Goal: Task Accomplishment & Management: Manage account settings

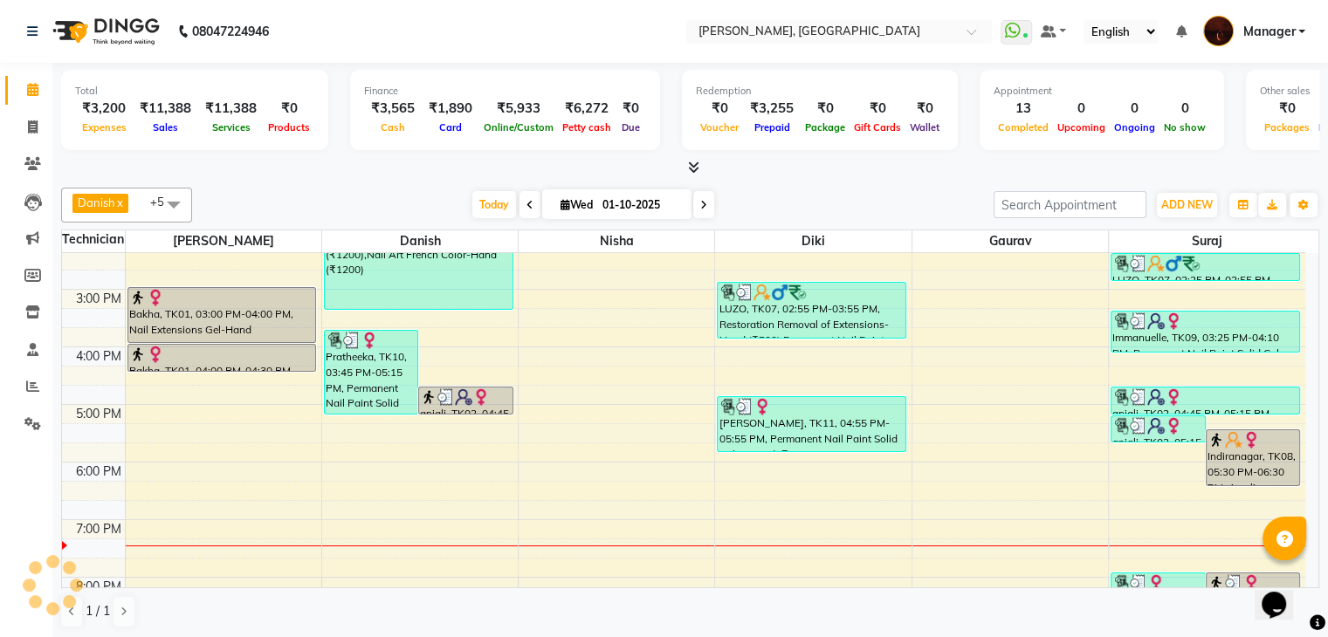
scroll to position [255, 0]
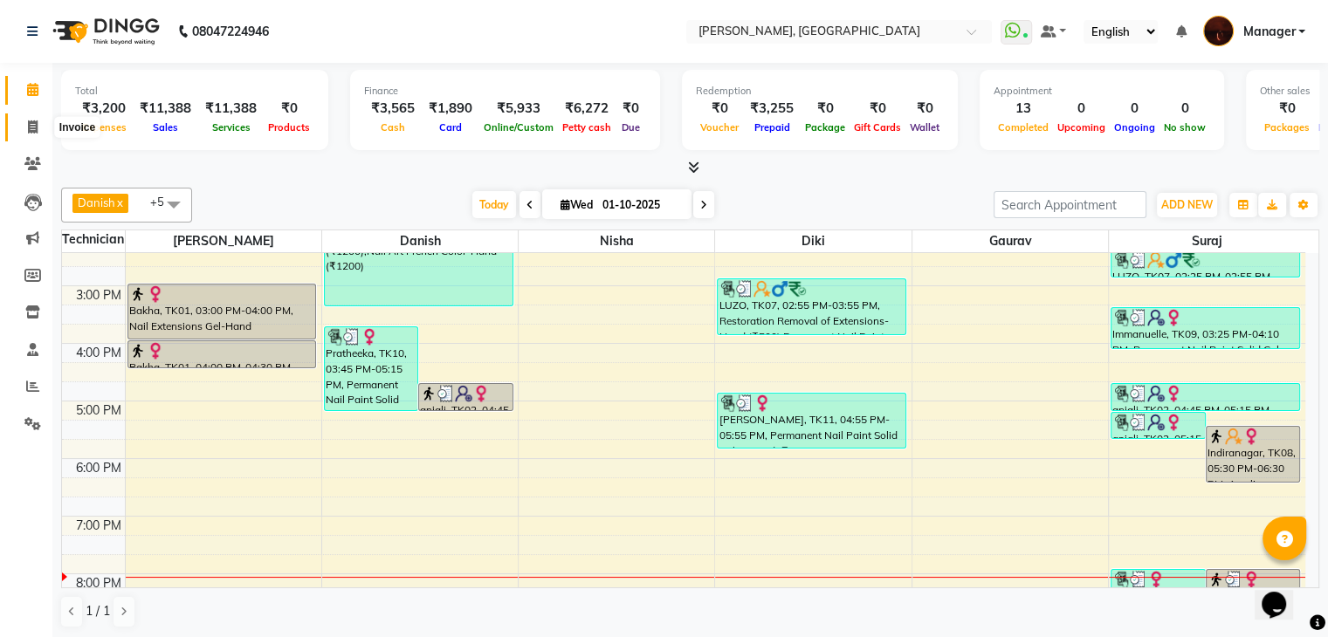
click at [31, 127] on icon at bounding box center [33, 126] width 10 height 13
select select "service"
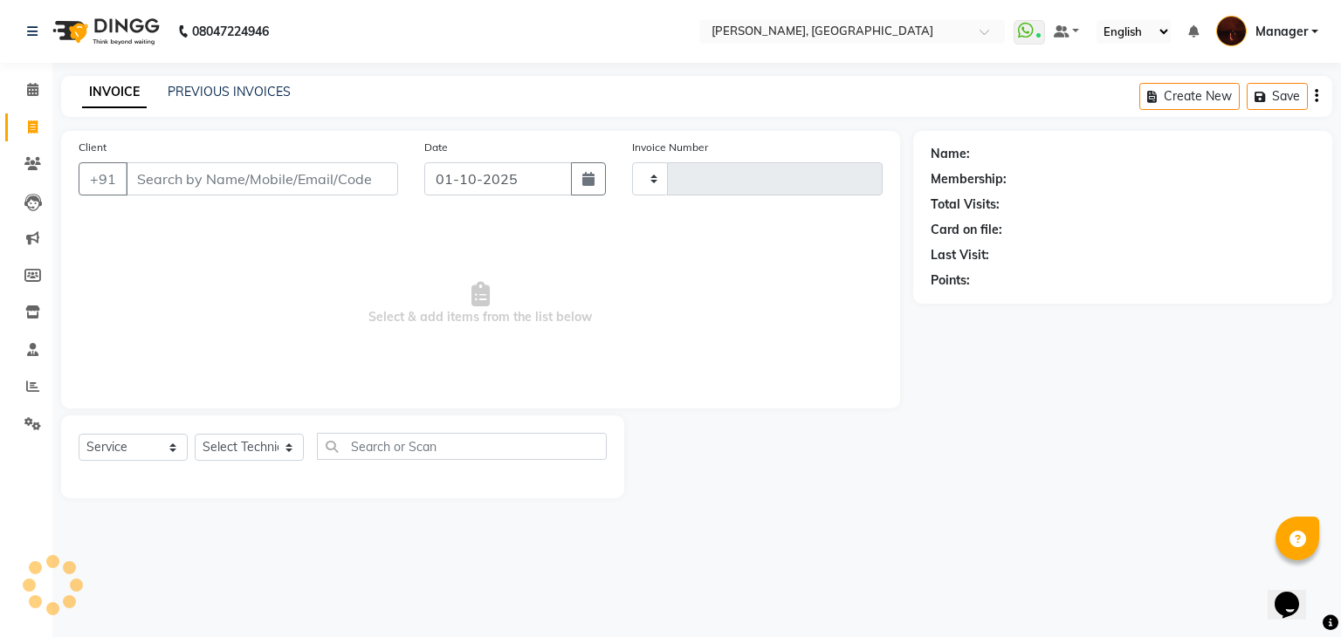
type input "2157"
select select "4063"
click at [279, 441] on select "Select Technician" at bounding box center [249, 447] width 109 height 27
click at [223, 450] on select "Select Technician [PERSON_NAME] [PERSON_NAME] Lucky Manager [PERSON_NAME] Nisha…" at bounding box center [249, 447] width 109 height 27
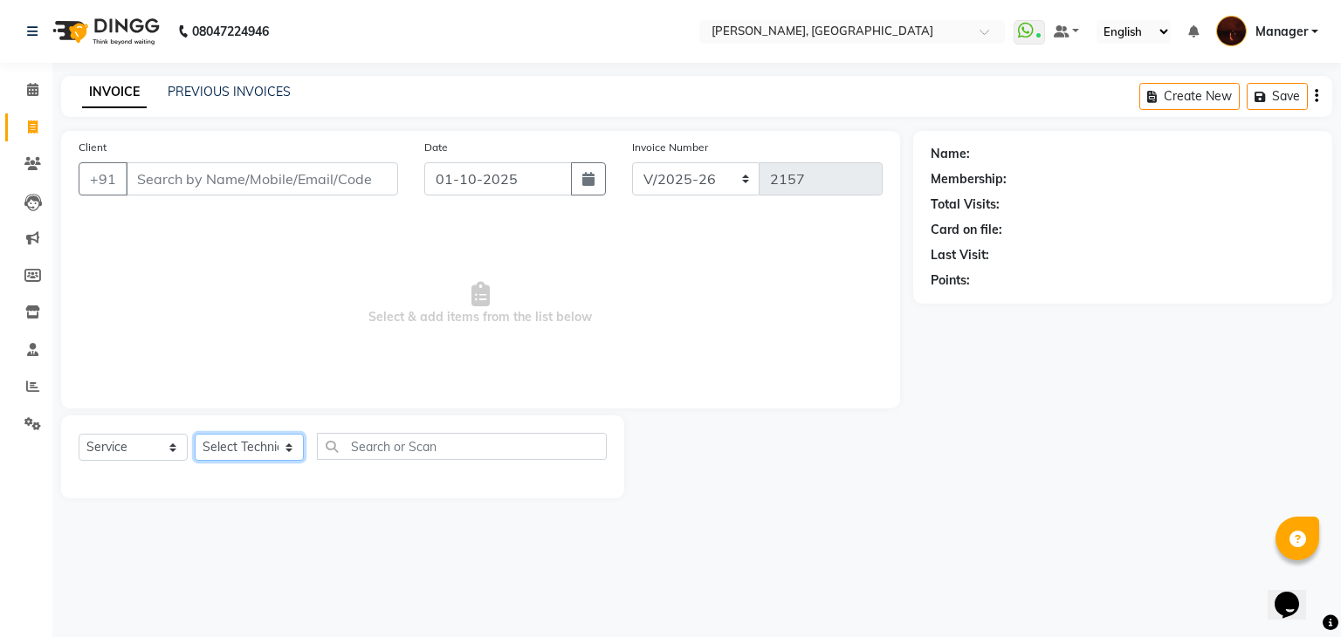
select select "68684"
click at [195, 435] on select "Select Technician [PERSON_NAME] [PERSON_NAME] Lucky Manager [PERSON_NAME] Nisha…" at bounding box center [249, 447] width 109 height 27
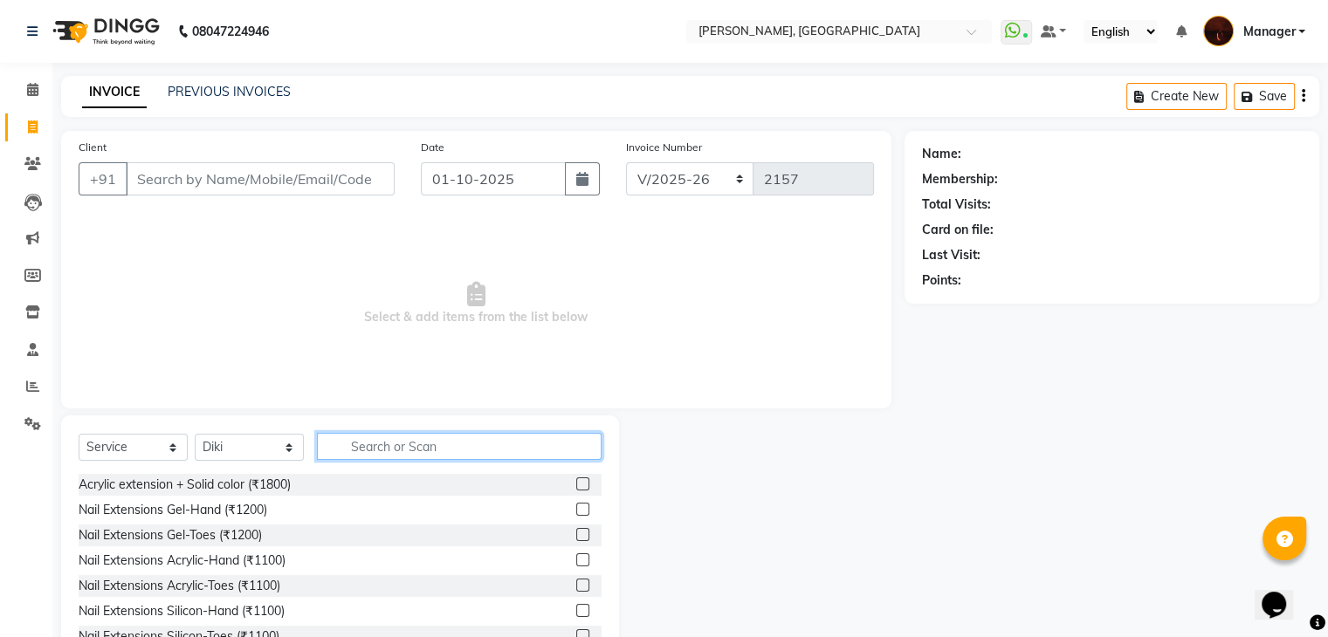
click at [368, 448] on input "text" at bounding box center [459, 446] width 285 height 27
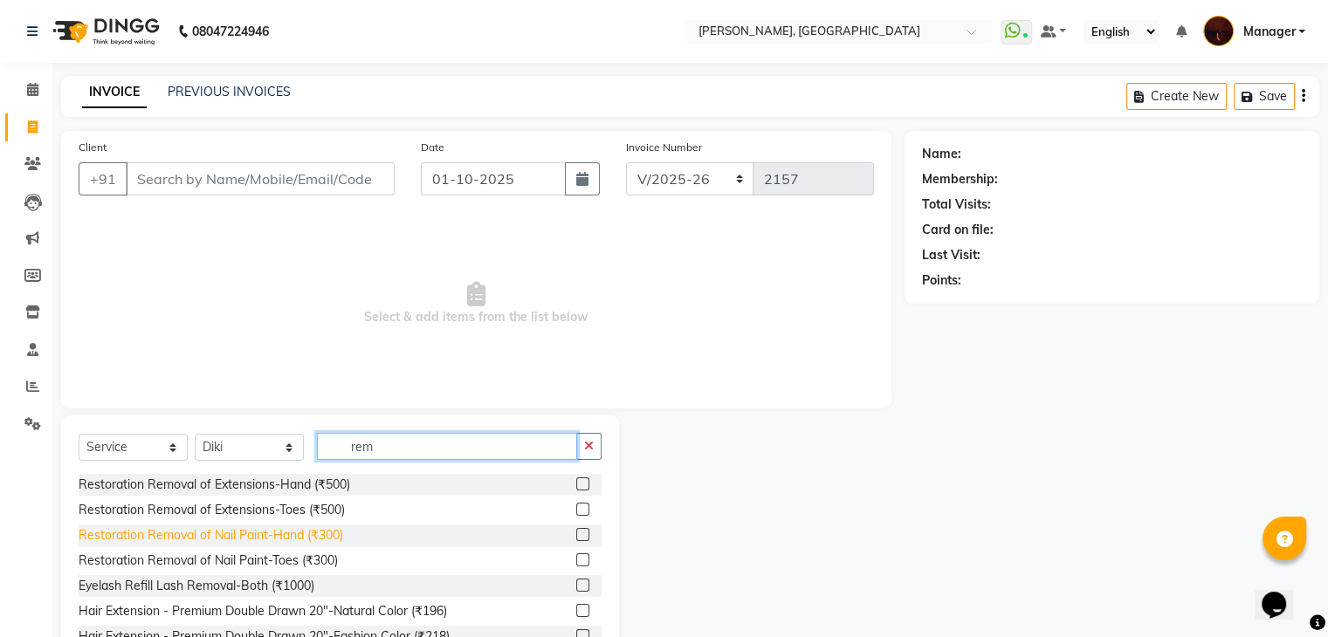
type input "rem"
click at [331, 533] on div "Restoration Removal of Nail Paint-Hand (₹300)" at bounding box center [211, 535] width 265 height 18
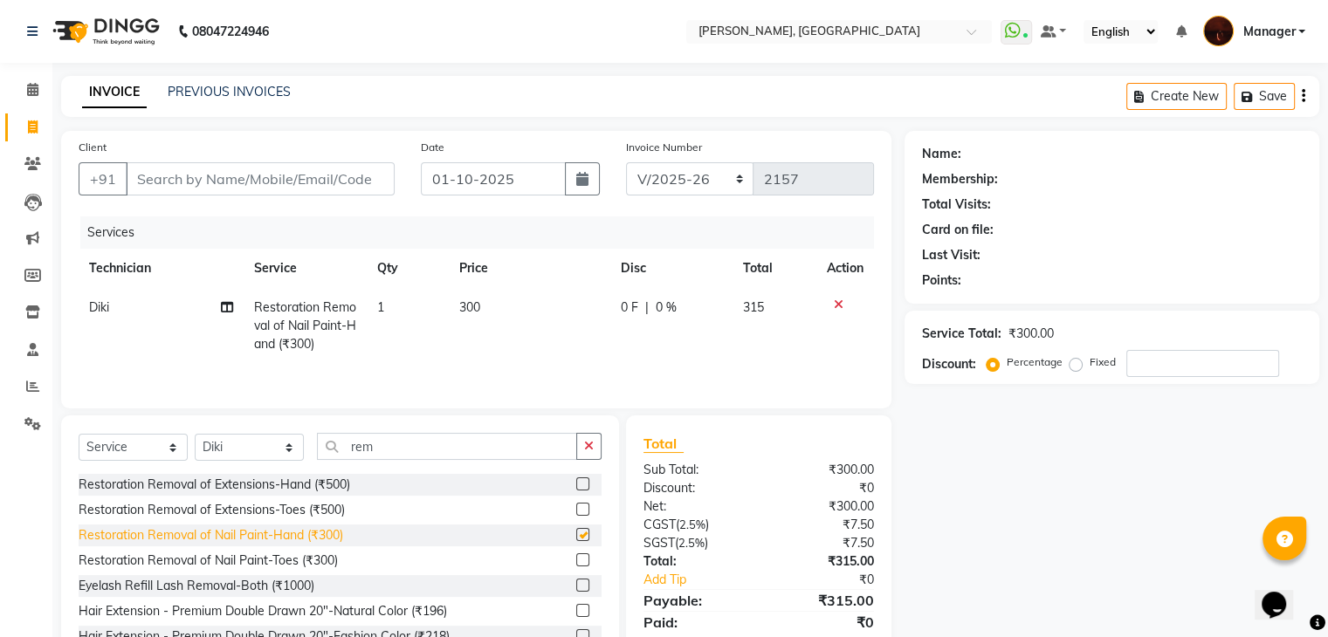
checkbox input "false"
click at [242, 189] on input "Client" at bounding box center [260, 178] width 269 height 33
click at [272, 193] on input "Client" at bounding box center [260, 178] width 269 height 33
type input "8"
type input "0"
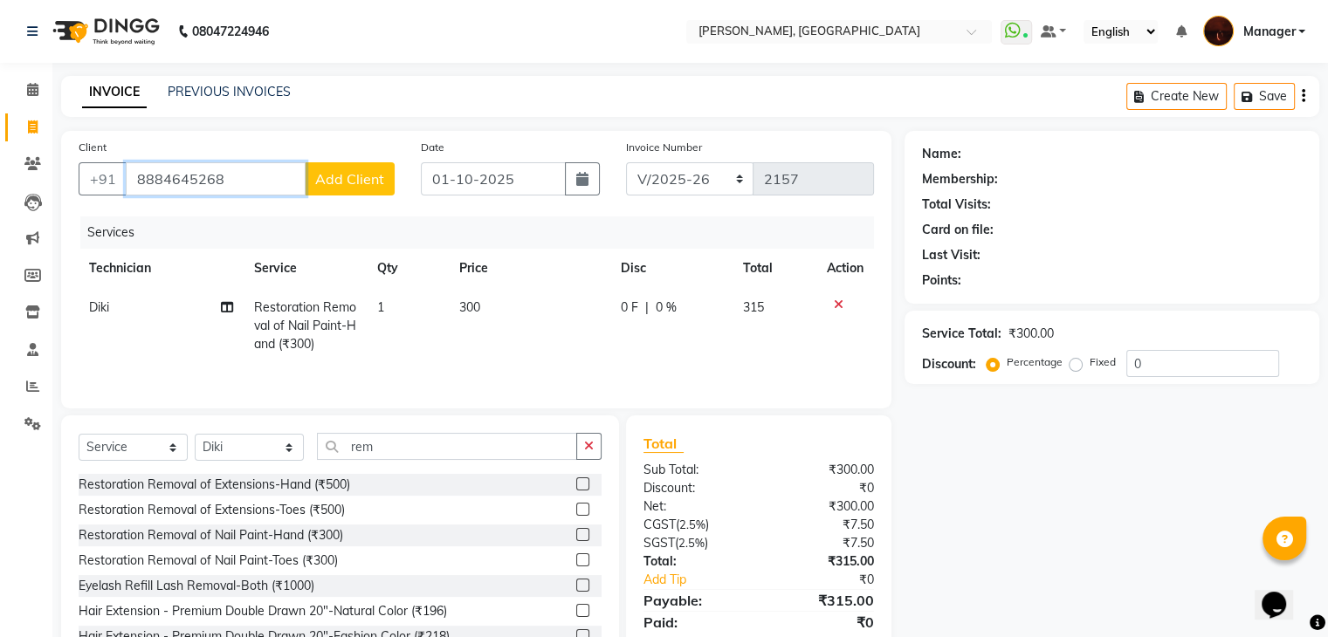
type input "8884645268"
click at [333, 186] on span "Add Client" at bounding box center [349, 178] width 69 height 17
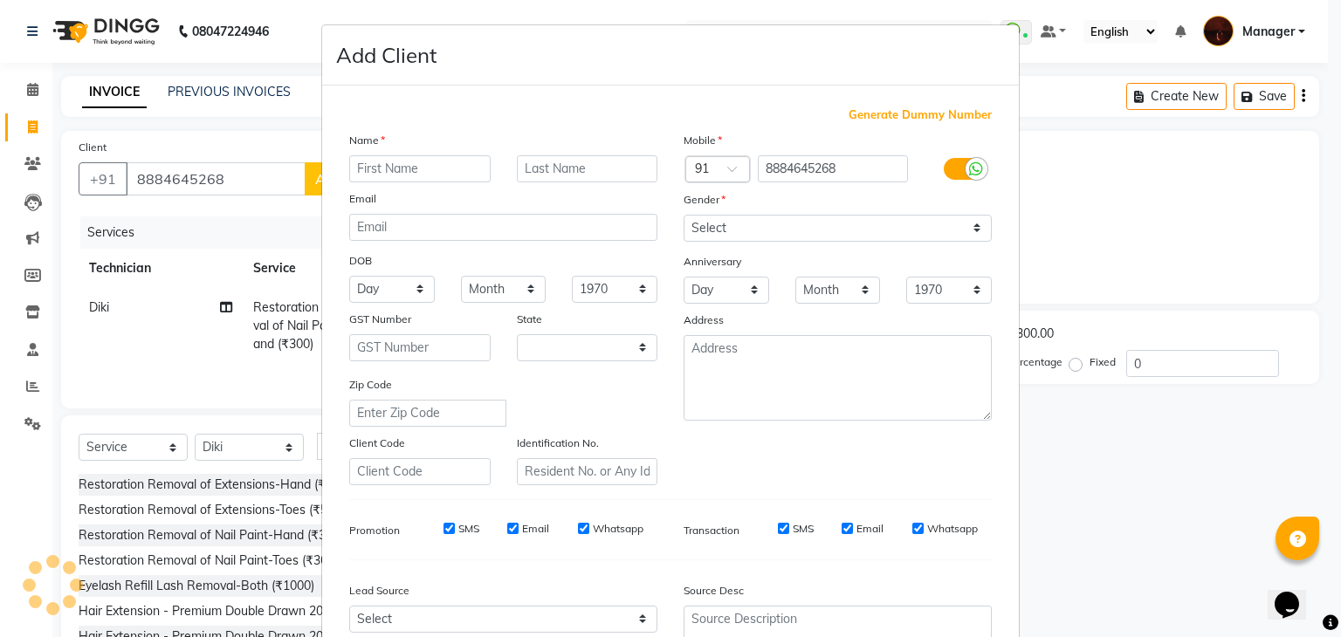
select select "21"
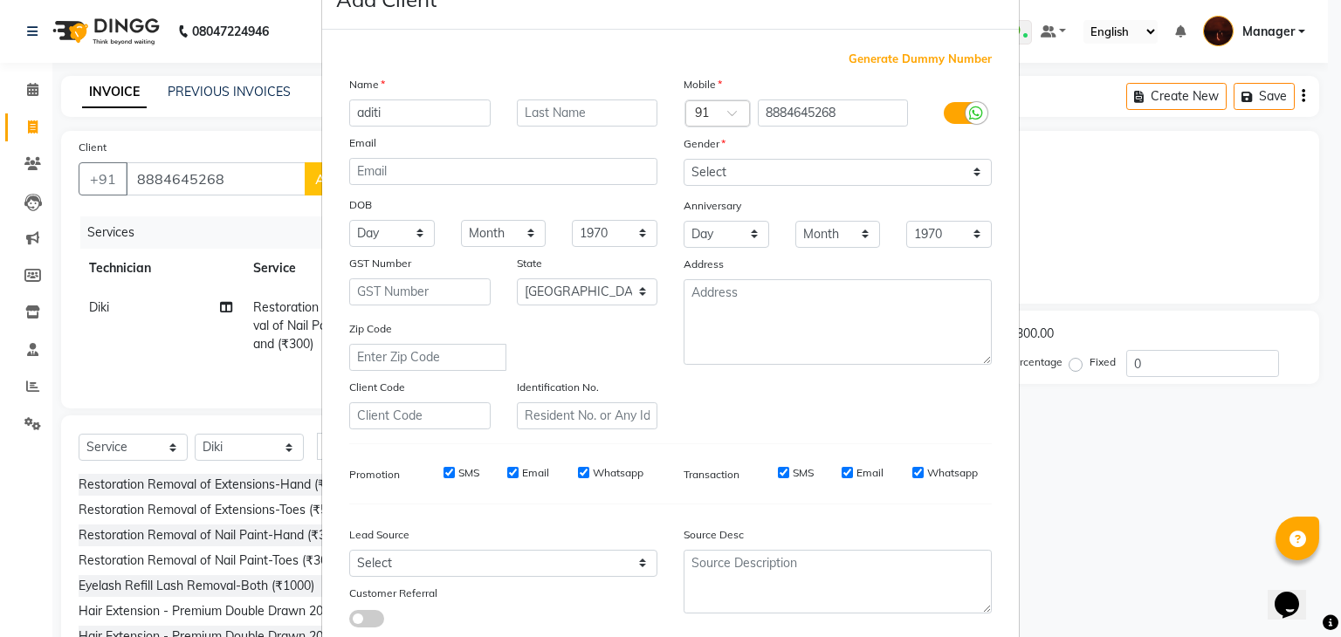
scroll to position [55, 0]
type input "aditi"
click at [719, 177] on select "Select [DEMOGRAPHIC_DATA] [DEMOGRAPHIC_DATA] Other Prefer Not To Say" at bounding box center [838, 173] width 308 height 27
select select "[DEMOGRAPHIC_DATA]"
click at [684, 160] on select "Select [DEMOGRAPHIC_DATA] [DEMOGRAPHIC_DATA] Other Prefer Not To Say" at bounding box center [838, 173] width 308 height 27
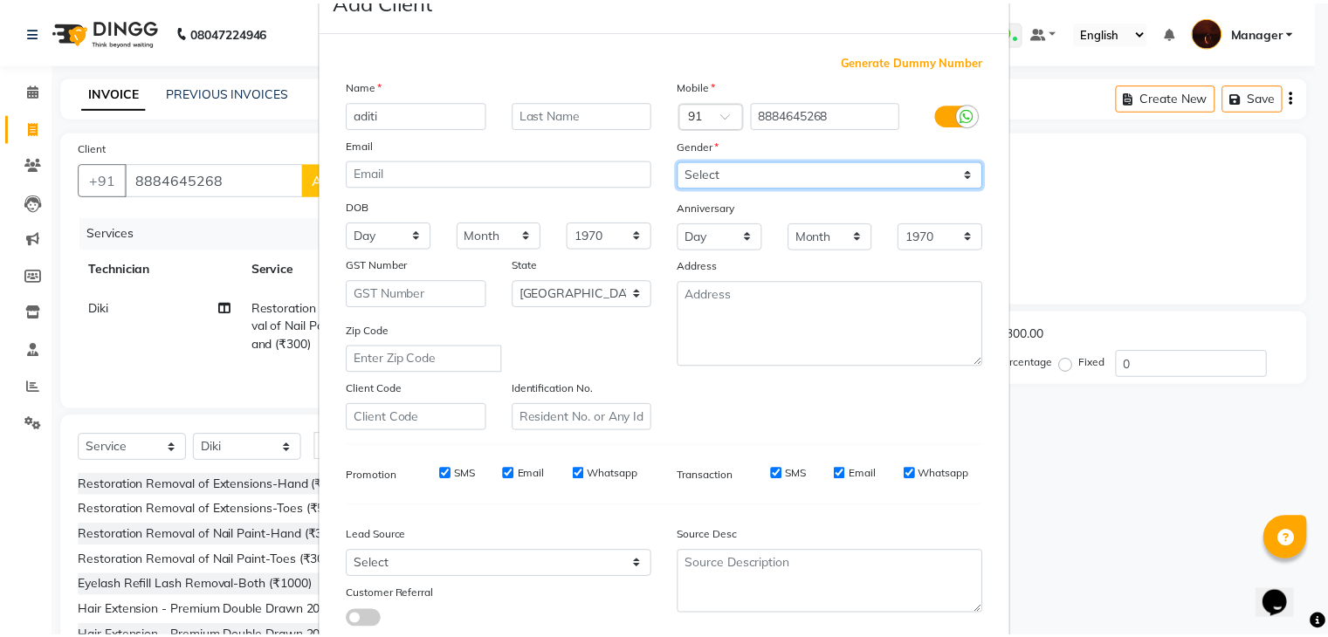
scroll to position [177, 0]
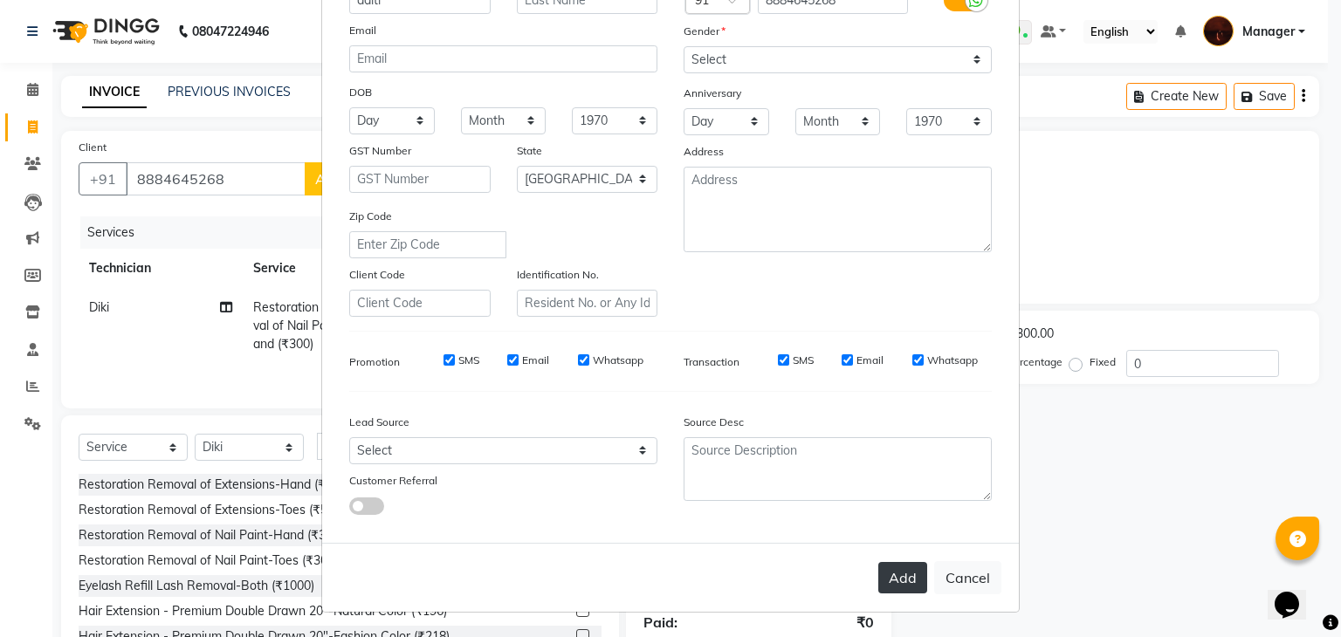
click at [887, 581] on button "Add" at bounding box center [902, 577] width 49 height 31
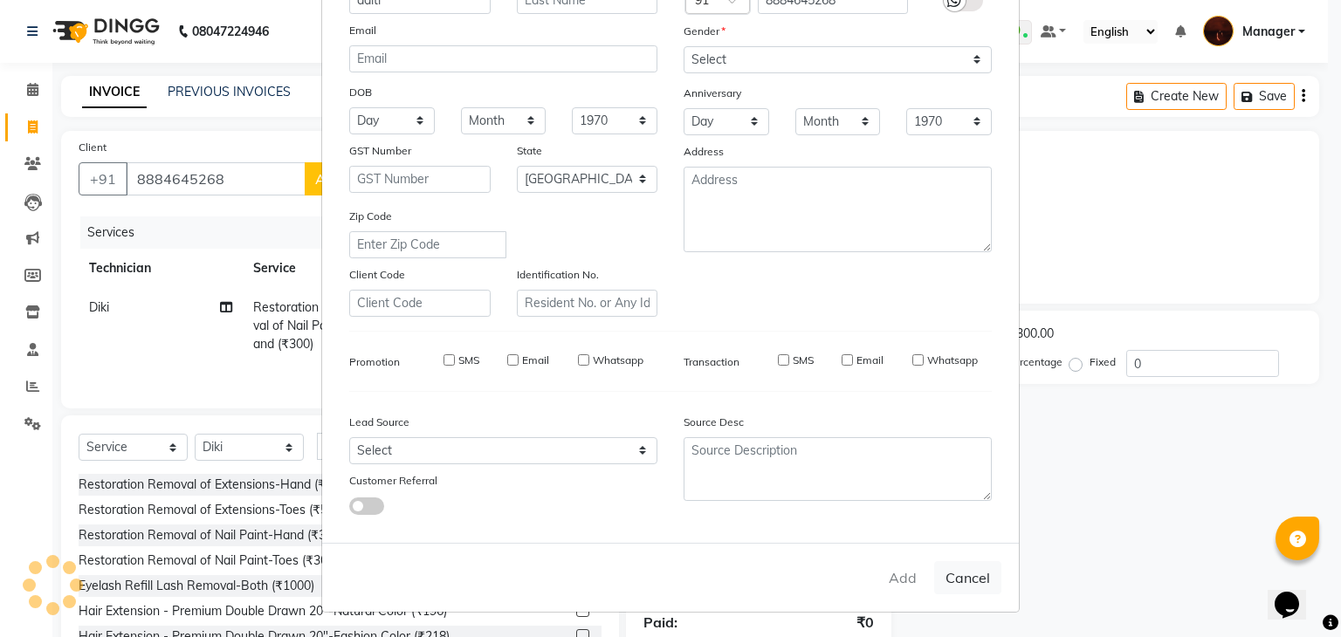
type input "88******68"
select select
select select "null"
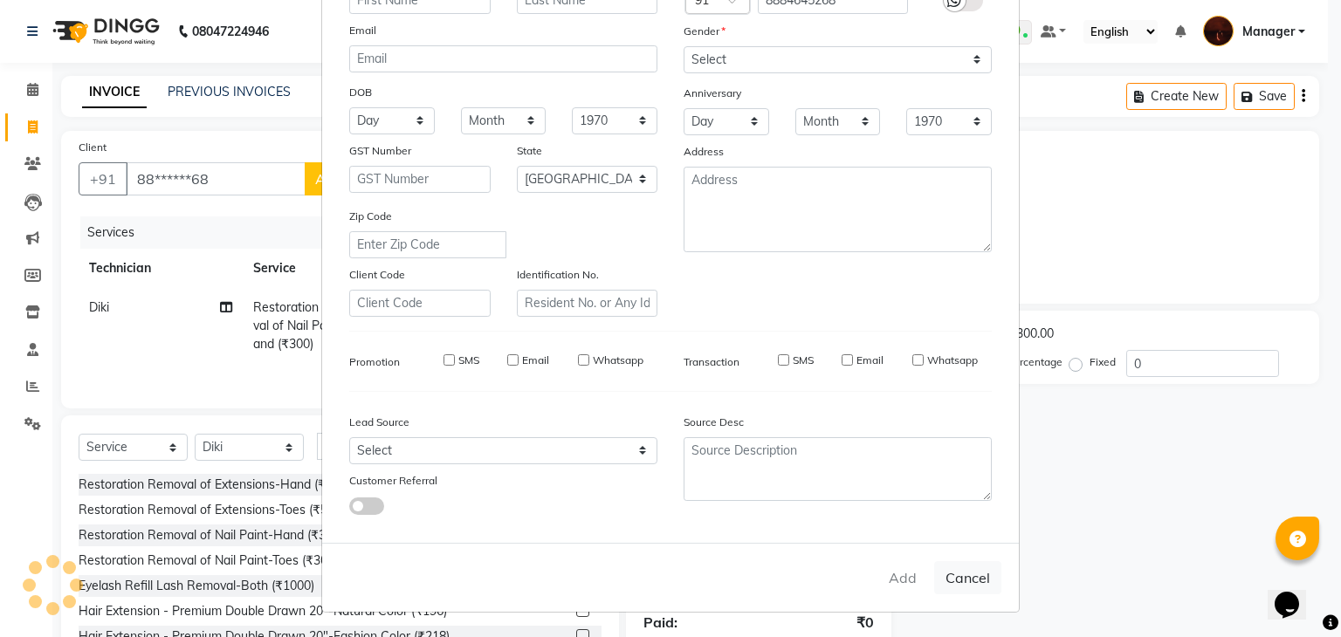
select select
checkbox input "false"
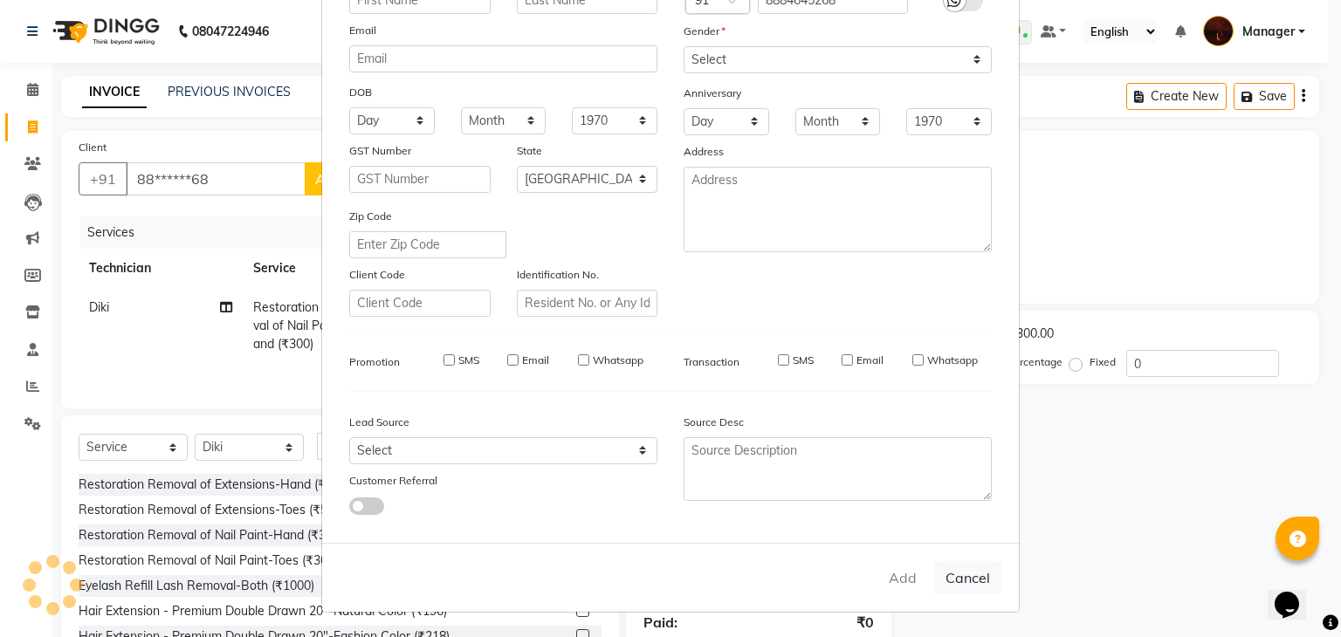
checkbox input "false"
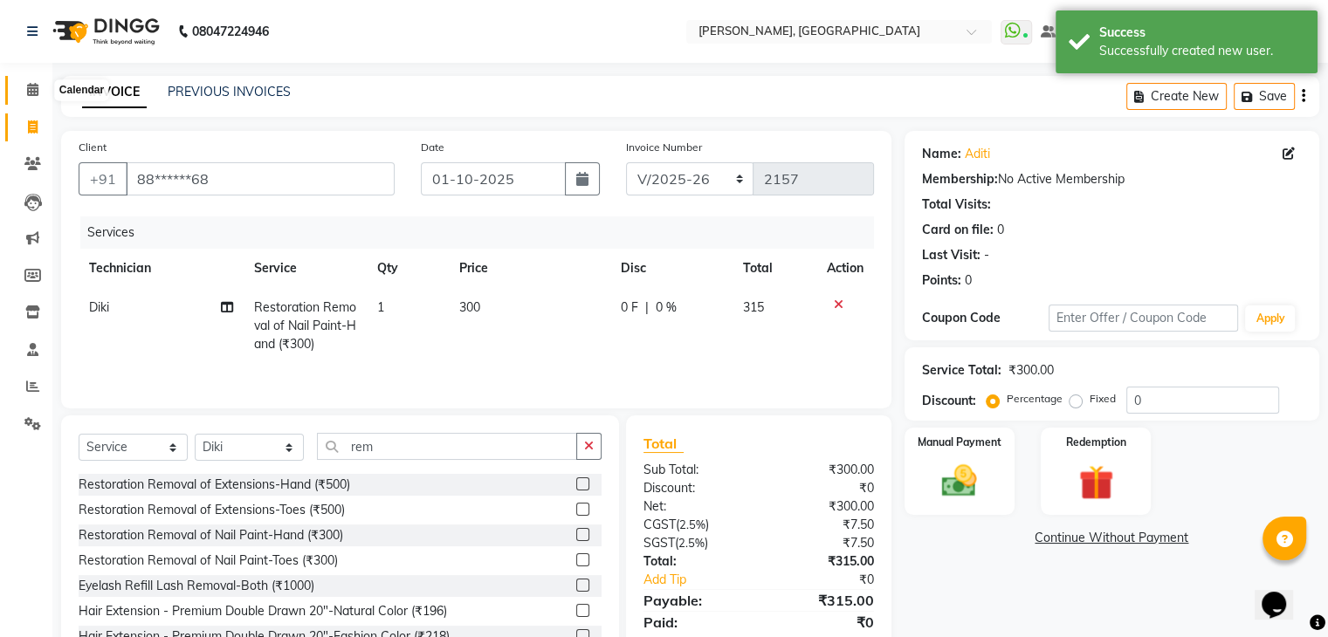
click at [37, 93] on icon at bounding box center [32, 89] width 11 height 13
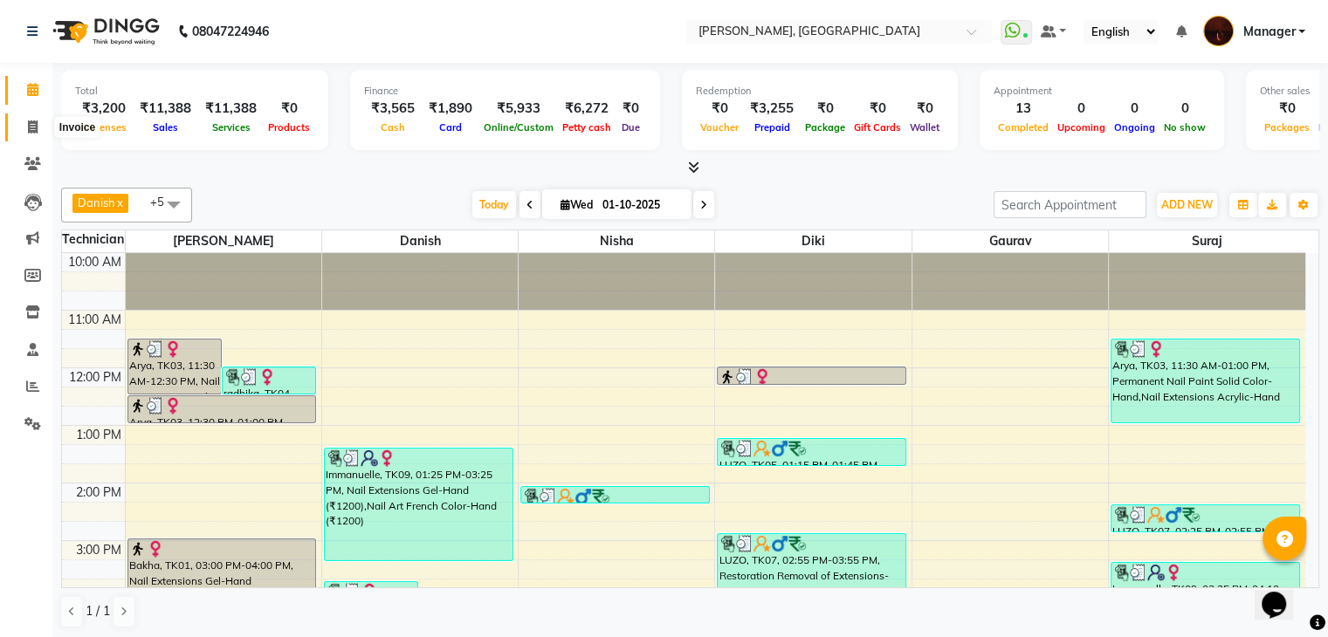
click at [28, 127] on icon at bounding box center [33, 126] width 10 height 13
select select "service"
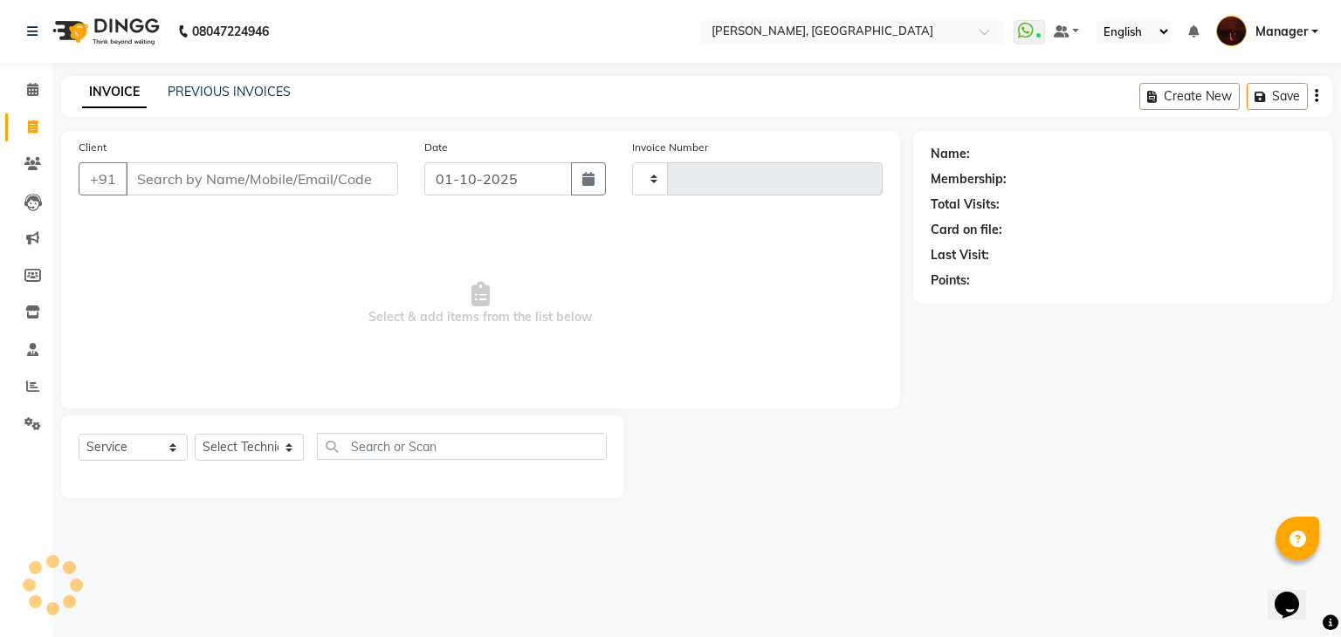
type input "2157"
select select "4063"
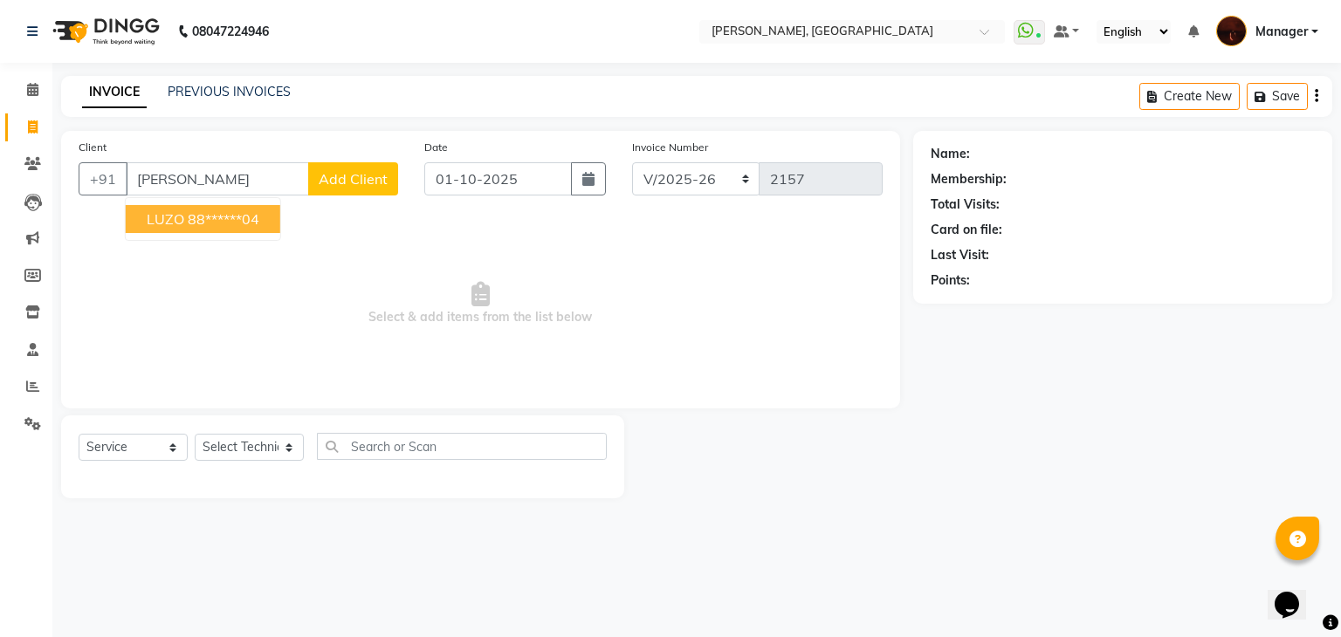
click at [241, 220] on ngb-highlight "88******04" at bounding box center [224, 218] width 72 height 17
type input "88******04"
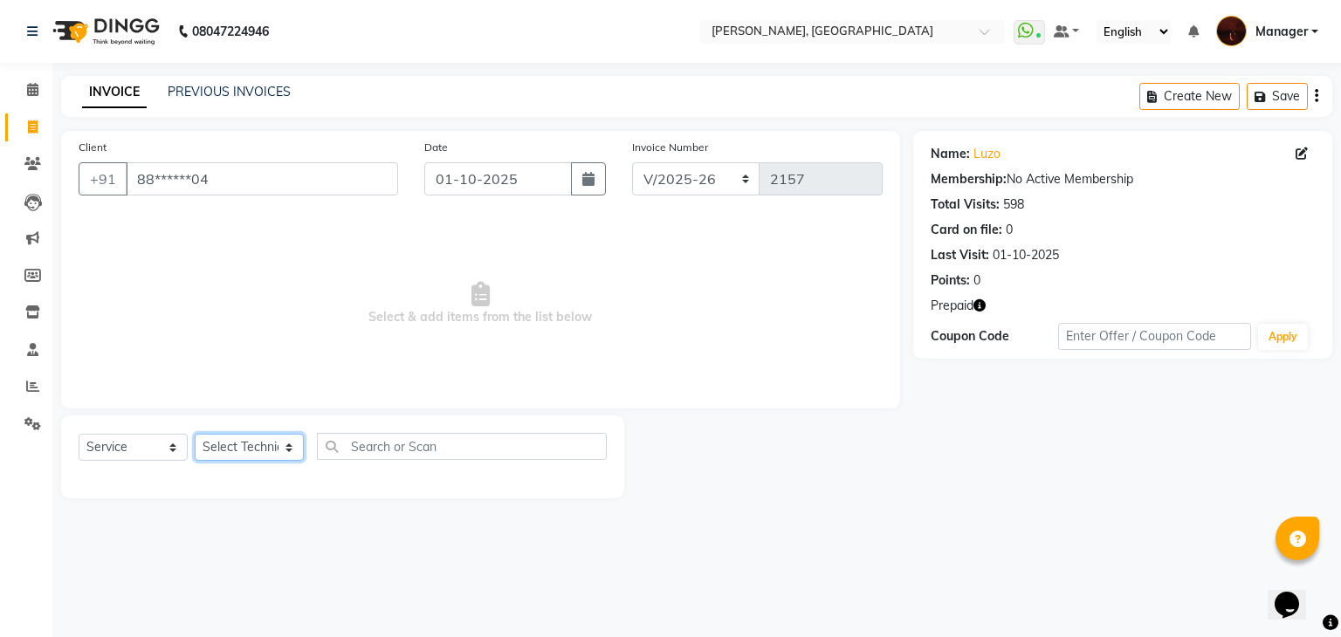
click at [212, 444] on select "Select Technician [PERSON_NAME] [PERSON_NAME] Lucky Manager [PERSON_NAME] Nisha…" at bounding box center [249, 447] width 109 height 27
select select "68684"
click at [195, 435] on select "Select Technician [PERSON_NAME] [PERSON_NAME] Lucky Manager [PERSON_NAME] Nisha…" at bounding box center [249, 447] width 109 height 27
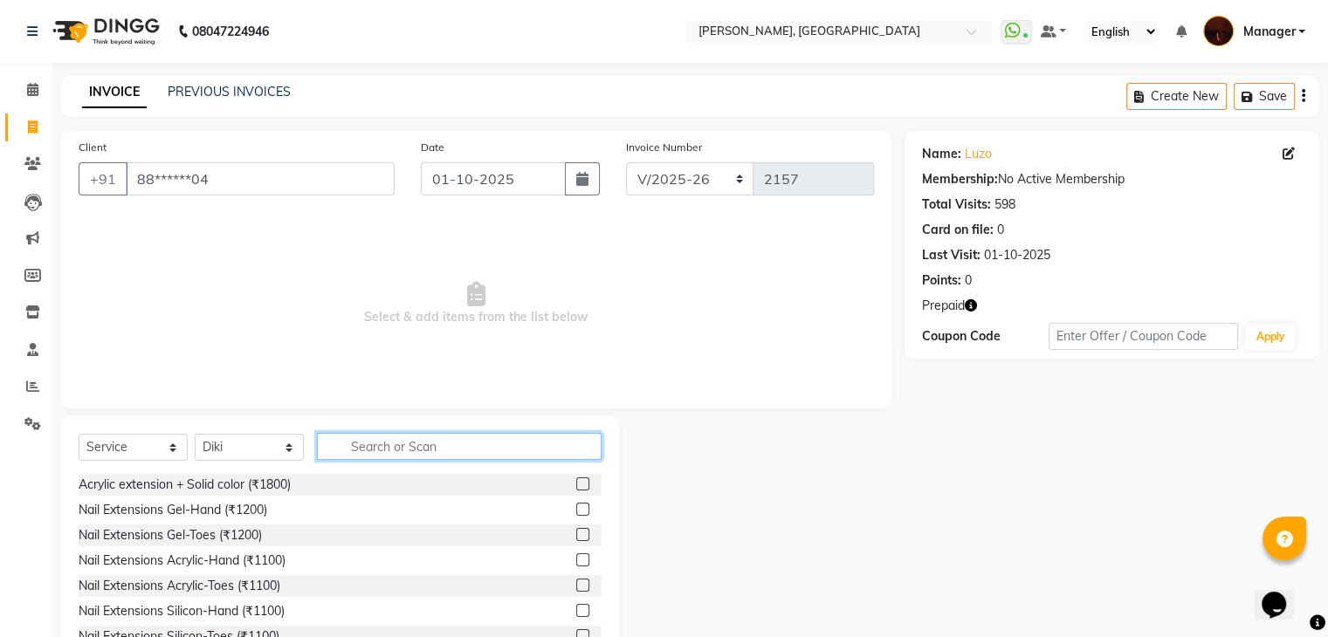
click at [375, 439] on input "text" at bounding box center [459, 446] width 285 height 27
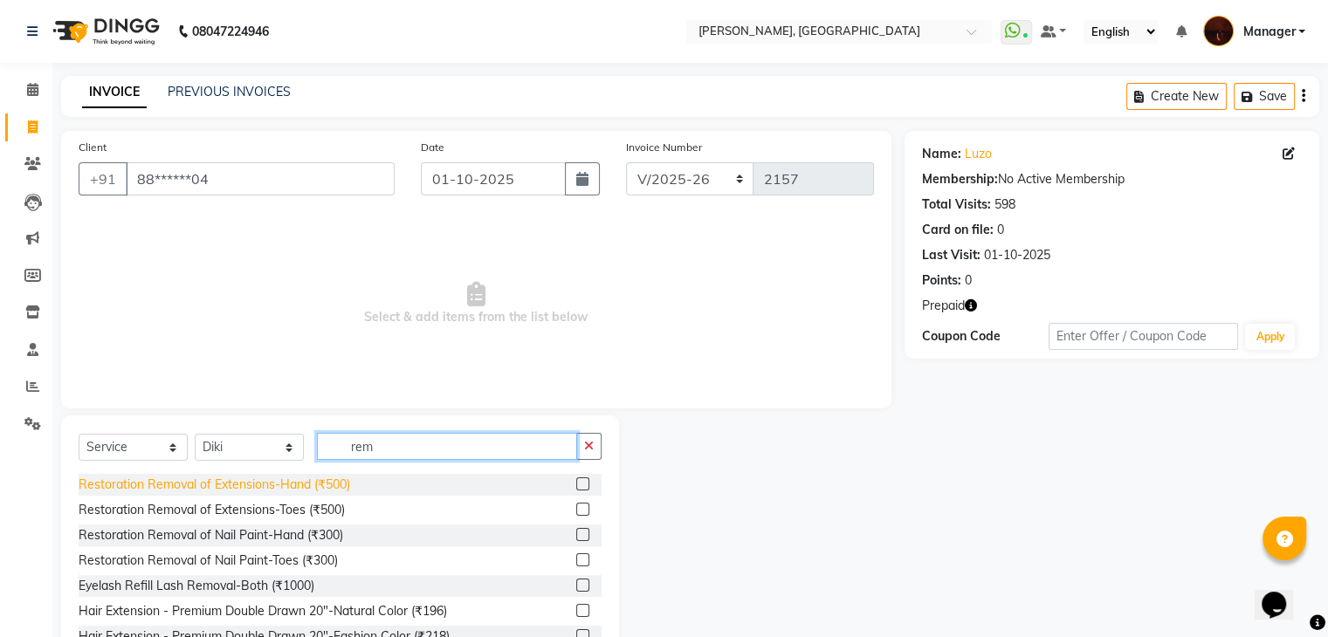
type input "rem"
click at [300, 493] on div "Restoration Removal of Extensions-Hand (₹500)" at bounding box center [215, 485] width 272 height 18
checkbox input "false"
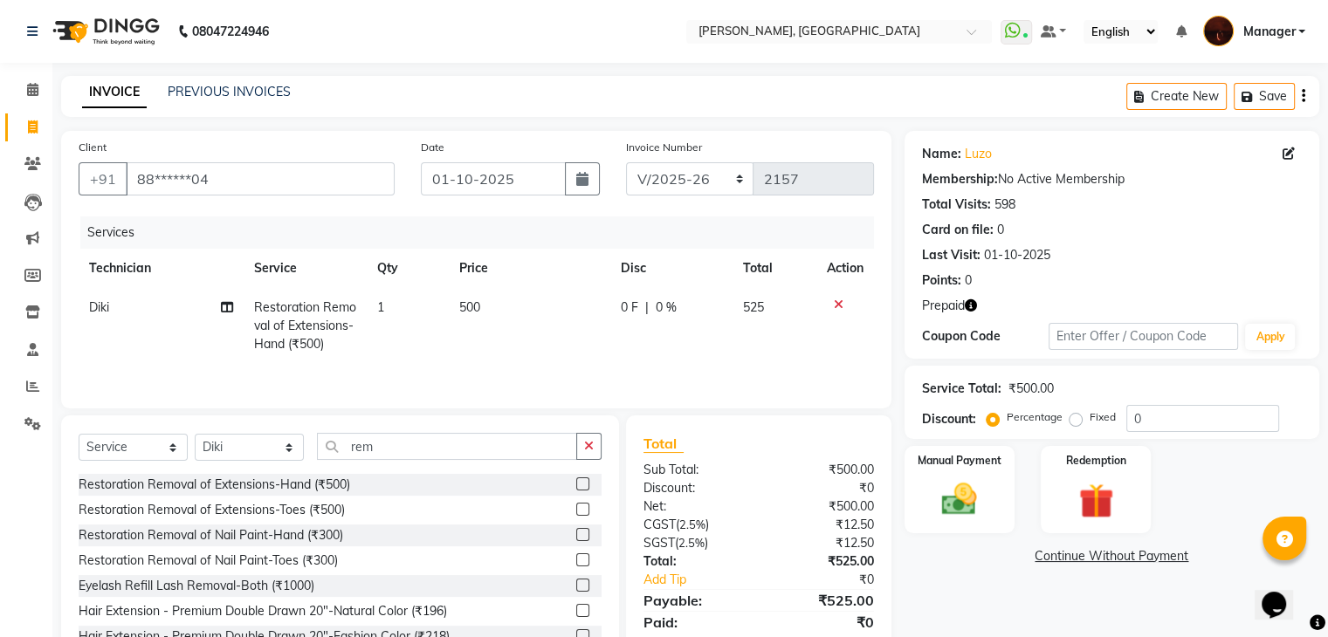
scroll to position [63, 0]
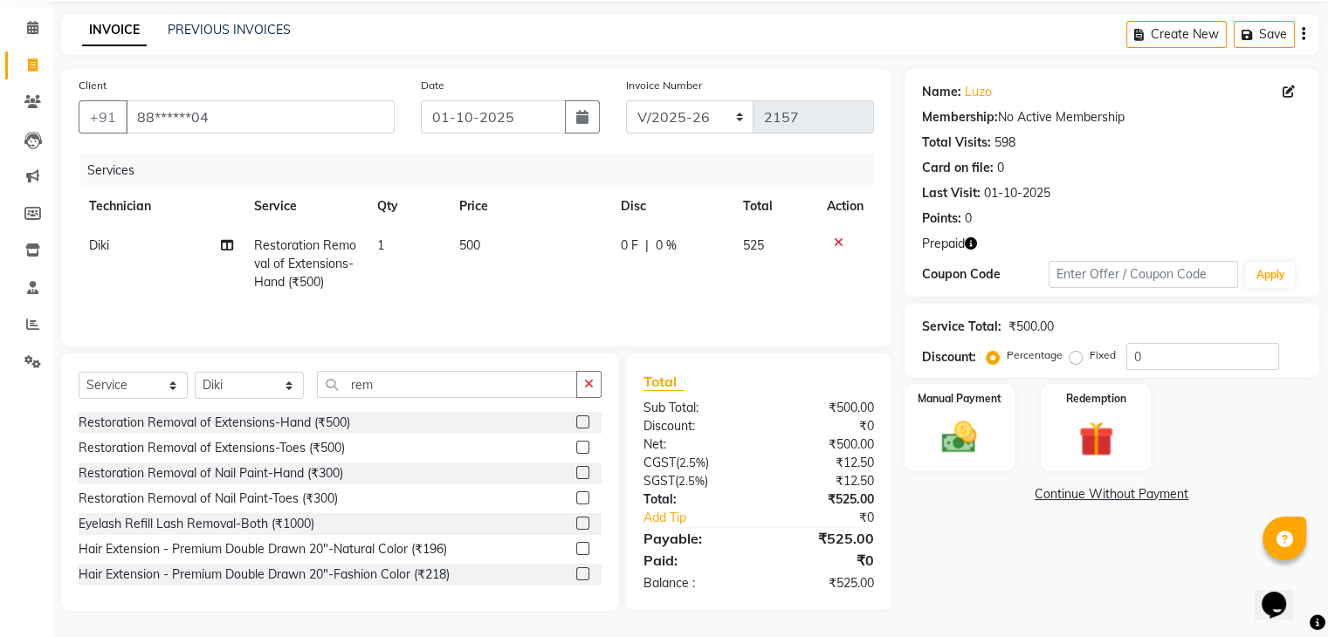
click at [973, 247] on icon "button" at bounding box center [971, 243] width 12 height 12
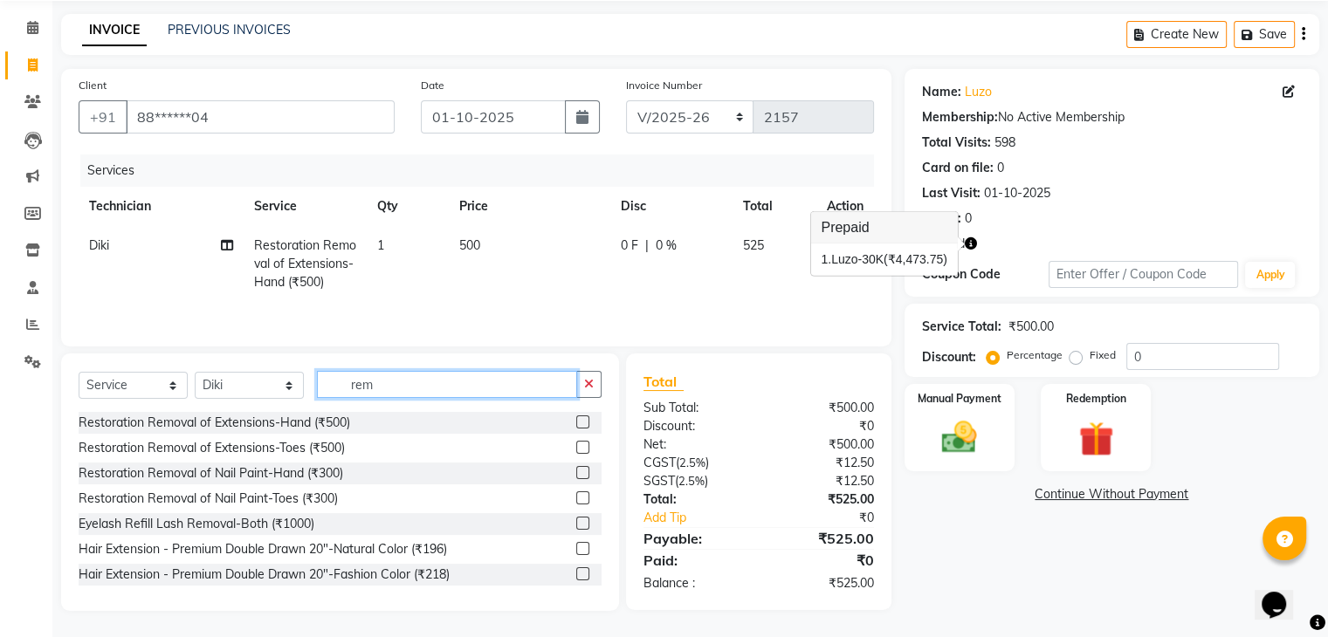
click at [513, 381] on input "rem" at bounding box center [447, 384] width 260 height 27
type input "r"
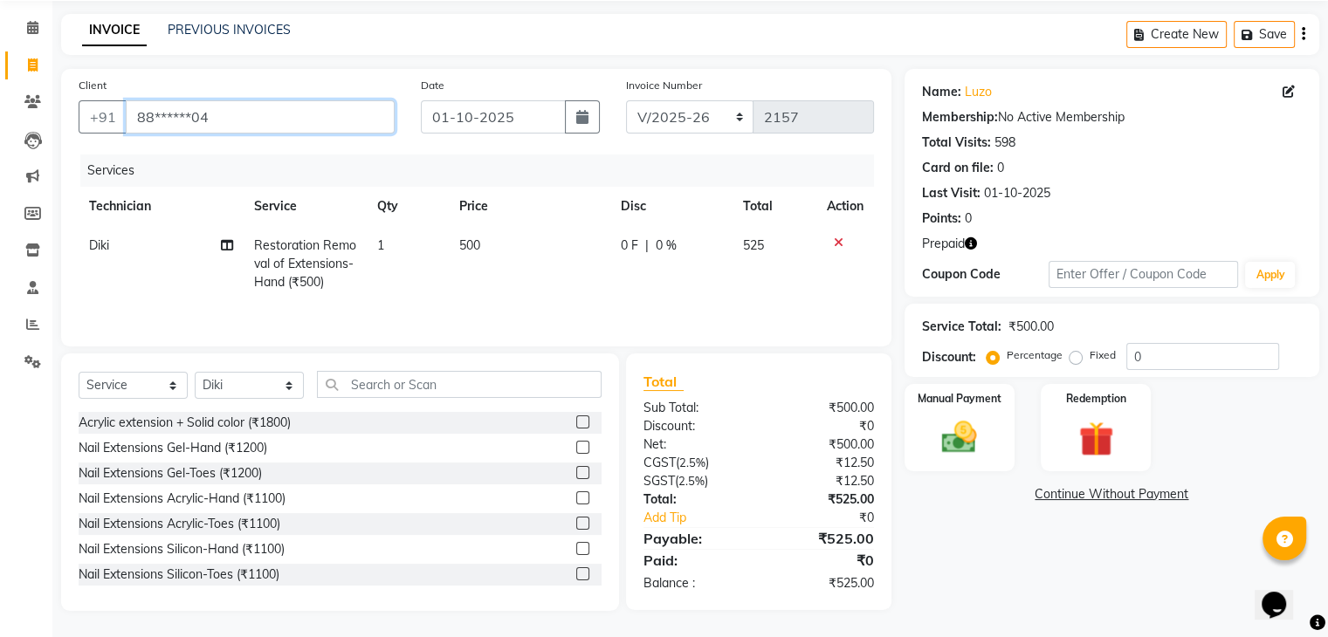
click at [214, 113] on input "88******04" at bounding box center [260, 116] width 269 height 33
type input "8"
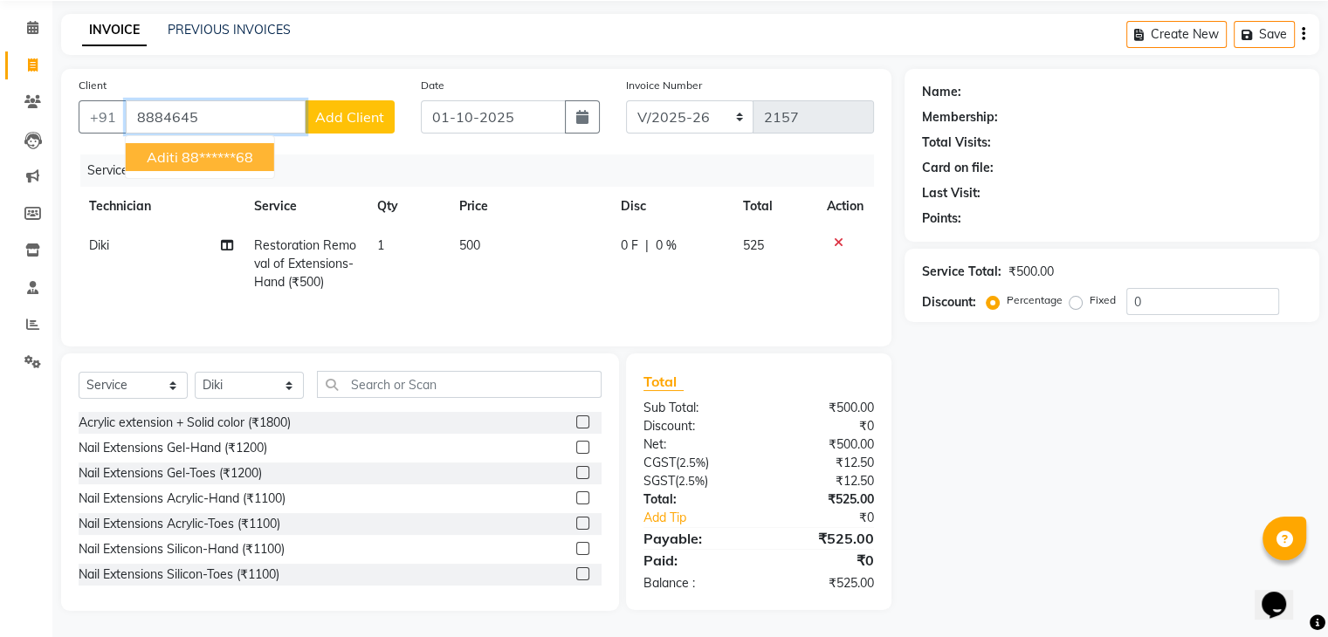
click at [168, 148] on span "aditi" at bounding box center [162, 156] width 31 height 17
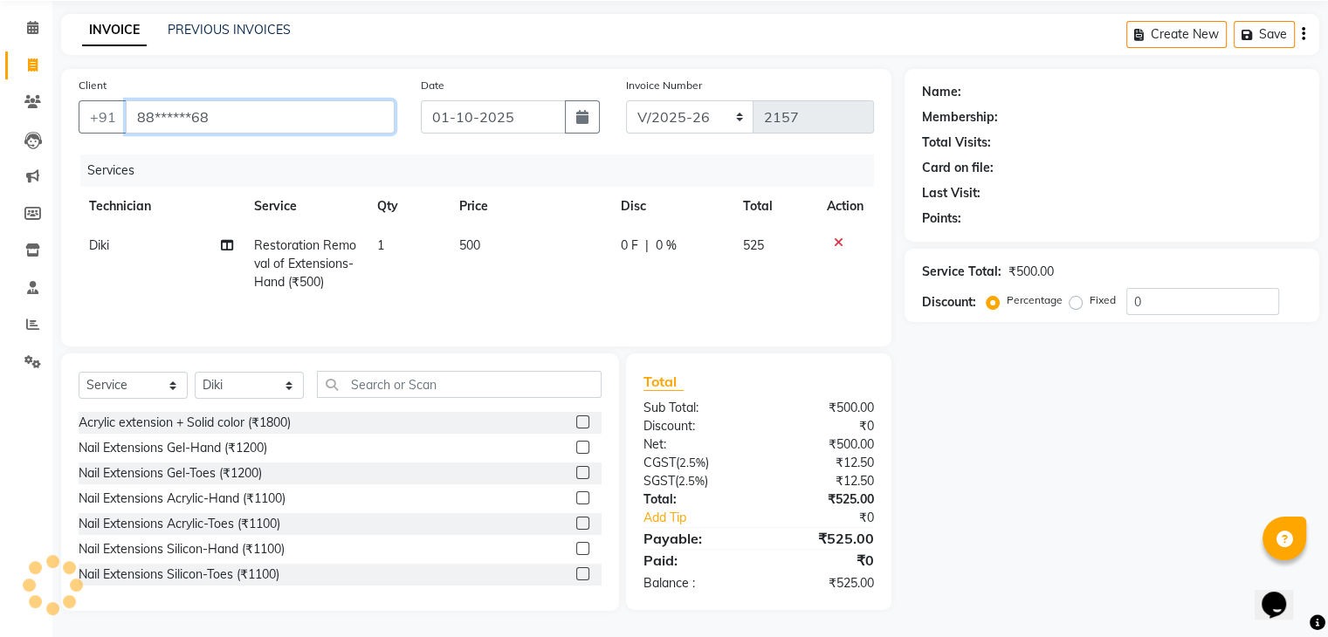
type input "88******68"
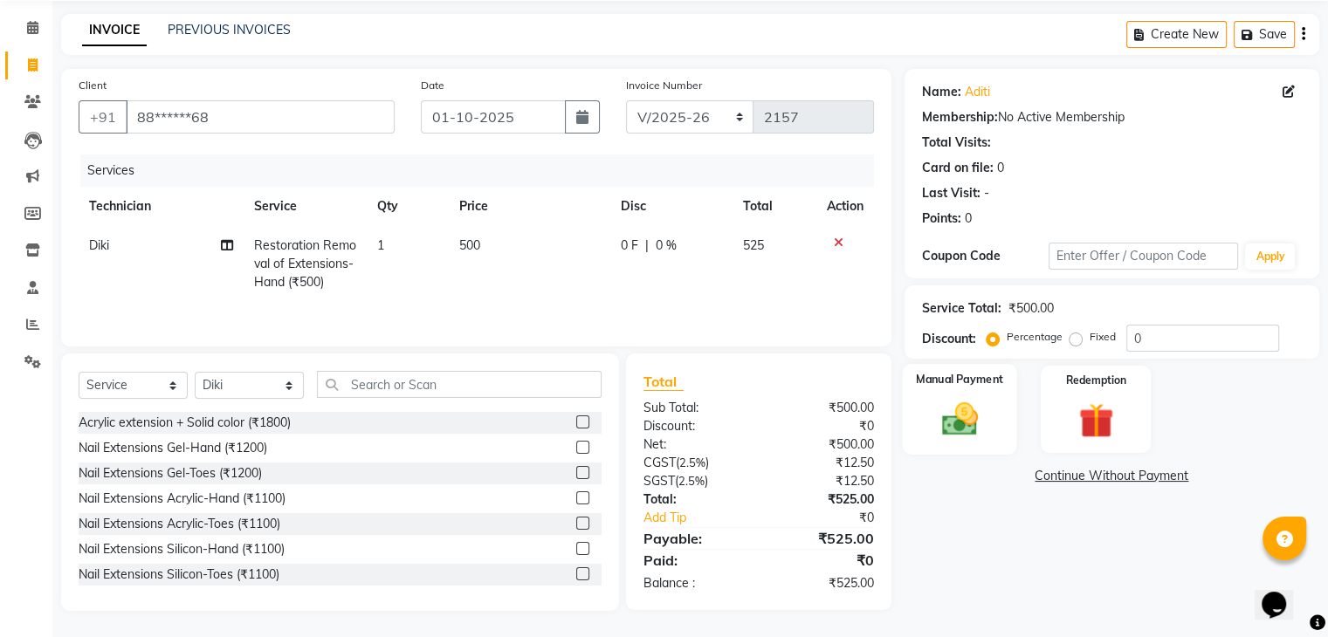
click at [979, 416] on img at bounding box center [959, 420] width 58 height 42
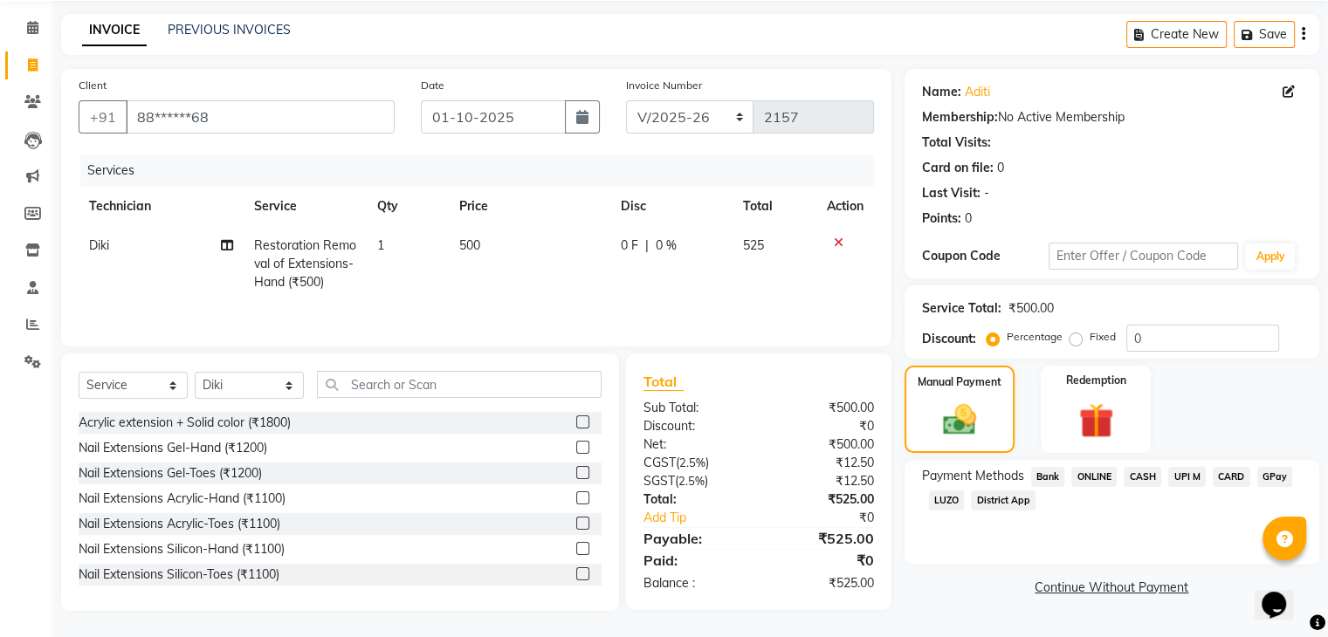
click at [1089, 473] on span "ONLINE" at bounding box center [1093, 477] width 45 height 20
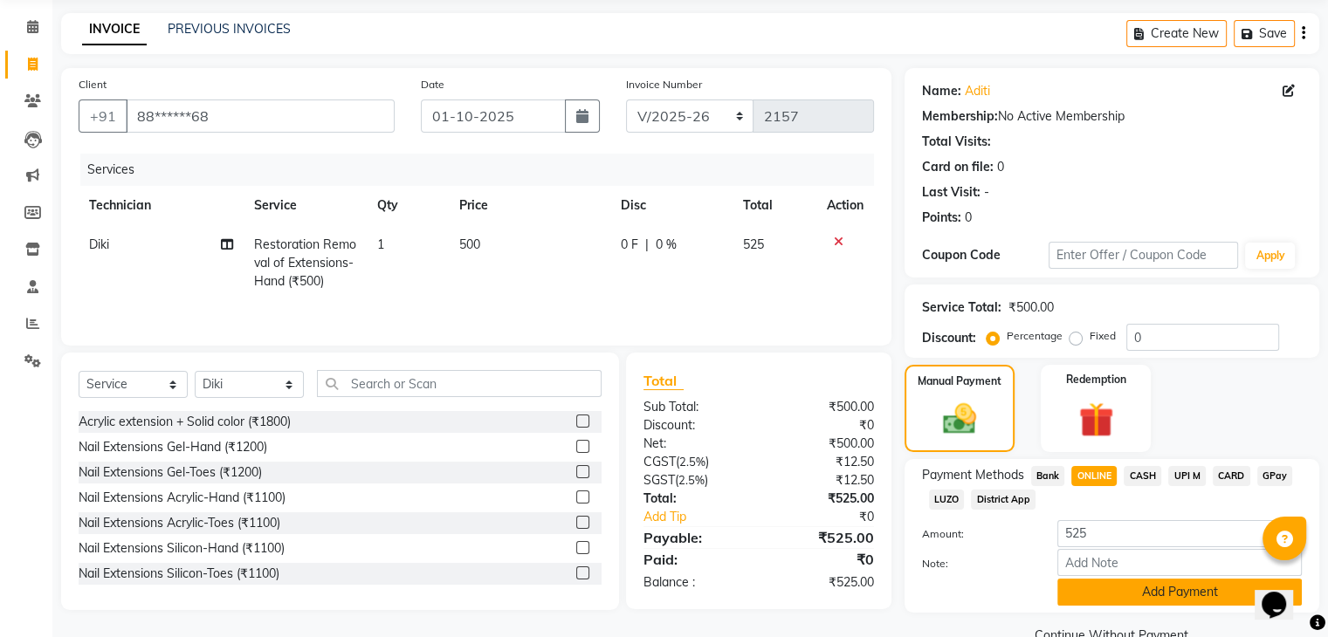
click at [1157, 595] on button "Add Payment" at bounding box center [1179, 592] width 244 height 27
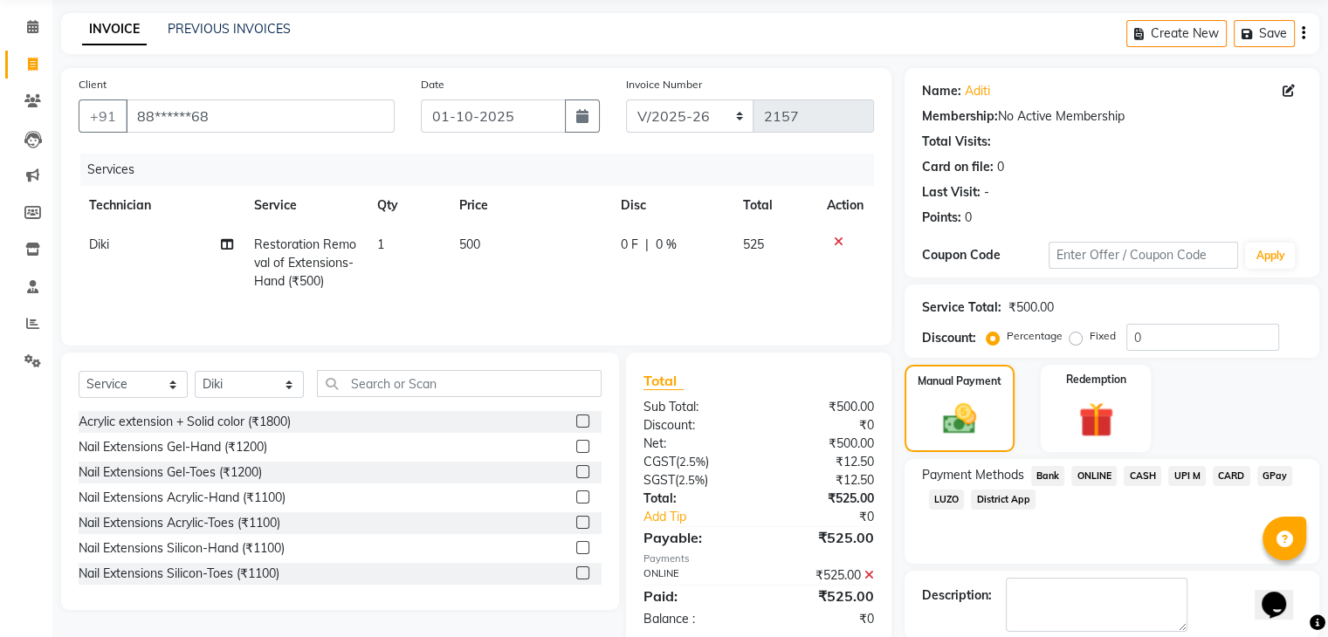
scroll to position [149, 0]
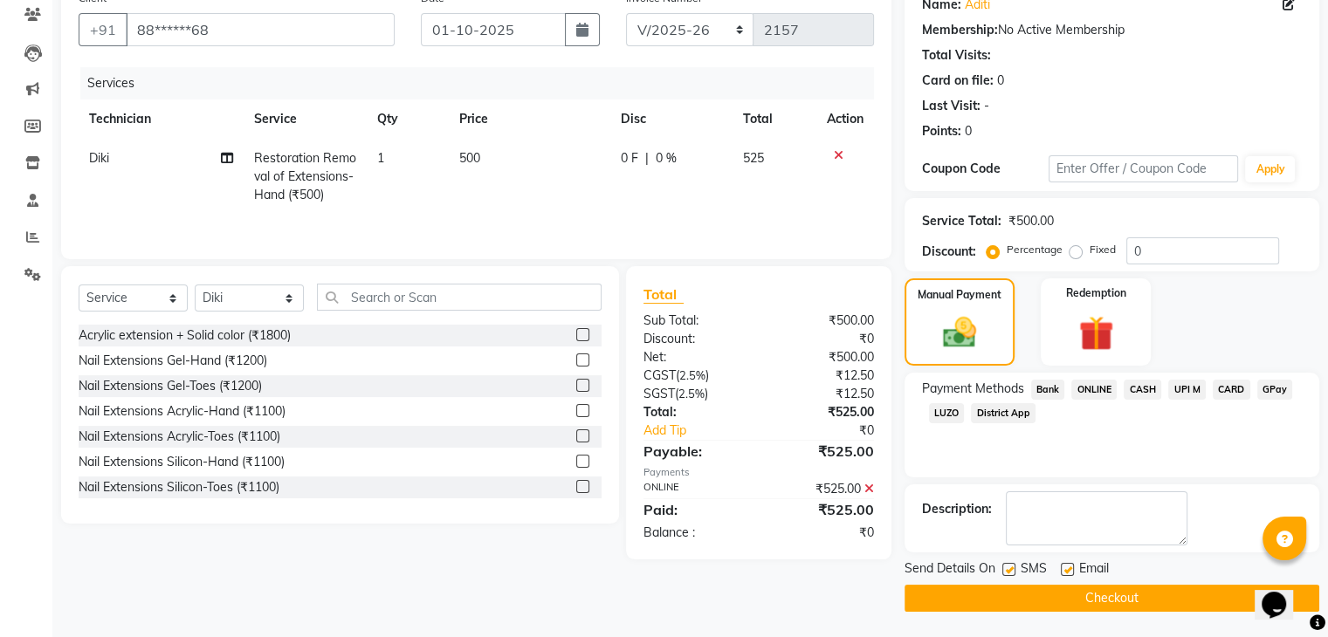
click at [1125, 605] on button "Checkout" at bounding box center [1111, 598] width 415 height 27
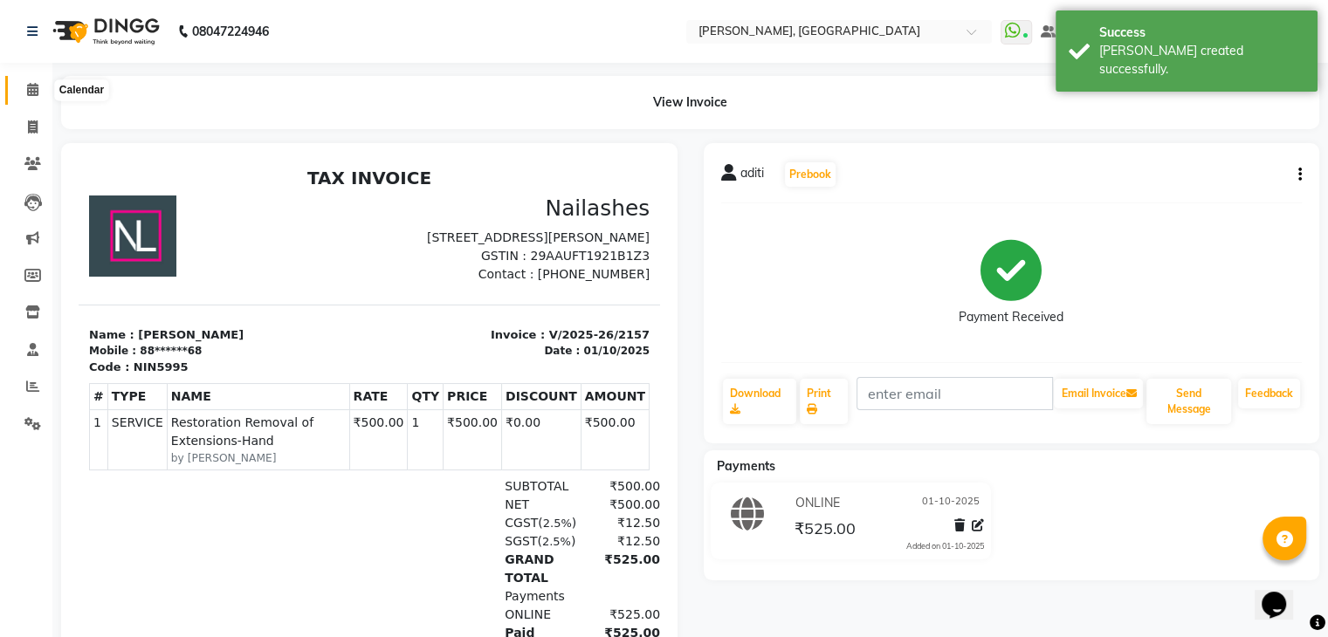
click at [36, 89] on icon at bounding box center [32, 89] width 11 height 13
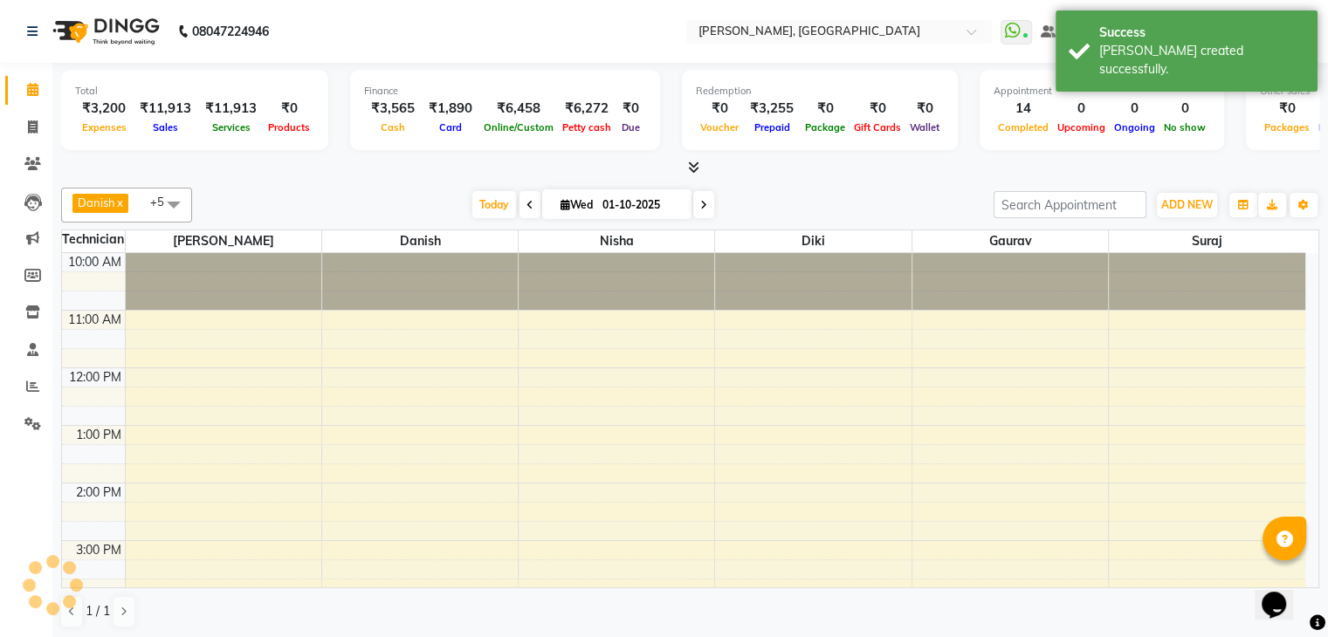
scroll to position [374, 0]
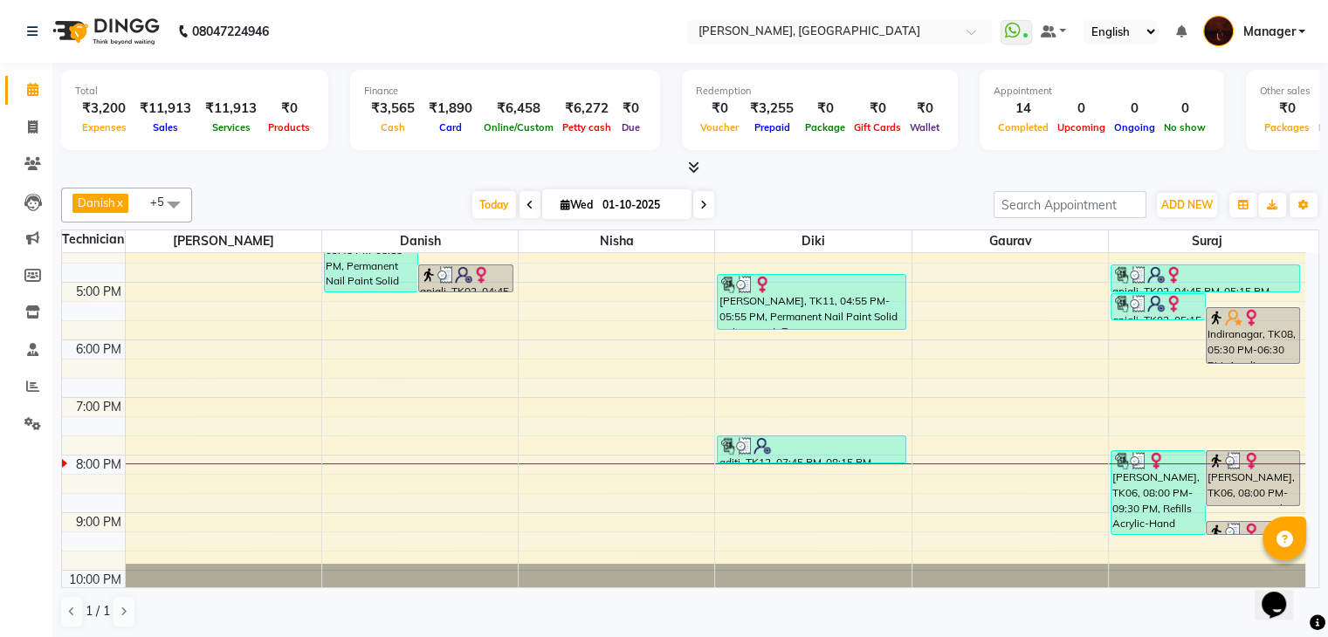
click at [702, 204] on icon at bounding box center [703, 205] width 7 height 10
type input "02-10-2025"
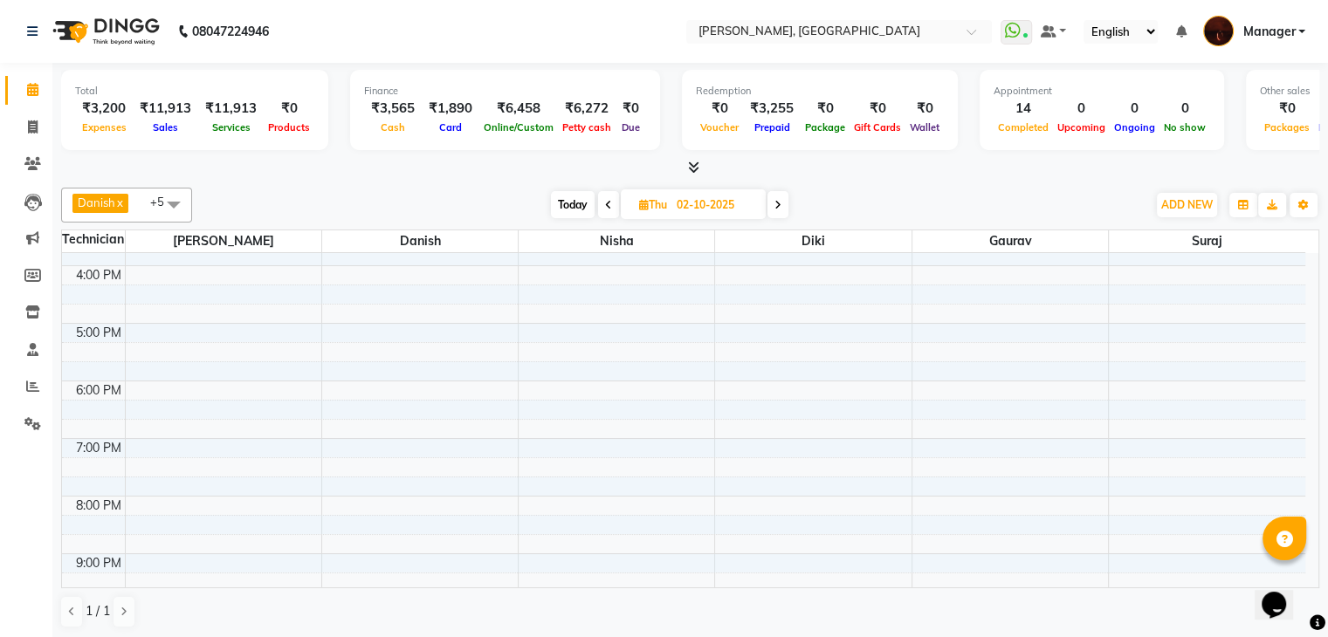
scroll to position [333, 0]
click at [374, 343] on div "10:00 AM 11:00 AM 12:00 PM 1:00 PM 2:00 PM 3:00 PM 4:00 PM 5:00 PM 6:00 PM 7:00…" at bounding box center [683, 294] width 1243 height 748
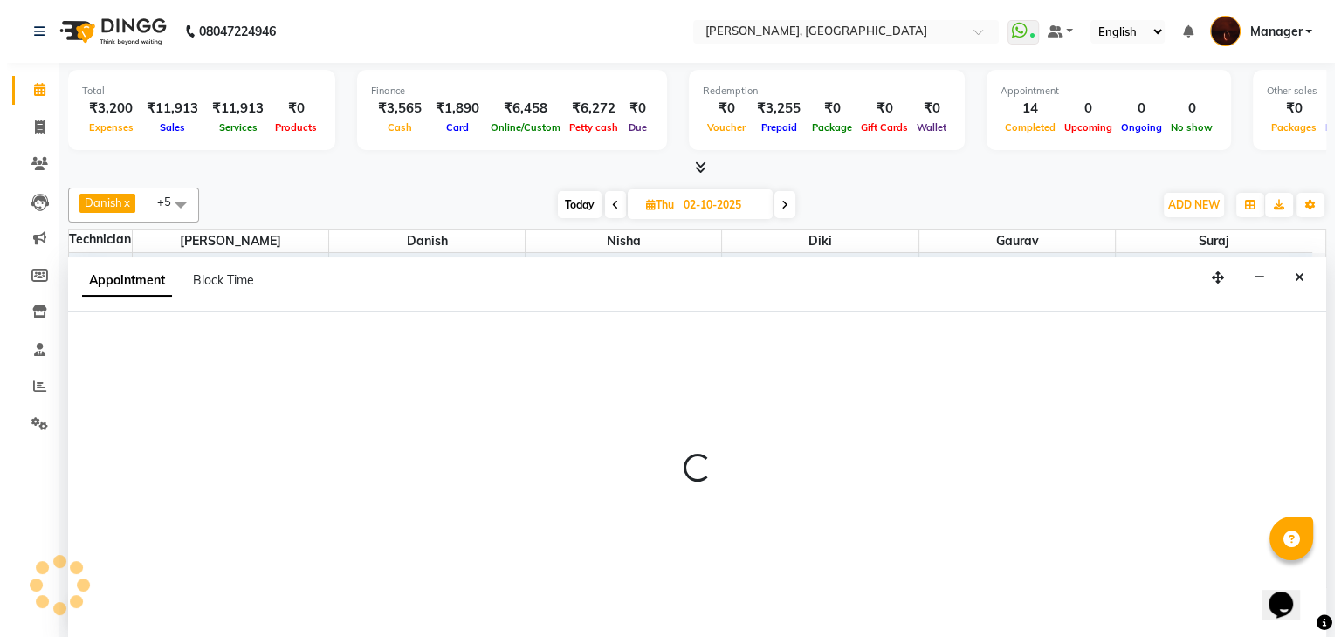
scroll to position [1, 0]
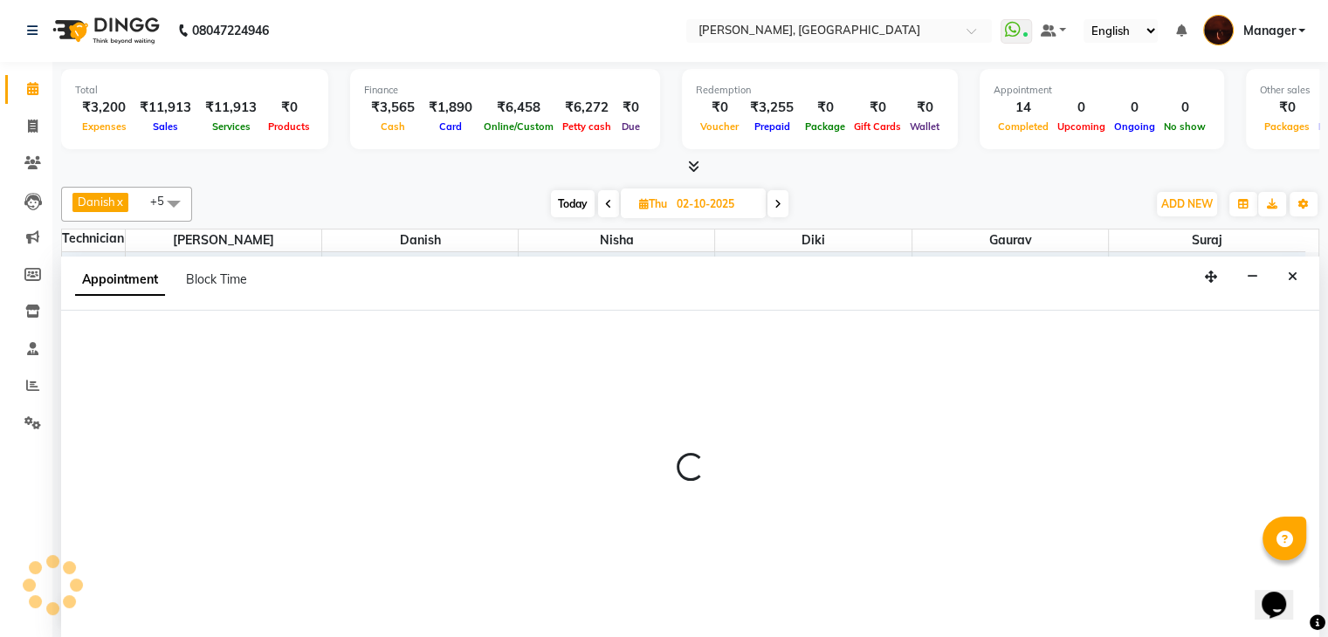
select select "20822"
select select "tentative"
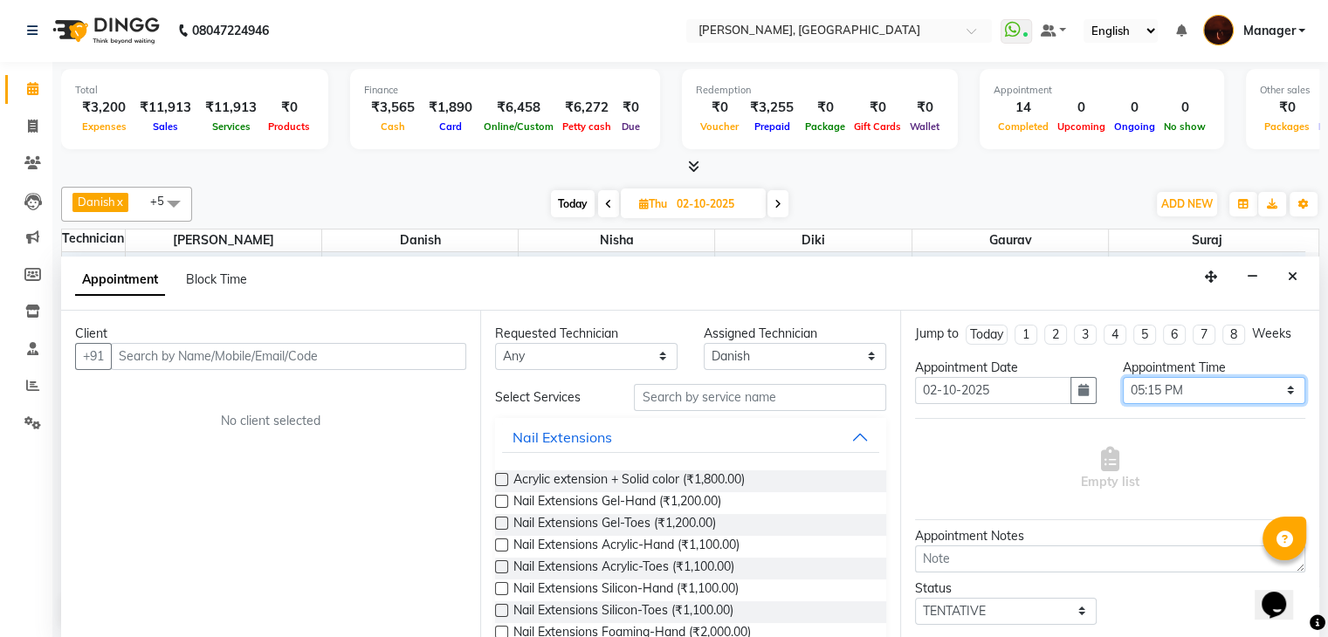
click at [1144, 383] on select "Select 11:00 AM 11:15 AM 11:30 AM 11:45 AM 12:00 PM 12:15 PM 12:30 PM 12:45 PM …" at bounding box center [1214, 390] width 182 height 27
select select "1050"
click at [1123, 377] on select "Select 11:00 AM 11:15 AM 11:30 AM 11:45 AM 12:00 PM 12:15 PM 12:30 PM 12:45 PM …" at bounding box center [1214, 390] width 182 height 27
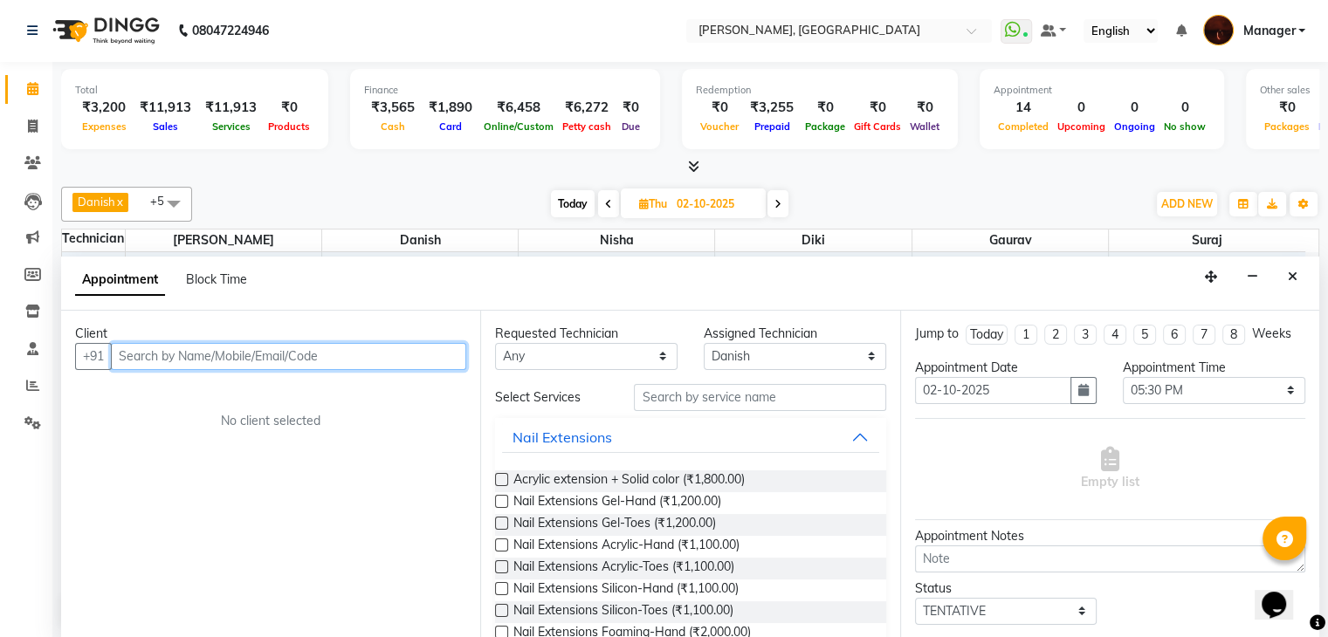
click at [372, 352] on input "text" at bounding box center [288, 356] width 355 height 27
type input "8451834783"
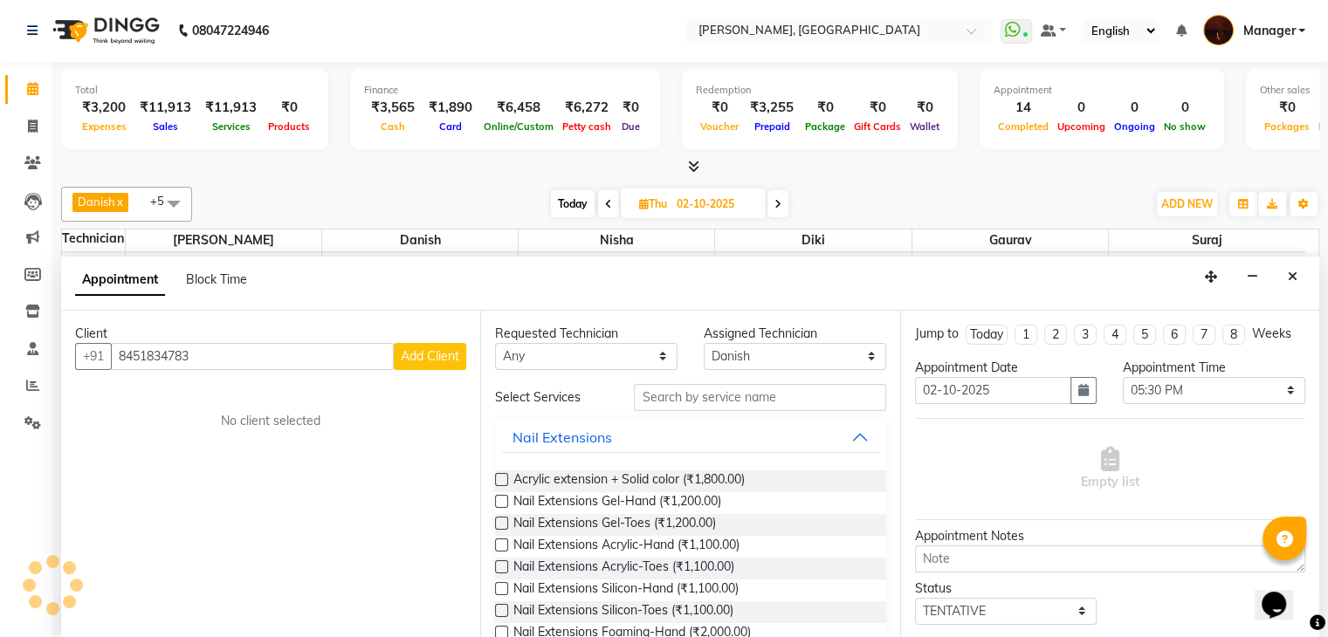
click at [410, 361] on span "Add Client" at bounding box center [430, 356] width 58 height 16
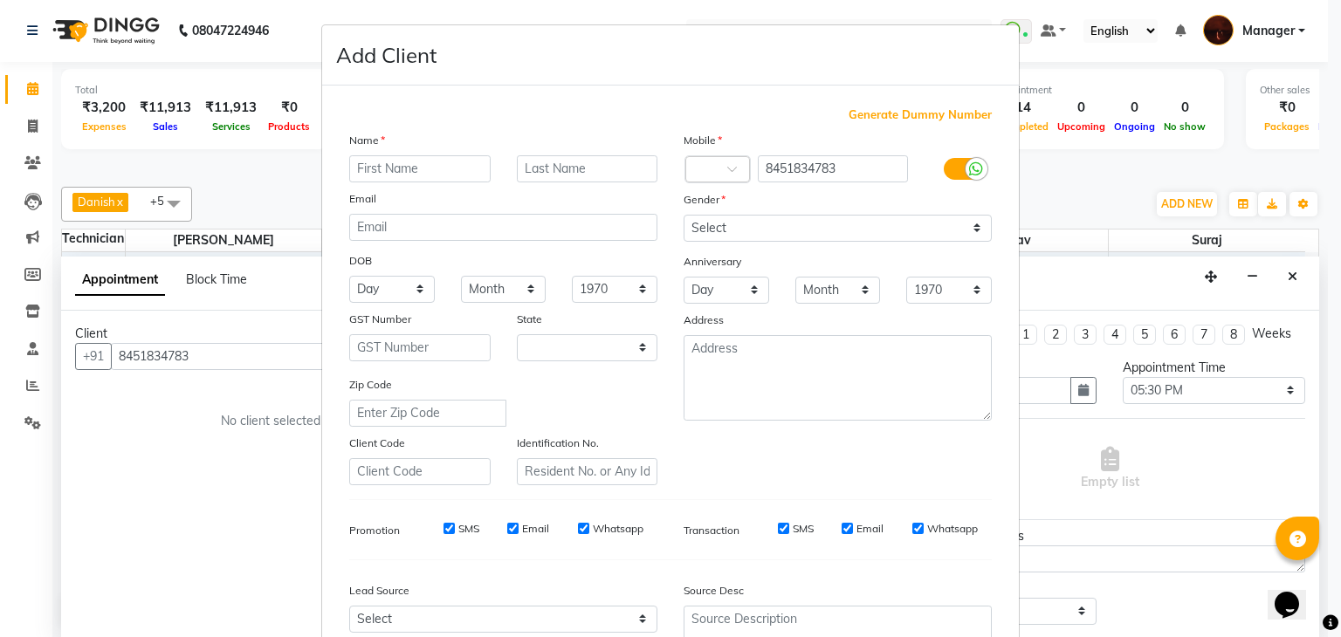
select select "21"
type input "chitra"
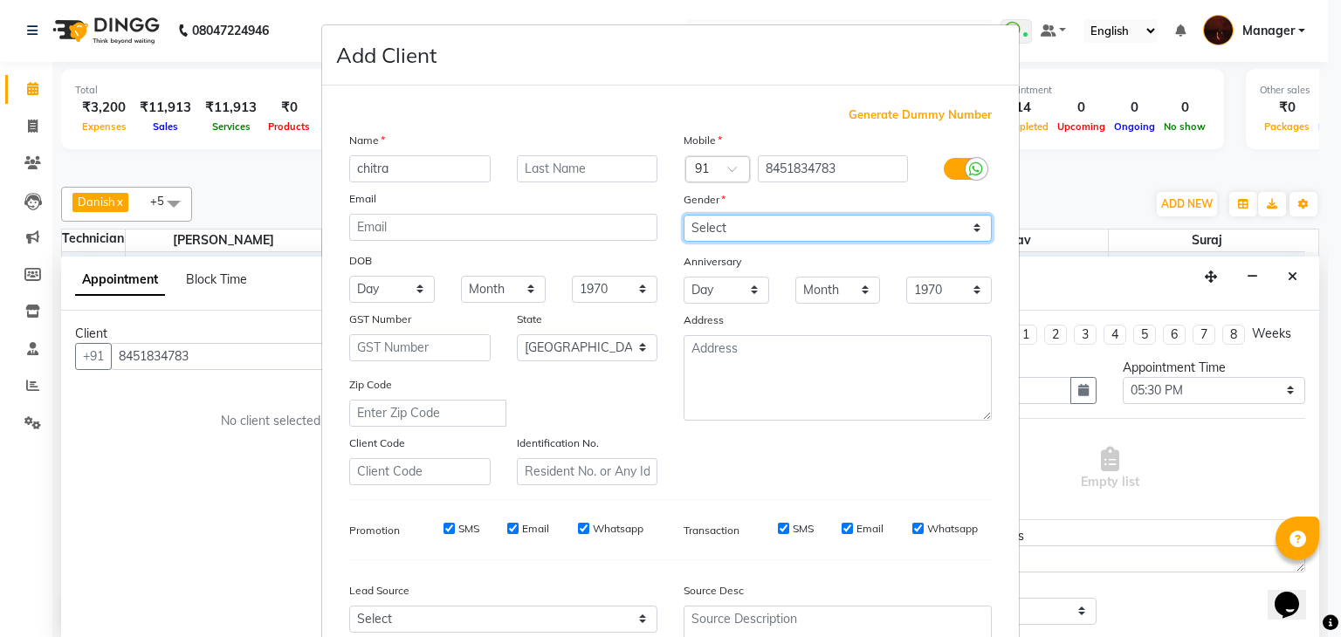
click at [760, 223] on select "Select [DEMOGRAPHIC_DATA] [DEMOGRAPHIC_DATA] Other Prefer Not To Say" at bounding box center [838, 228] width 308 height 27
select select "[DEMOGRAPHIC_DATA]"
click at [684, 216] on select "Select [DEMOGRAPHIC_DATA] [DEMOGRAPHIC_DATA] Other Prefer Not To Say" at bounding box center [838, 228] width 308 height 27
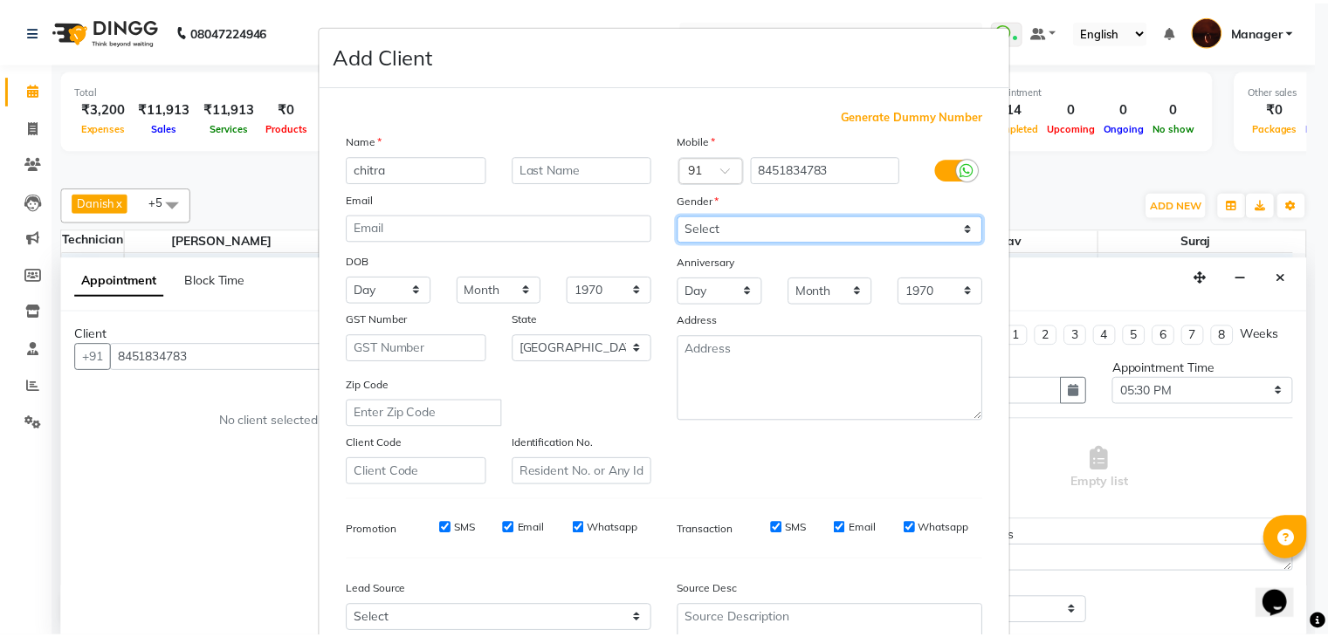
scroll to position [177, 0]
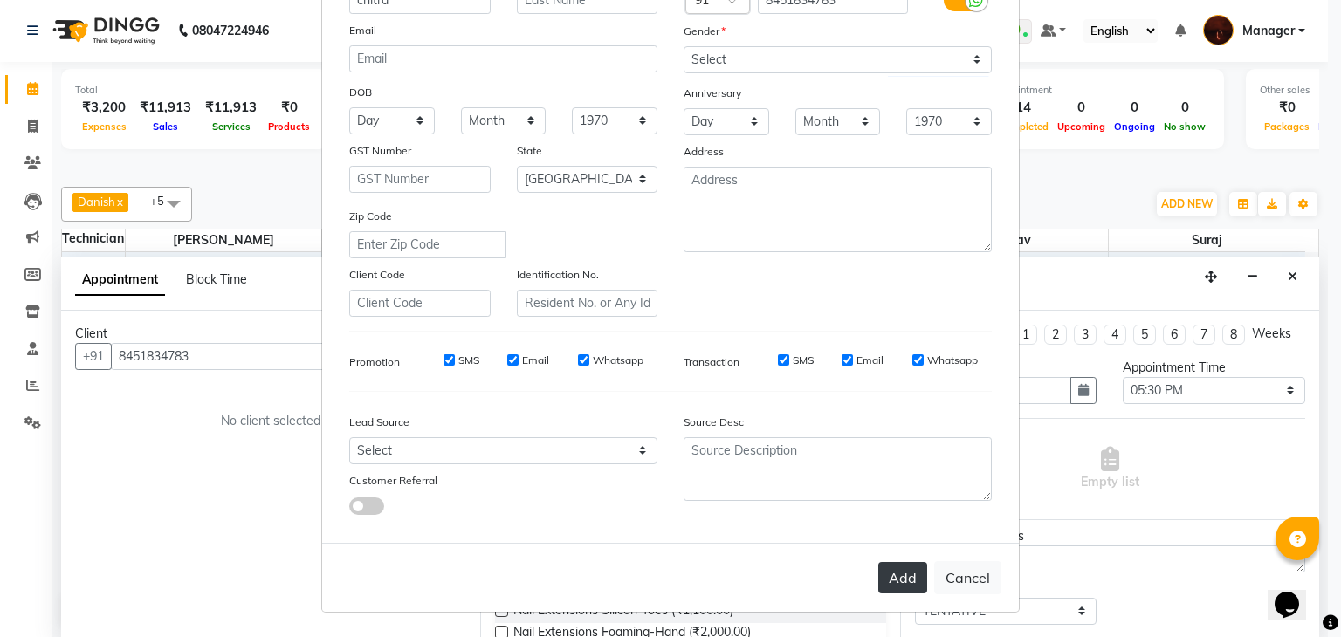
click at [895, 577] on button "Add" at bounding box center [902, 577] width 49 height 31
type input "84******83"
select select
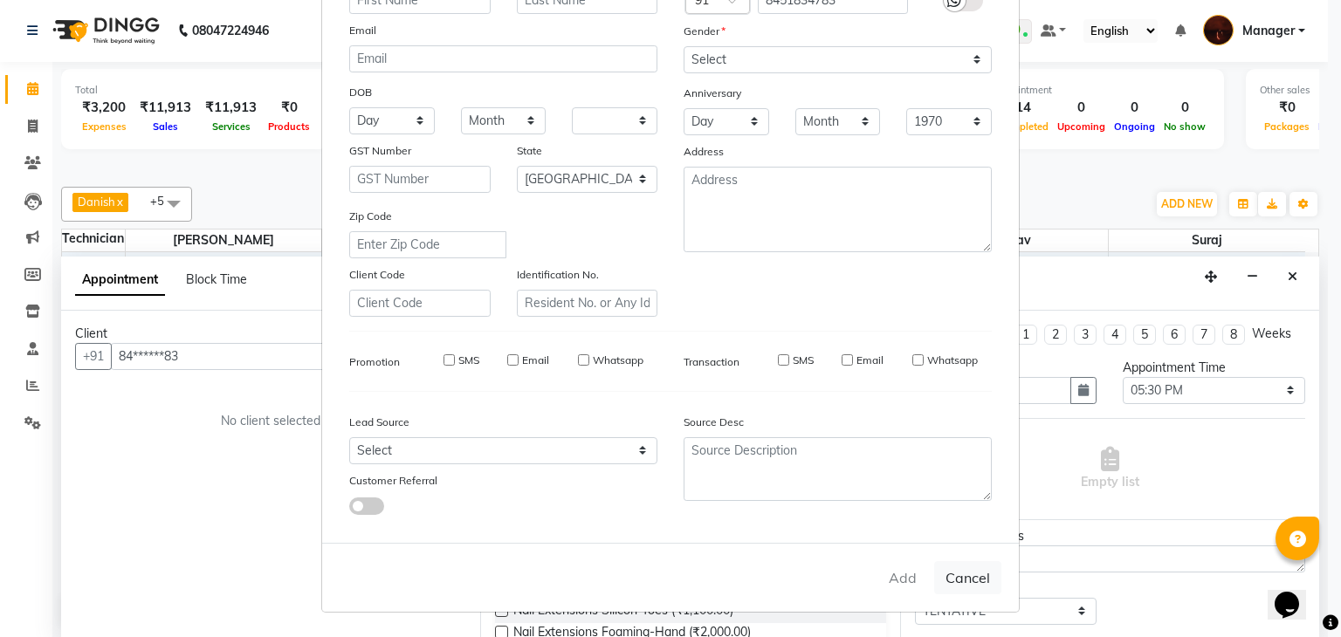
select select "null"
select select
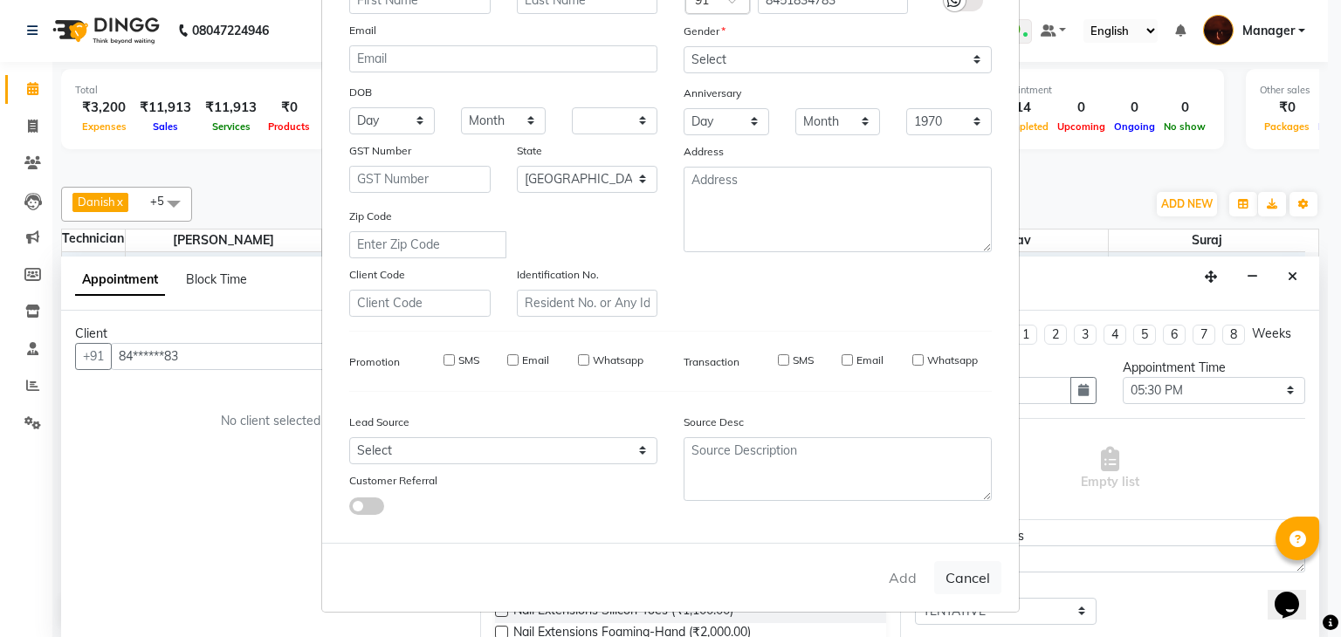
checkbox input "false"
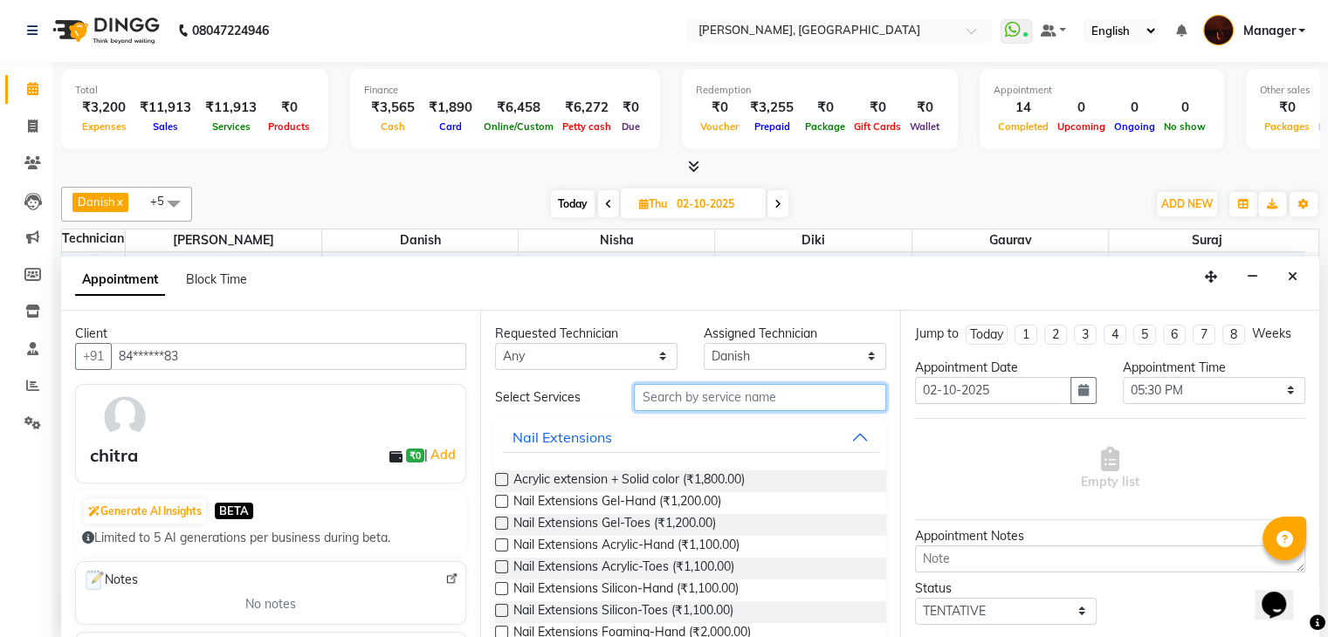
click at [725, 395] on input "text" at bounding box center [759, 397] width 251 height 27
type input "ext"
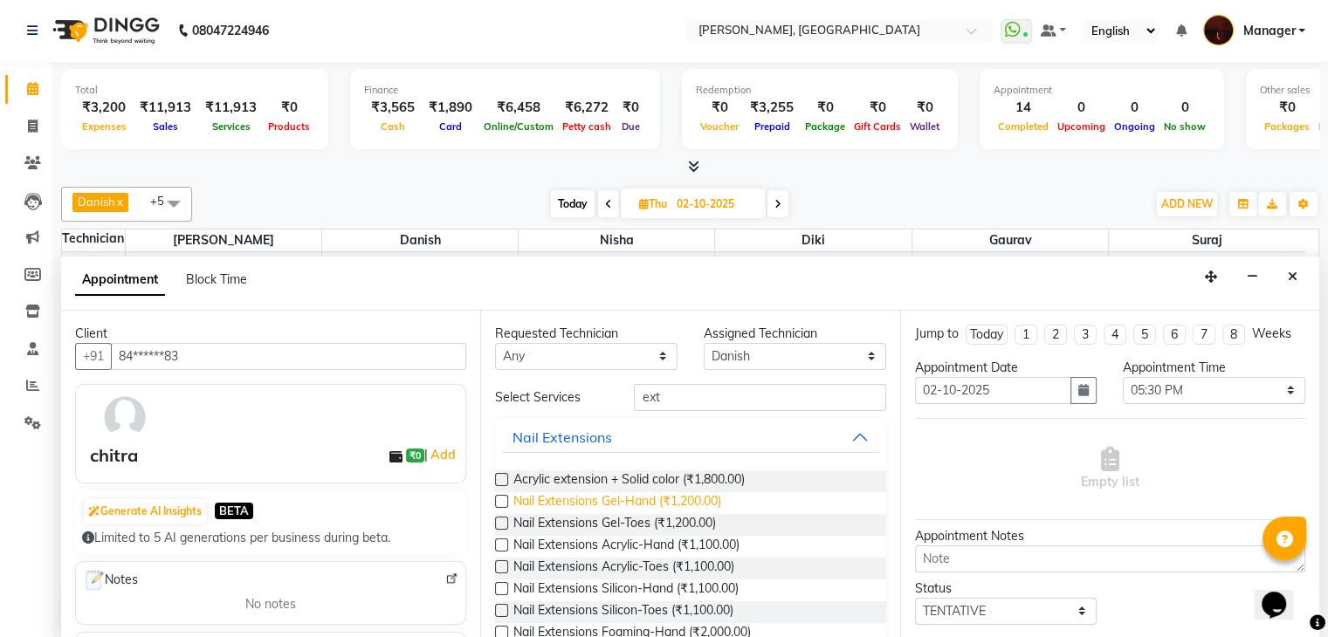
click at [676, 492] on span "Nail Extensions Gel-Hand (₹1,200.00)" at bounding box center [617, 503] width 208 height 22
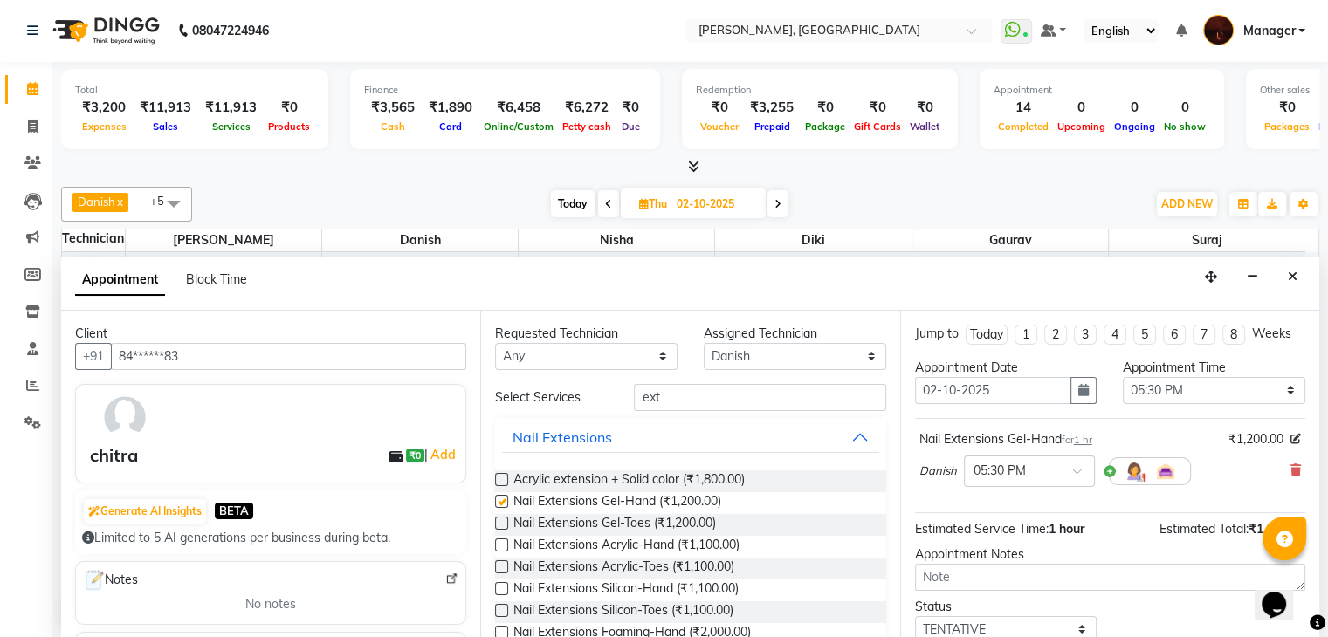
checkbox input "false"
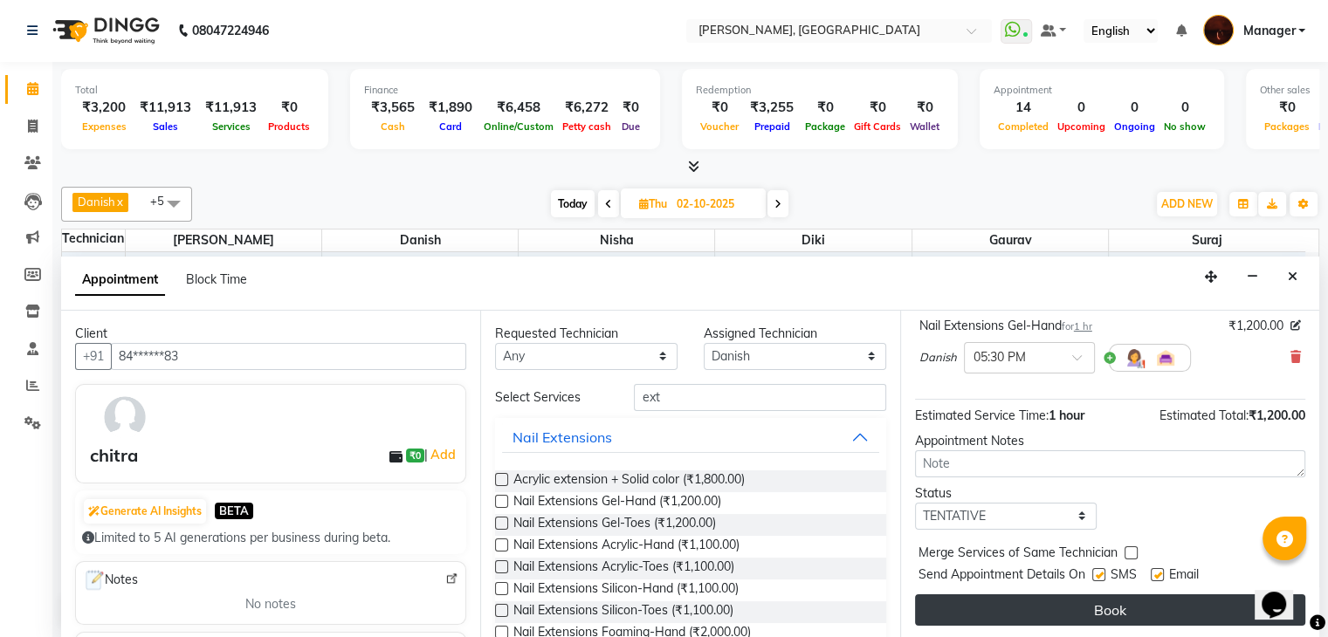
click at [1043, 598] on button "Book" at bounding box center [1110, 610] width 390 height 31
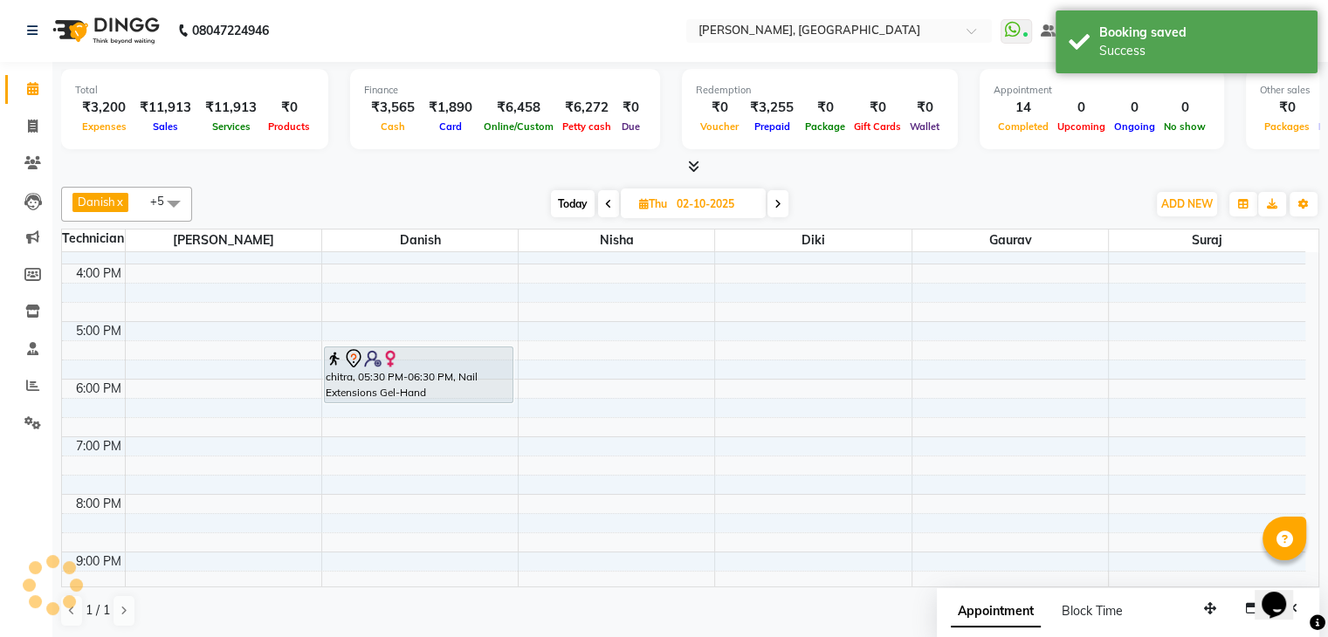
scroll to position [0, 0]
click at [576, 206] on span "Today" at bounding box center [573, 204] width 44 height 27
type input "01-10-2025"
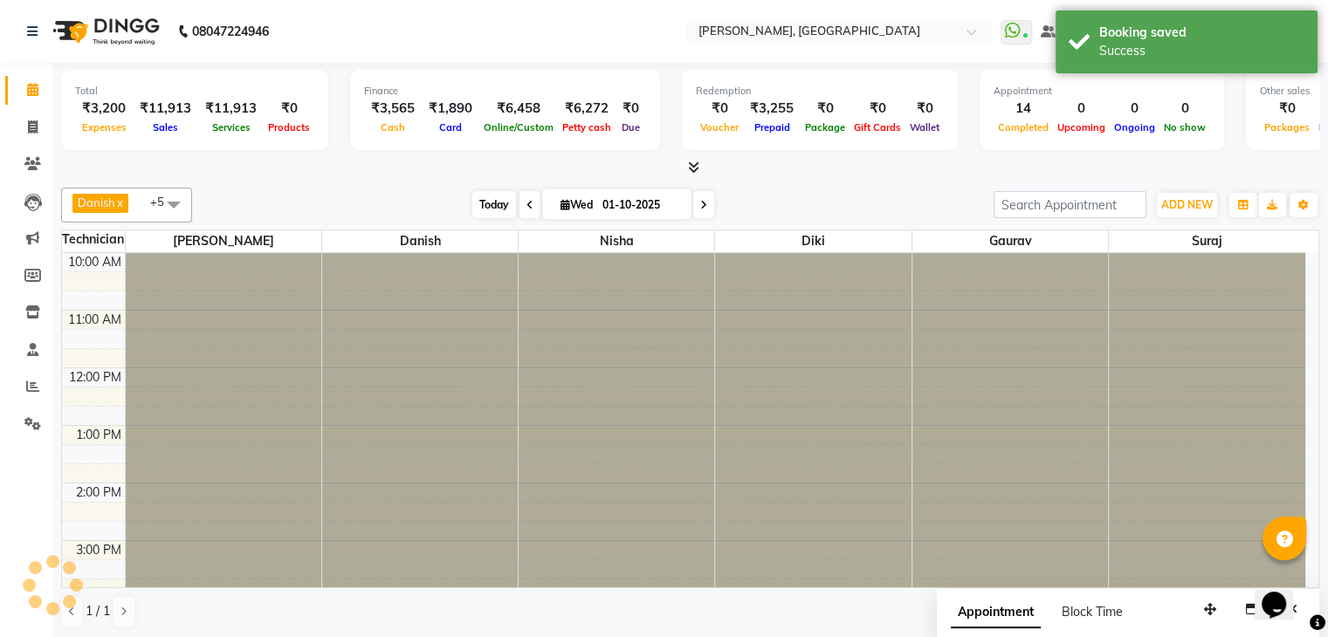
scroll to position [407, 0]
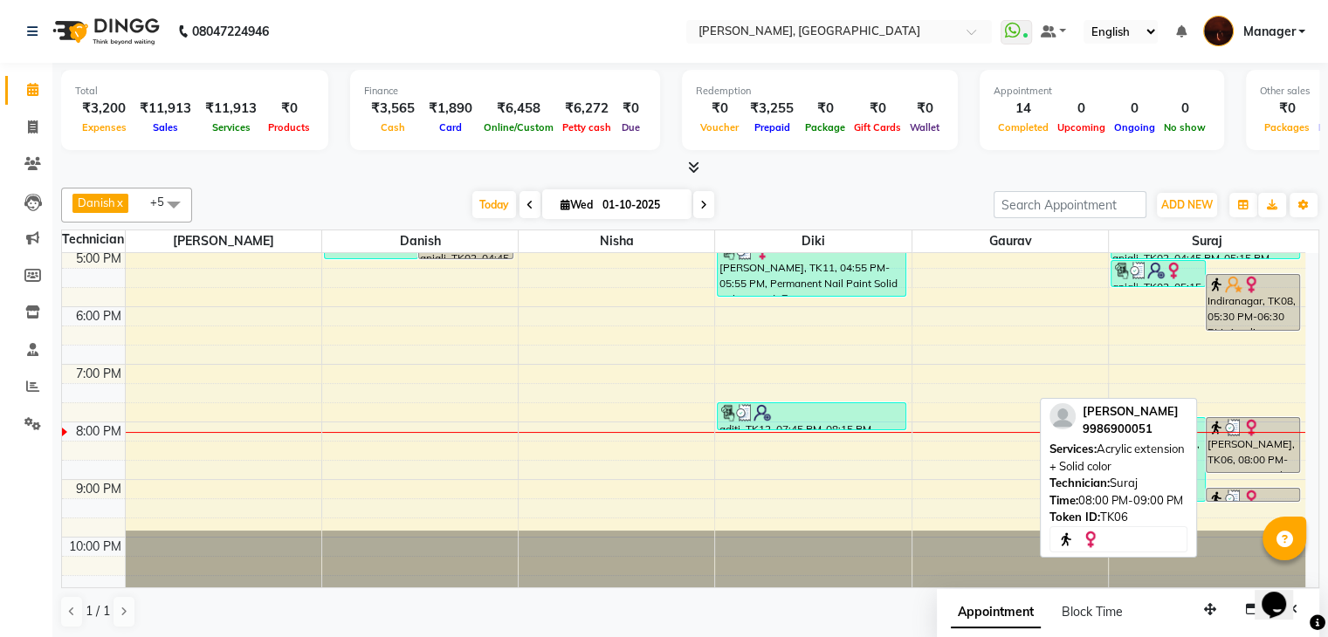
click at [1273, 449] on div "[PERSON_NAME], TK06, 08:00 PM-09:00 PM, Acrylic extension + Solid color" at bounding box center [1252, 445] width 93 height 54
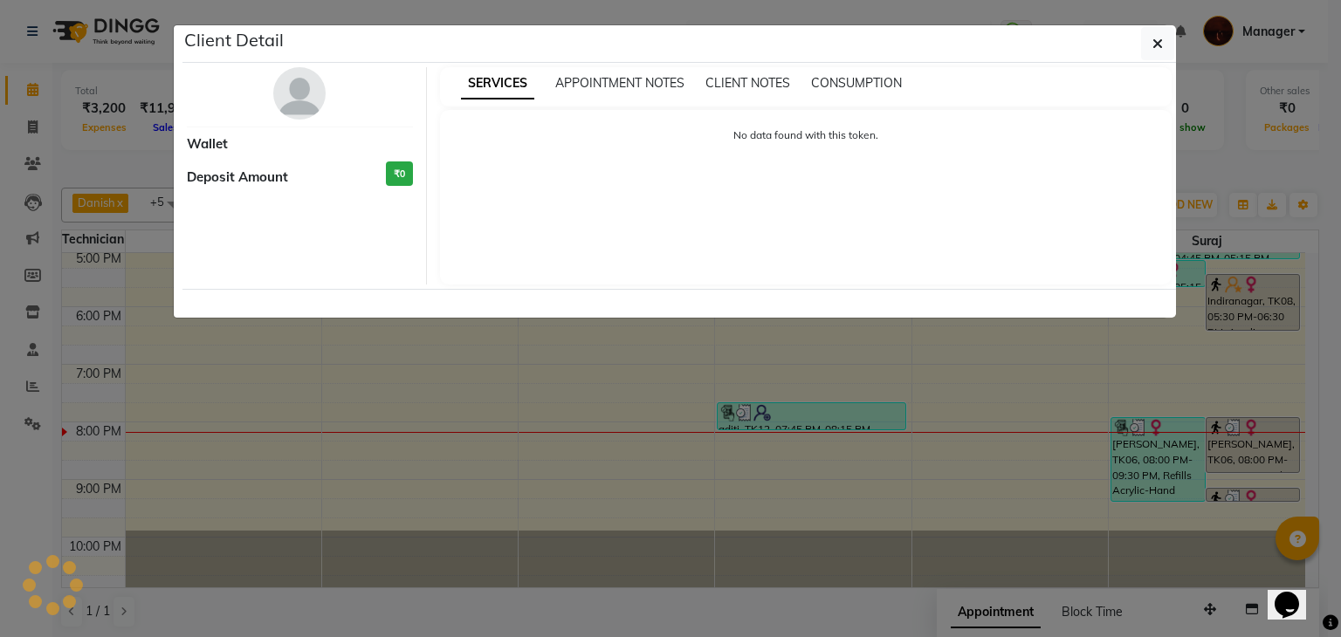
select select "3"
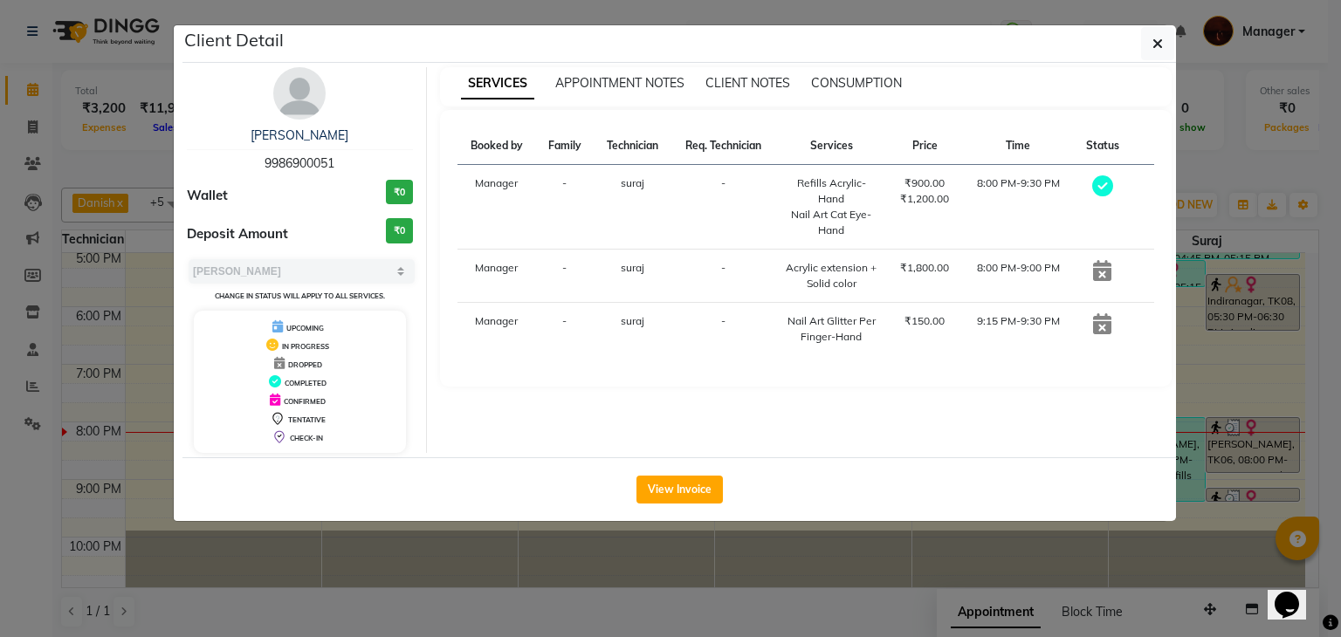
click at [1226, 324] on ngb-modal-window "Client Detail [PERSON_NAME] 9986900051 Wallet ₹0 Deposit Amount ₹0 Select MARK …" at bounding box center [670, 318] width 1341 height 637
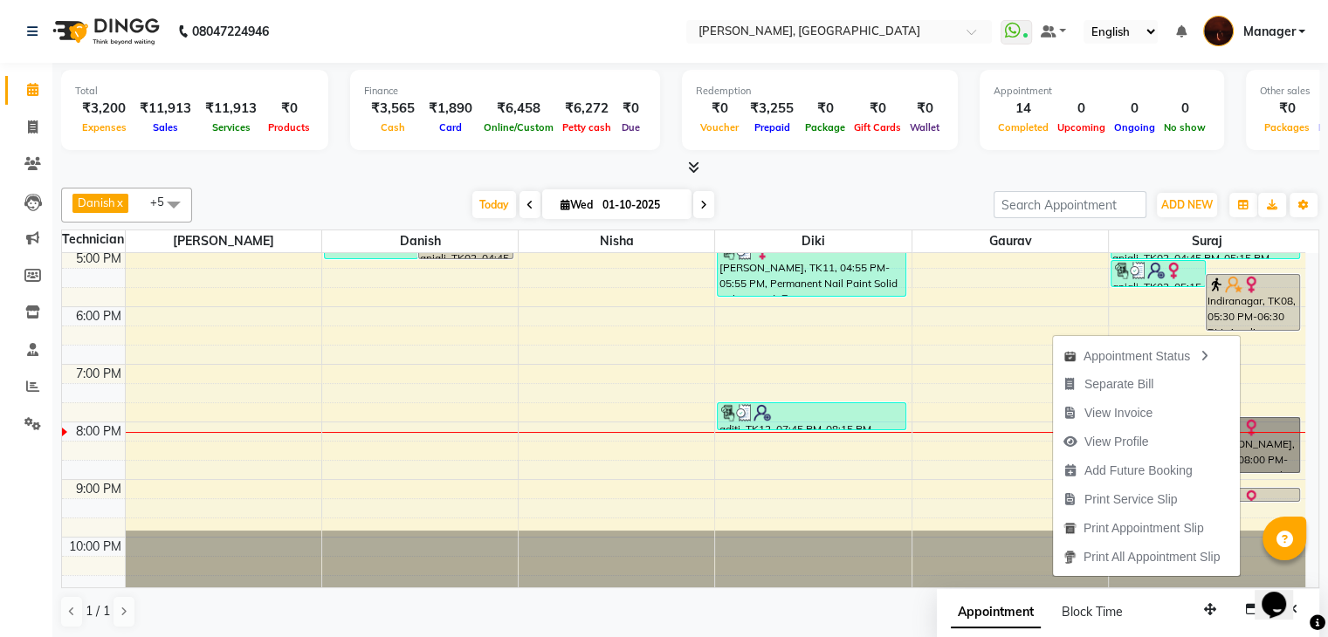
click at [971, 351] on div "10:00 AM 11:00 AM 12:00 PM 1:00 PM 2:00 PM 3:00 PM 4:00 PM 5:00 PM 6:00 PM 7:00…" at bounding box center [683, 220] width 1243 height 748
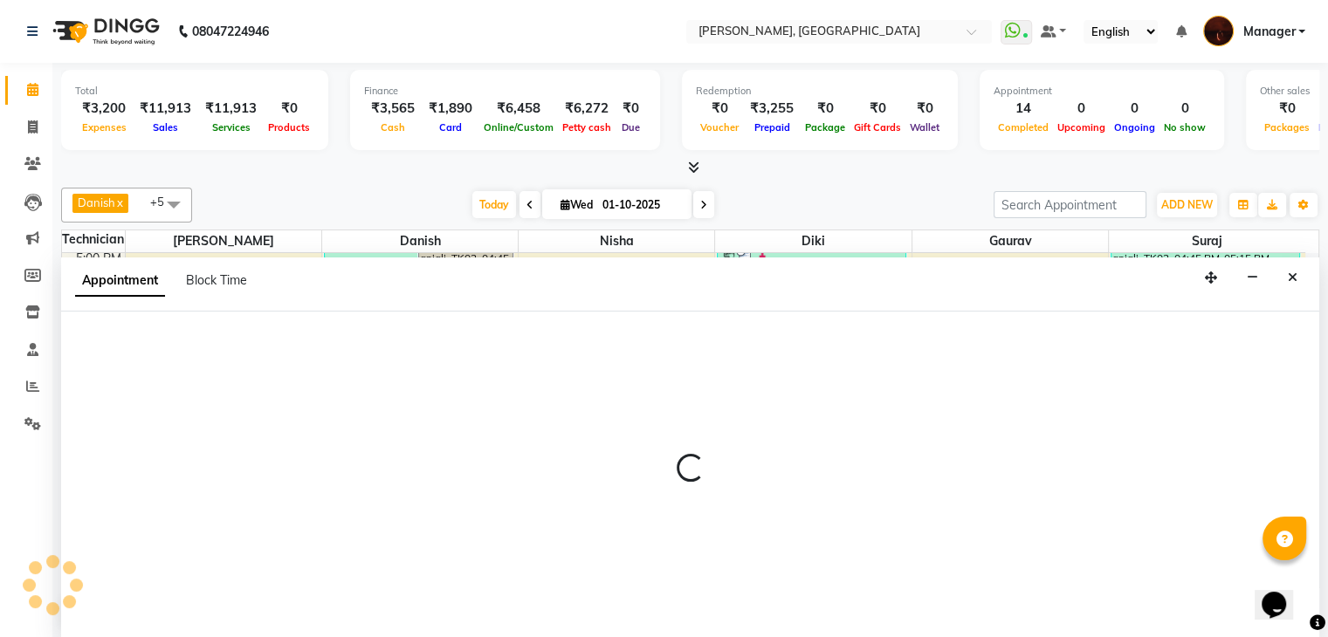
scroll to position [1, 0]
select select "92920"
select select "1125"
select select "tentative"
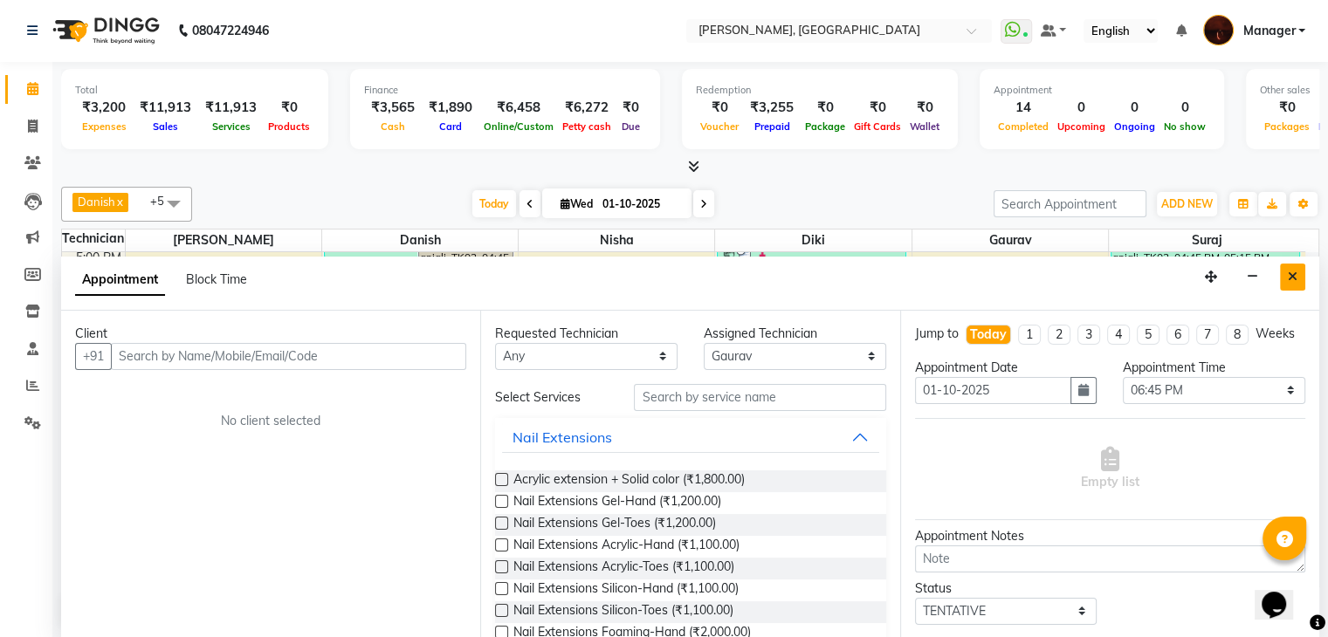
click at [1292, 281] on icon "Close" at bounding box center [1293, 277] width 10 height 12
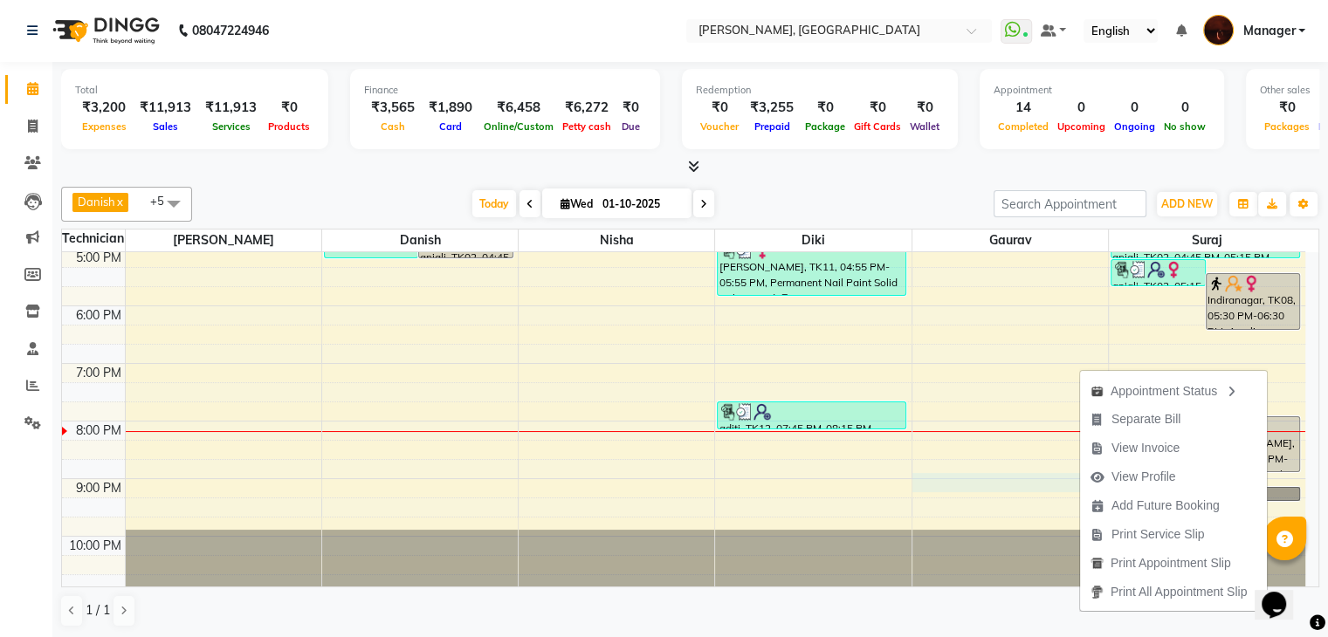
click at [969, 474] on div "10:00 AM 11:00 AM 12:00 PM 1:00 PM 2:00 PM 3:00 PM 4:00 PM 5:00 PM 6:00 PM 7:00…" at bounding box center [683, 219] width 1243 height 748
select select "92920"
select select "tentative"
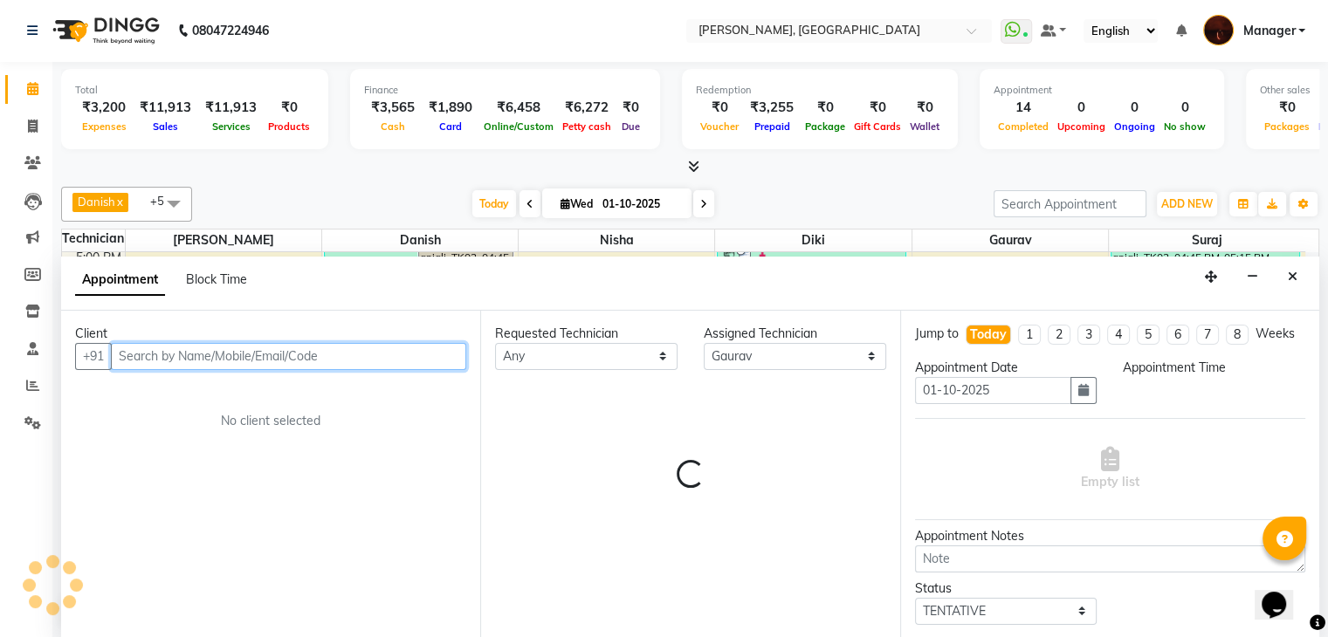
select select "1260"
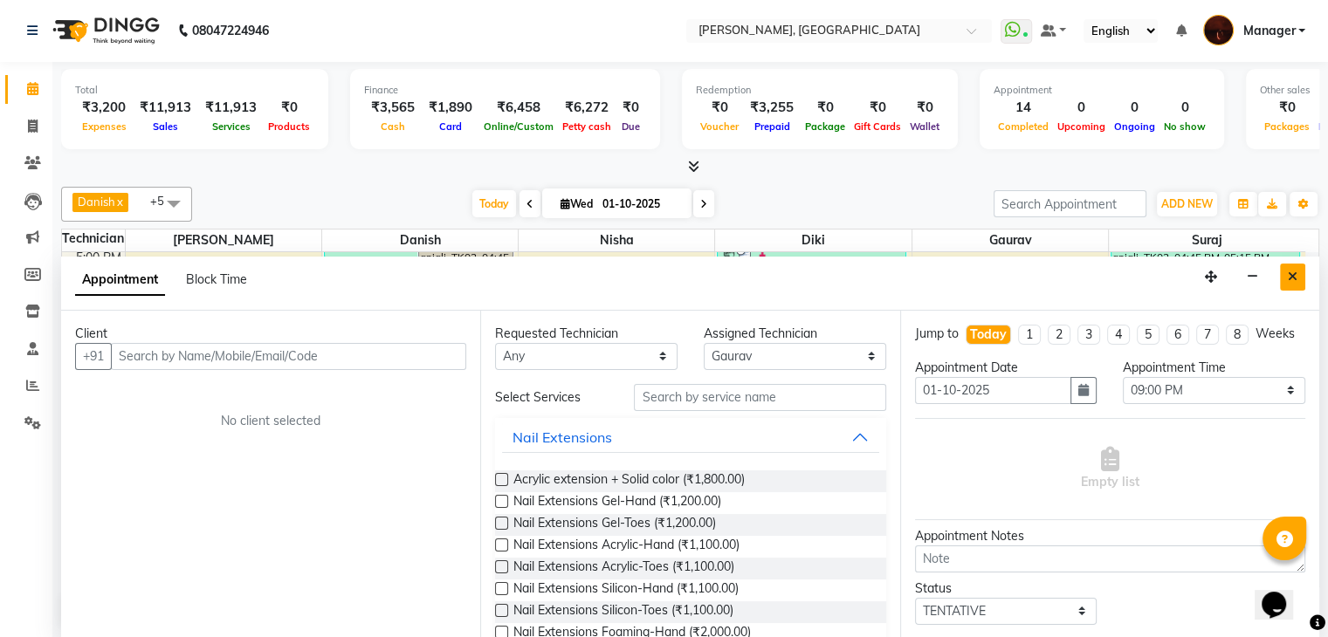
click at [1291, 278] on icon "Close" at bounding box center [1293, 277] width 10 height 12
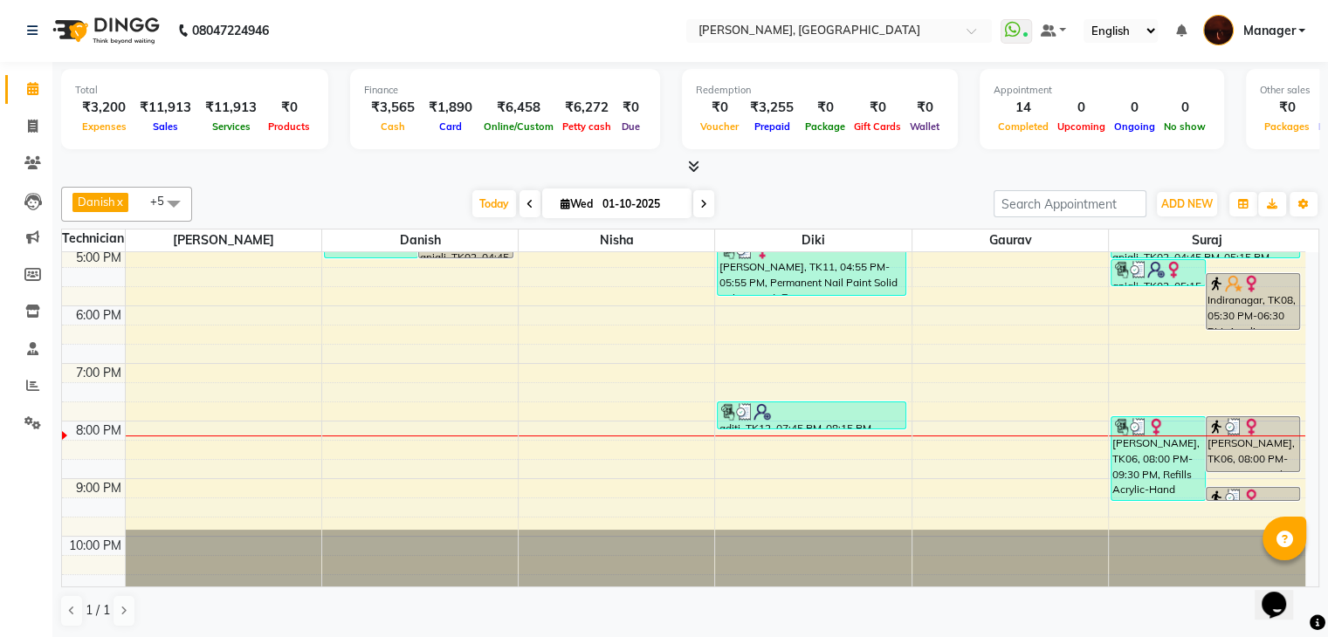
click at [702, 209] on span at bounding box center [703, 203] width 21 height 27
type input "02-10-2025"
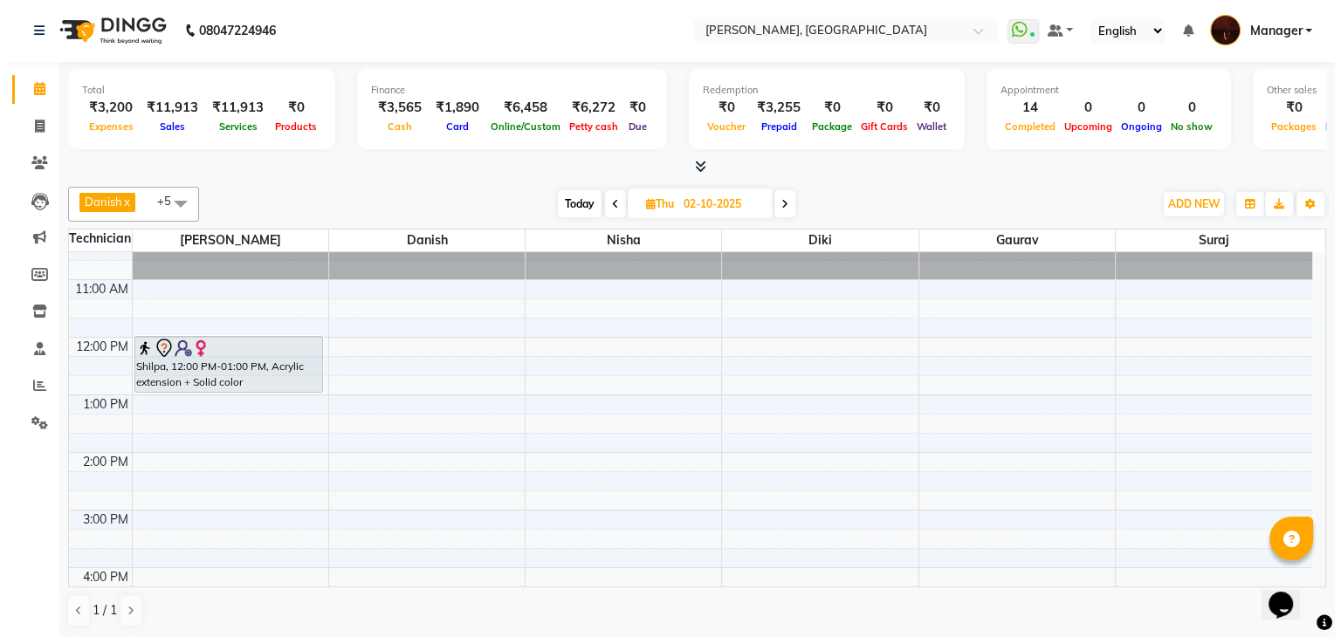
scroll to position [0, 0]
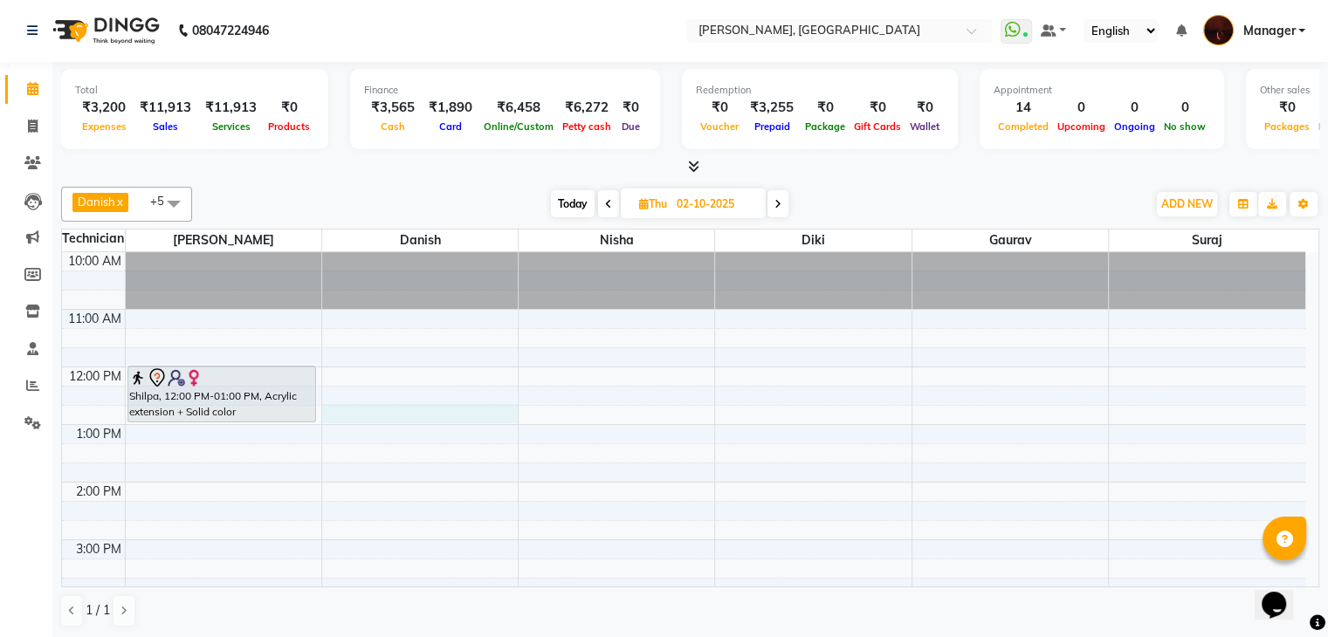
click at [404, 420] on div "10:00 AM 11:00 AM 12:00 PM 1:00 PM 2:00 PM 3:00 PM 4:00 PM 5:00 PM 6:00 PM 7:00…" at bounding box center [683, 626] width 1243 height 748
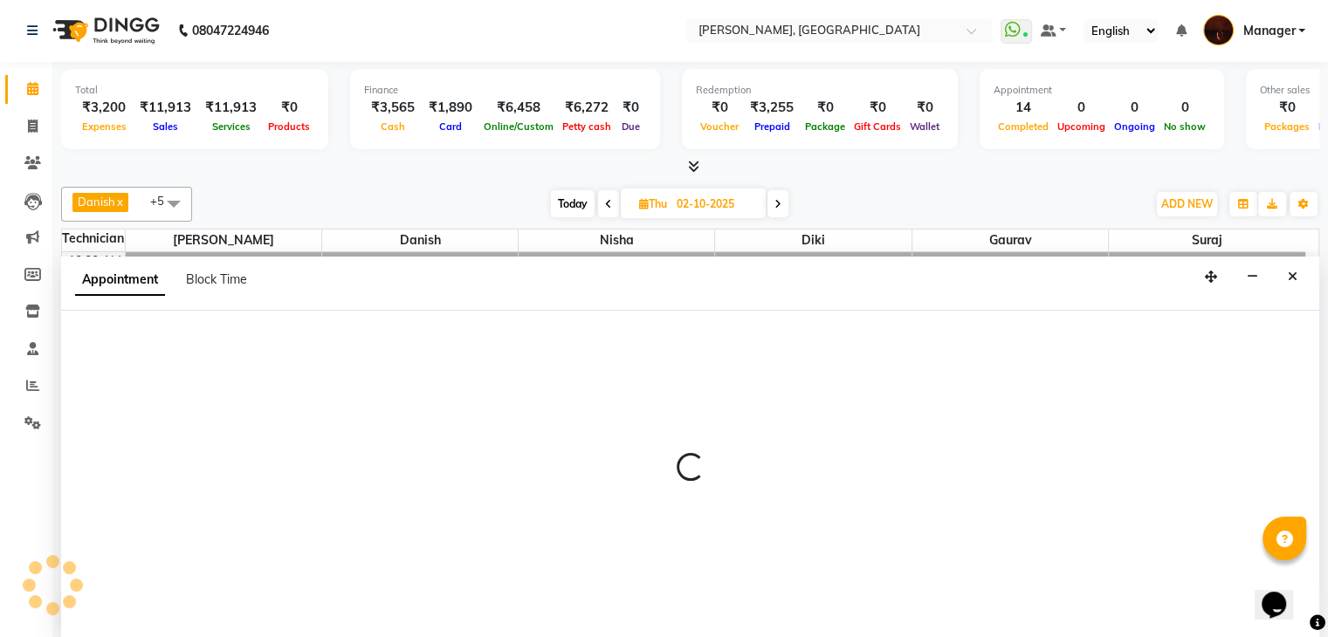
select select "20822"
select select "765"
select select "tentative"
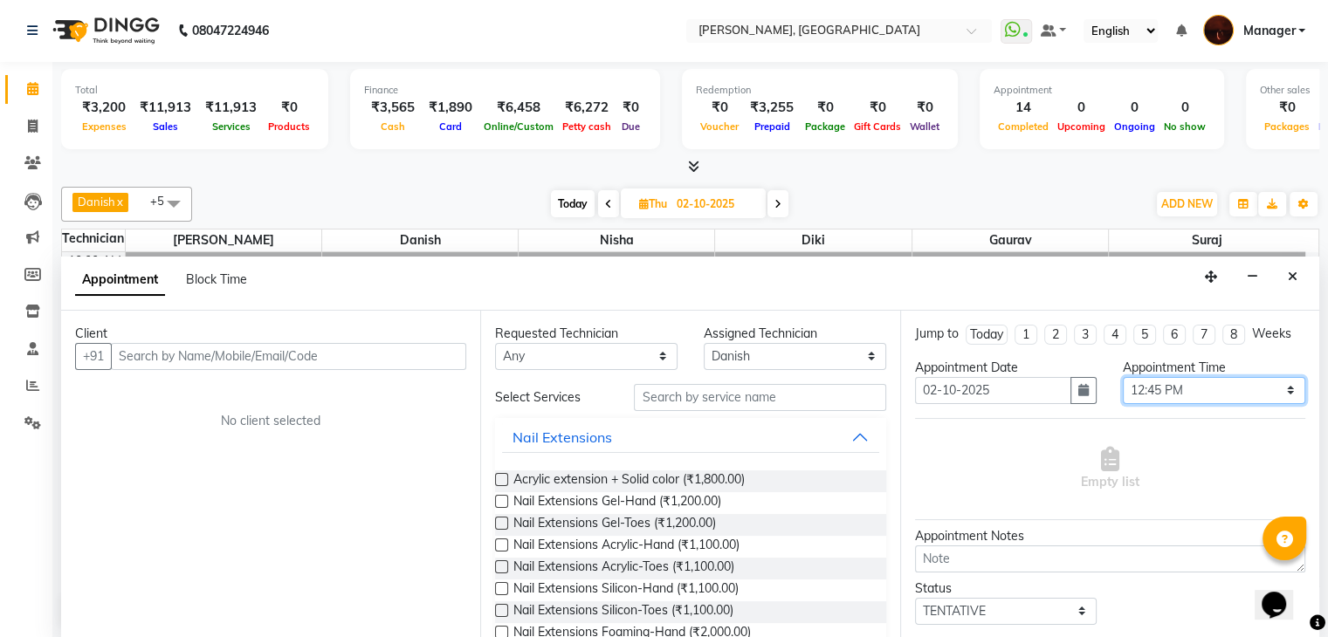
click at [1234, 388] on select "Select 11:00 AM 11:15 AM 11:30 AM 11:45 AM 12:00 PM 12:15 PM 12:30 PM 12:45 PM …" at bounding box center [1214, 390] width 182 height 27
click at [1123, 377] on select "Select 11:00 AM 11:15 AM 11:30 AM 11:45 AM 12:00 PM 12:15 PM 12:30 PM 12:45 PM …" at bounding box center [1214, 390] width 182 height 27
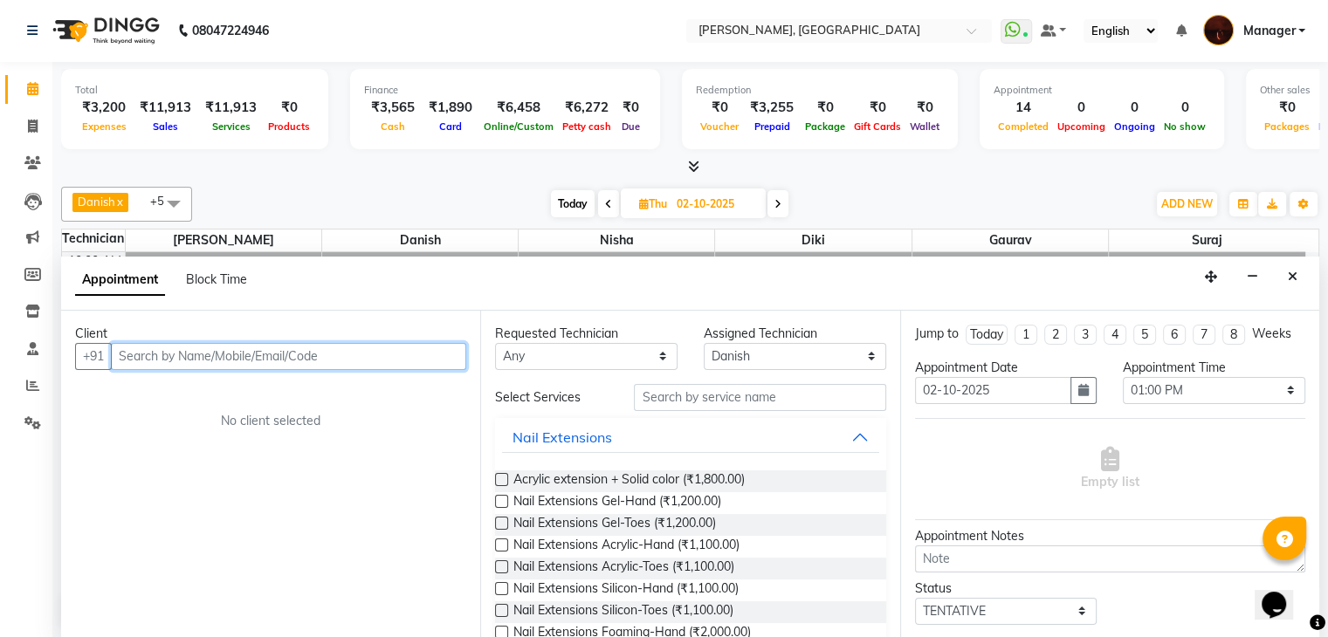
click at [306, 350] on input "text" at bounding box center [288, 356] width 355 height 27
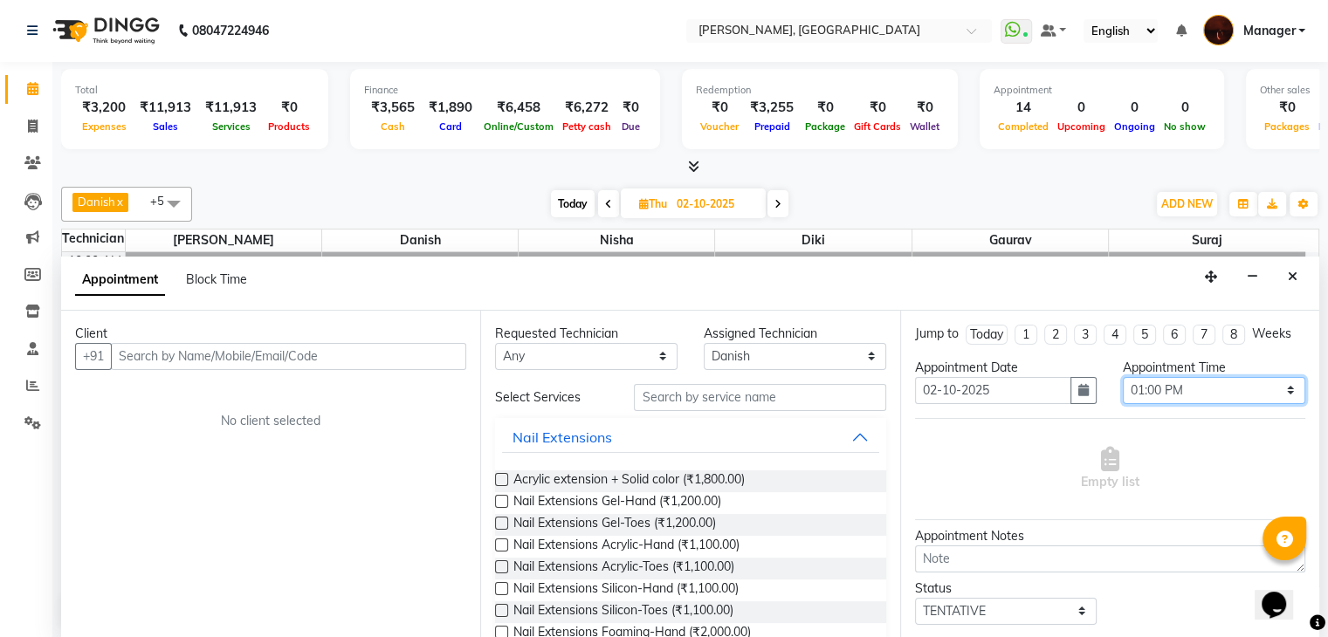
click at [1160, 390] on select "Select 11:00 AM 11:15 AM 11:30 AM 11:45 AM 12:00 PM 12:15 PM 12:30 PM 12:45 PM …" at bounding box center [1214, 390] width 182 height 27
select select "720"
click at [1123, 377] on select "Select 11:00 AM 11:15 AM 11:30 AM 11:45 AM 12:00 PM 12:15 PM 12:30 PM 12:45 PM …" at bounding box center [1214, 390] width 182 height 27
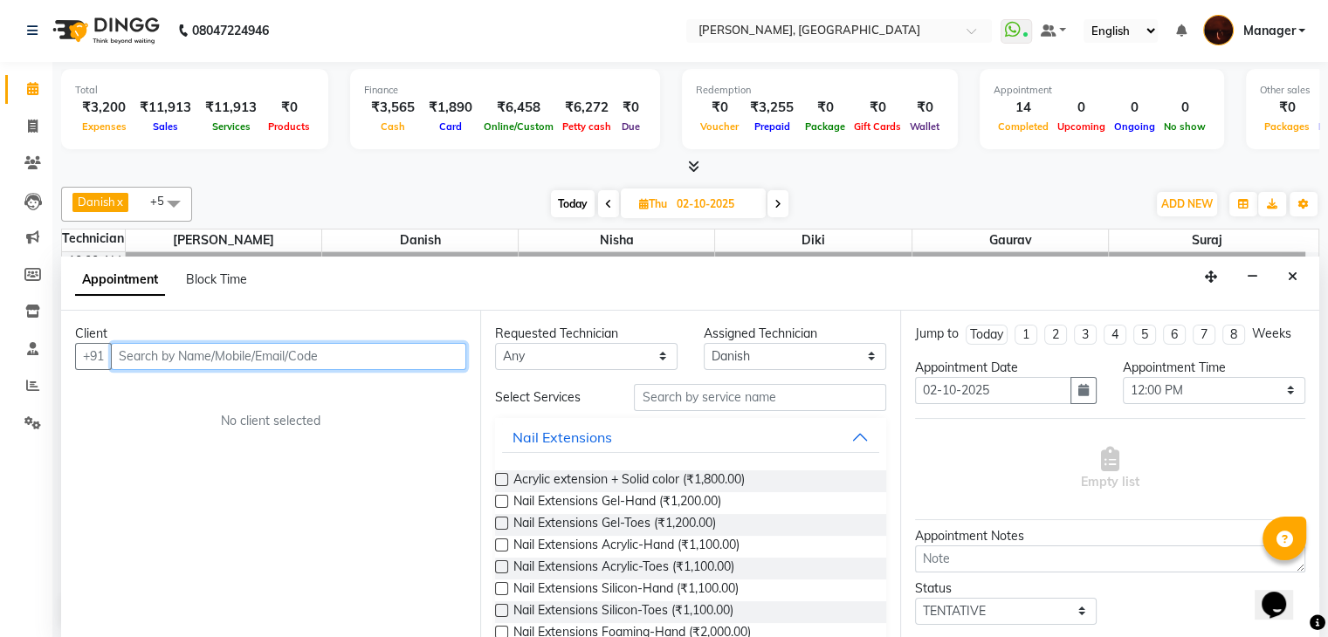
click at [423, 357] on input "text" at bounding box center [288, 356] width 355 height 27
type input "8951444577"
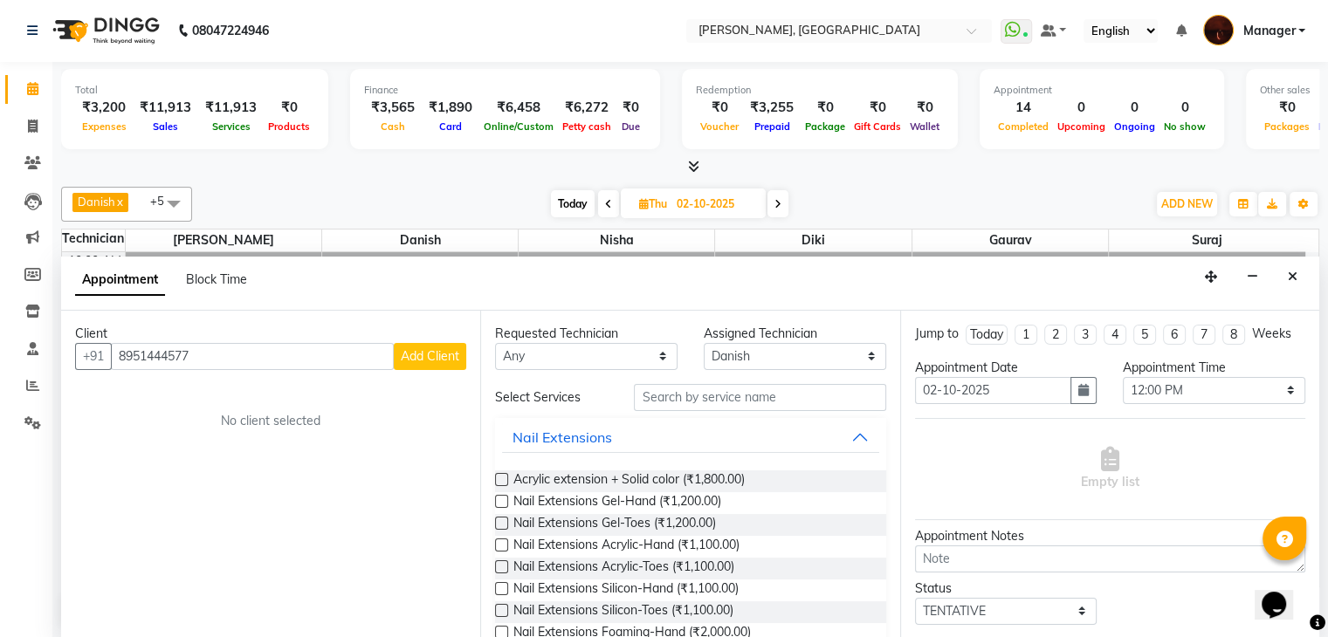
click at [423, 357] on span "Add Client" at bounding box center [430, 356] width 58 height 16
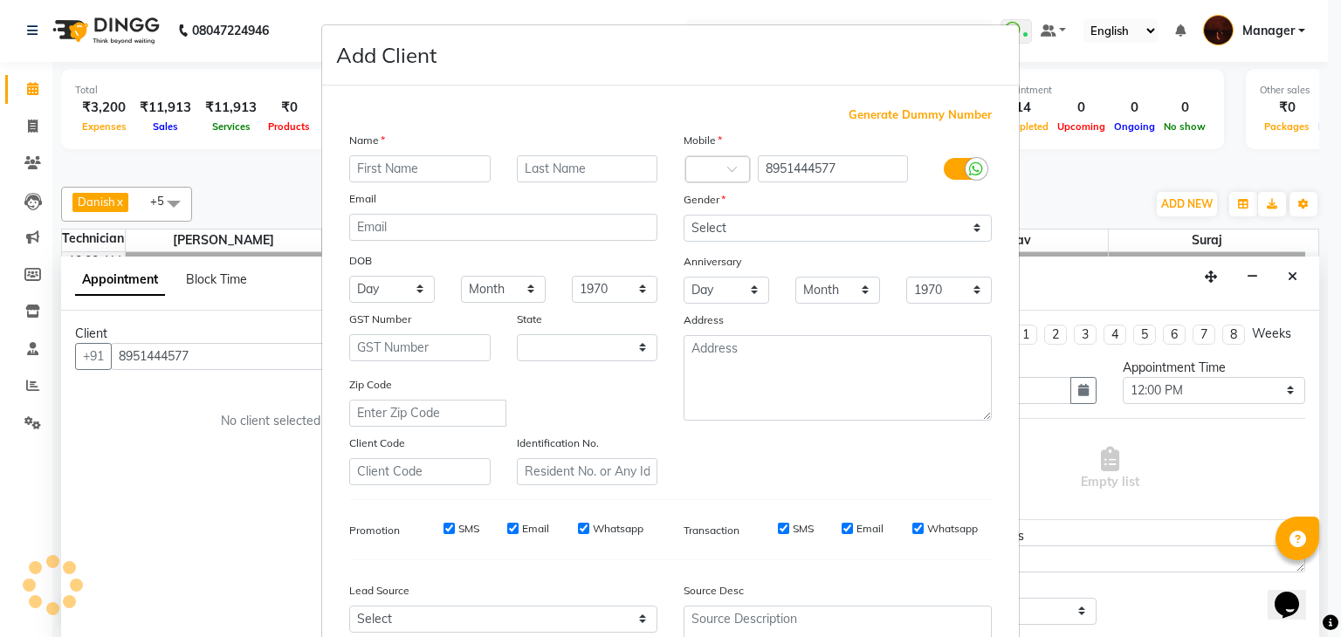
select select "21"
type input "[PERSON_NAME]"
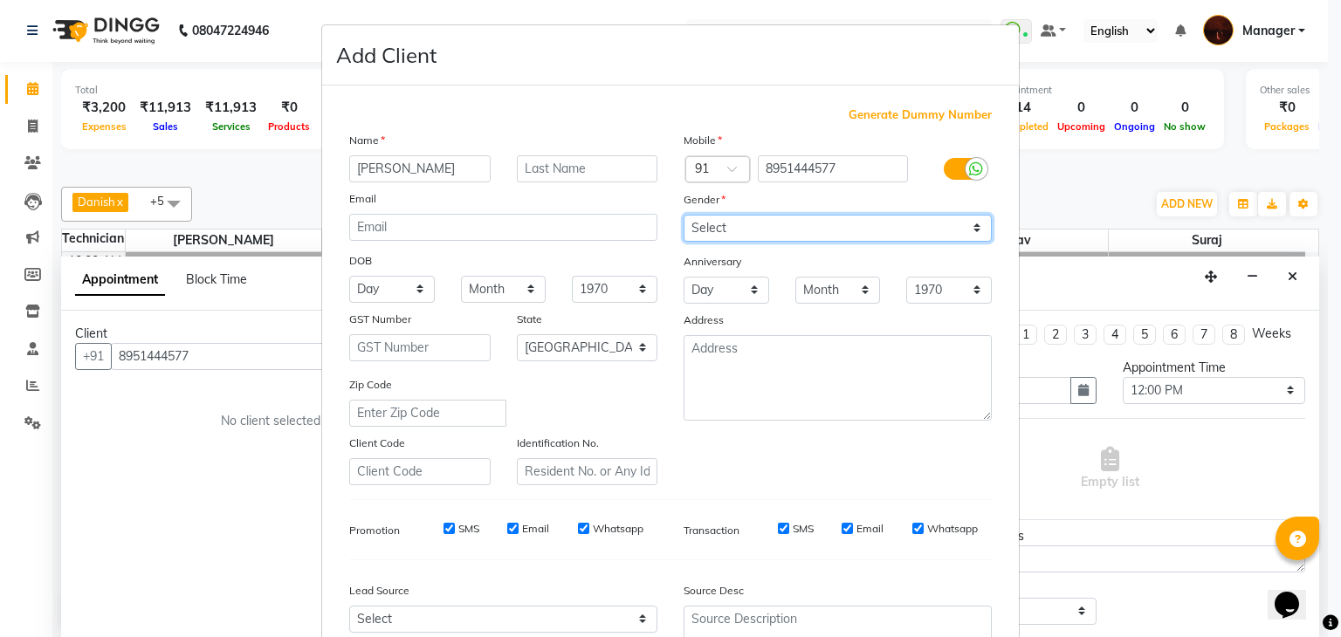
click at [712, 228] on select "Select [DEMOGRAPHIC_DATA] [DEMOGRAPHIC_DATA] Other Prefer Not To Say" at bounding box center [838, 228] width 308 height 27
select select "[DEMOGRAPHIC_DATA]"
click at [684, 216] on select "Select [DEMOGRAPHIC_DATA] [DEMOGRAPHIC_DATA] Other Prefer Not To Say" at bounding box center [838, 228] width 308 height 27
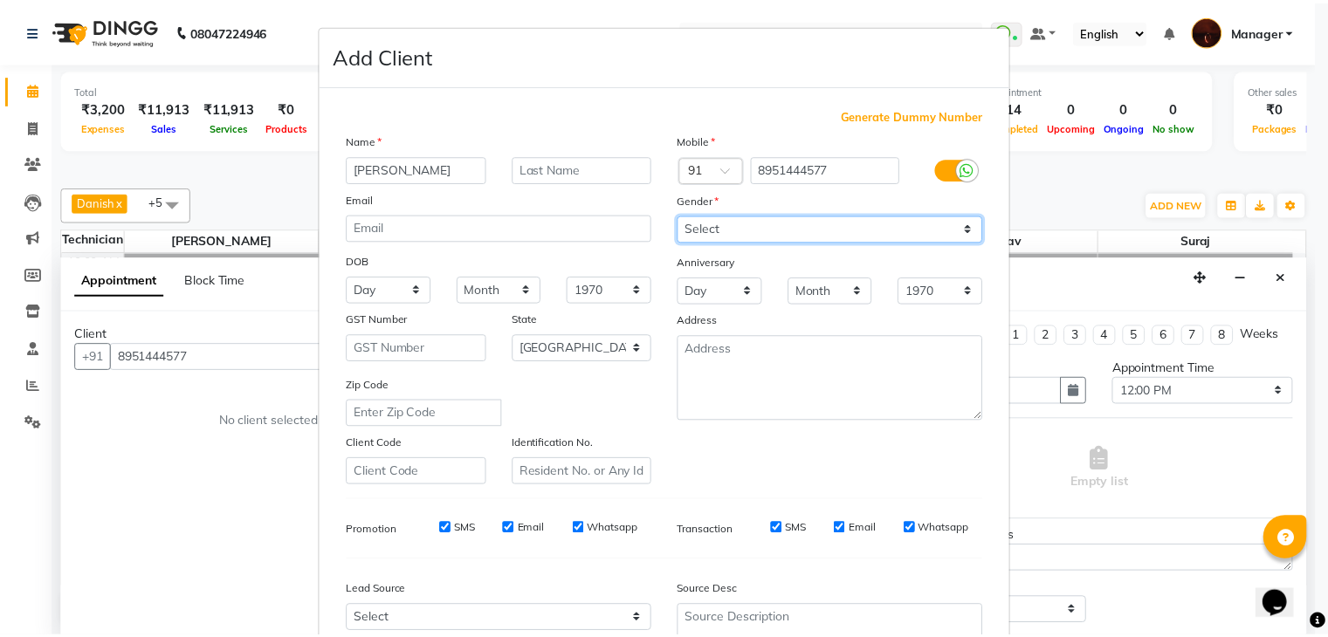
scroll to position [177, 0]
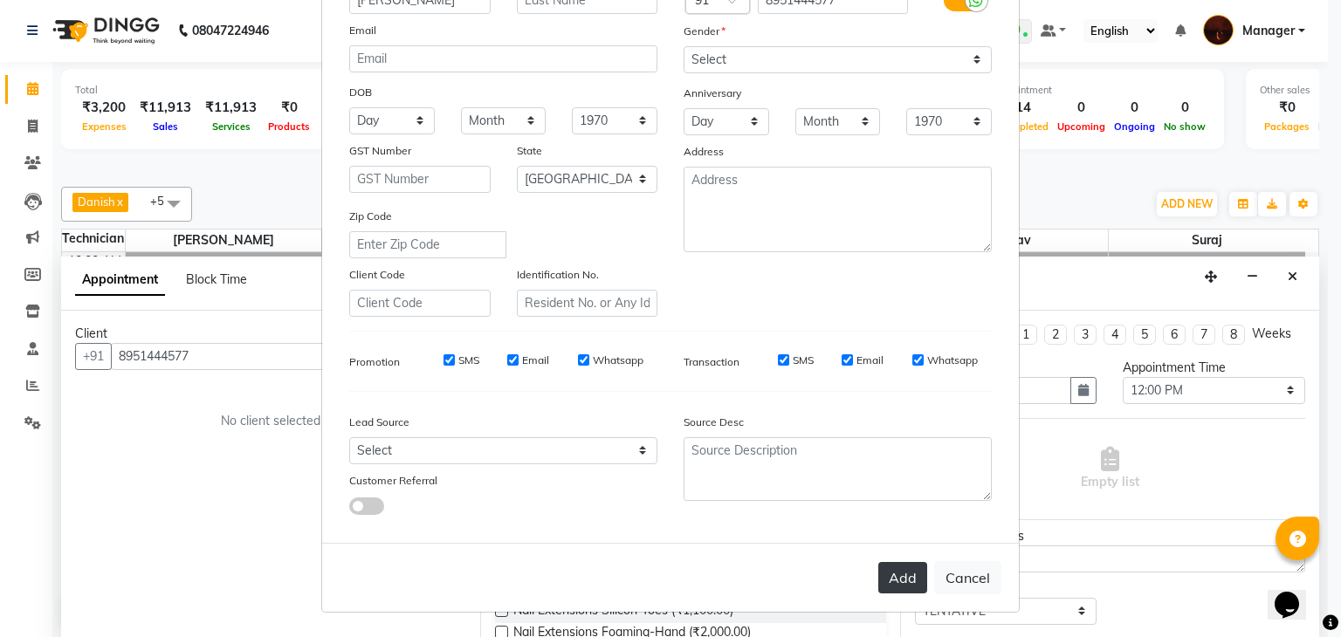
click at [903, 578] on button "Add" at bounding box center [902, 577] width 49 height 31
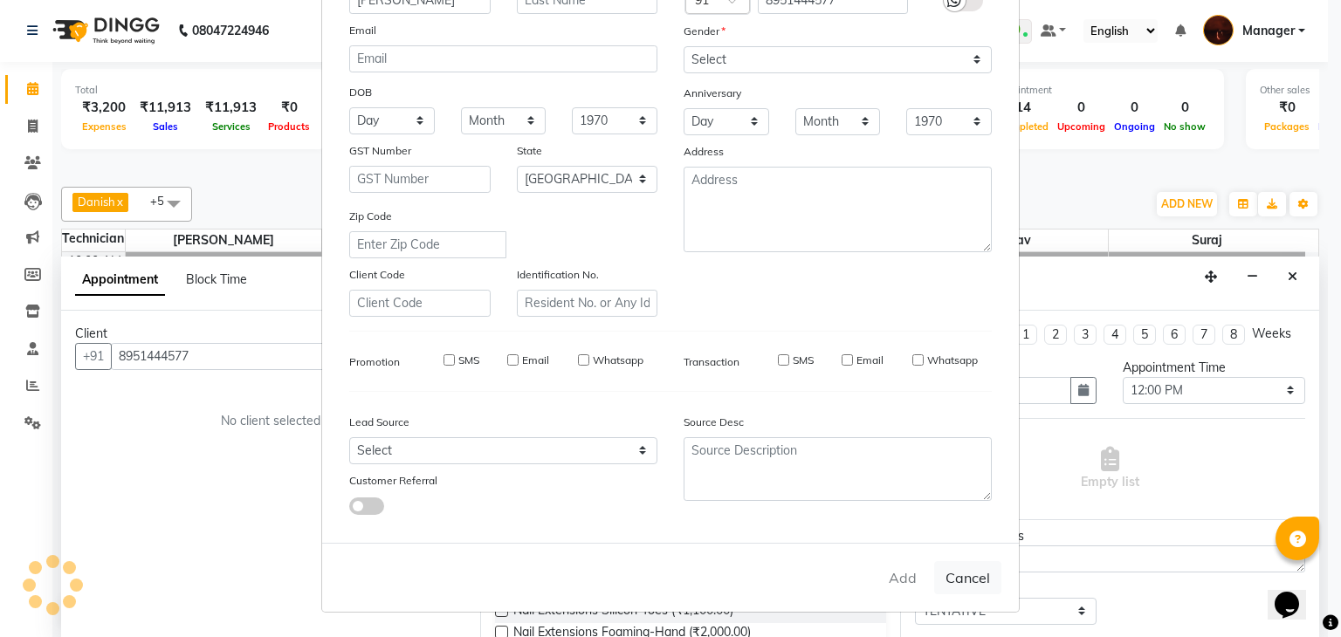
type input "89******77"
select select
select select "null"
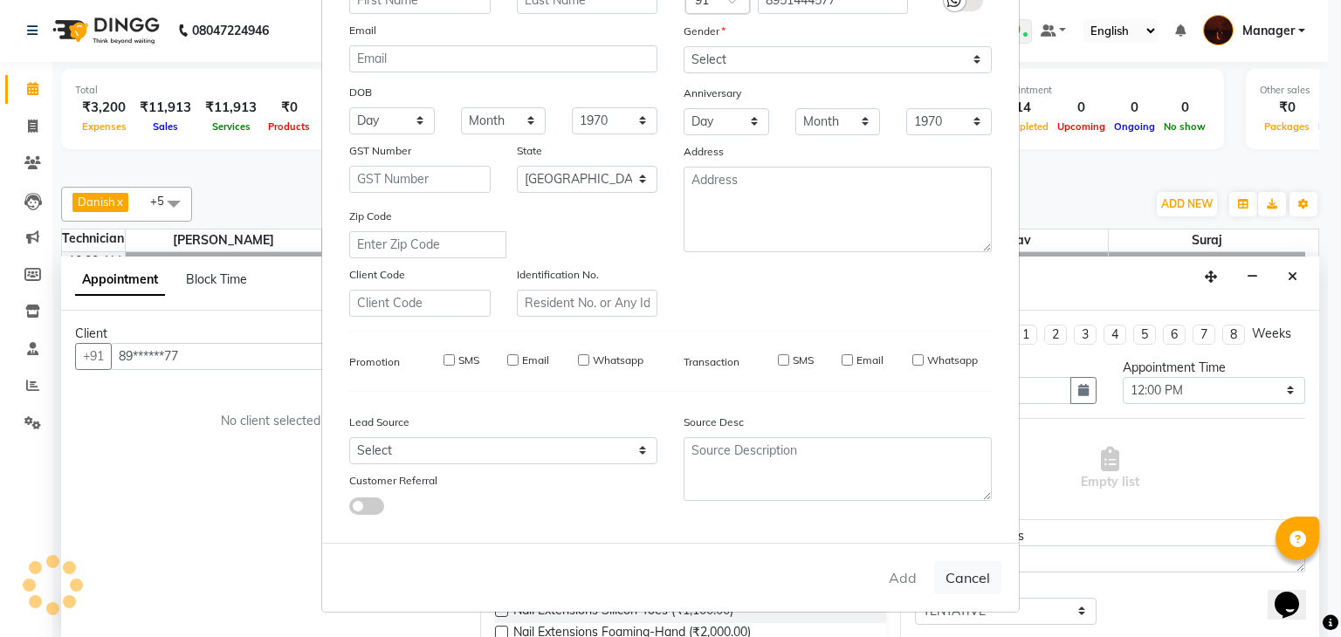
select select
checkbox input "false"
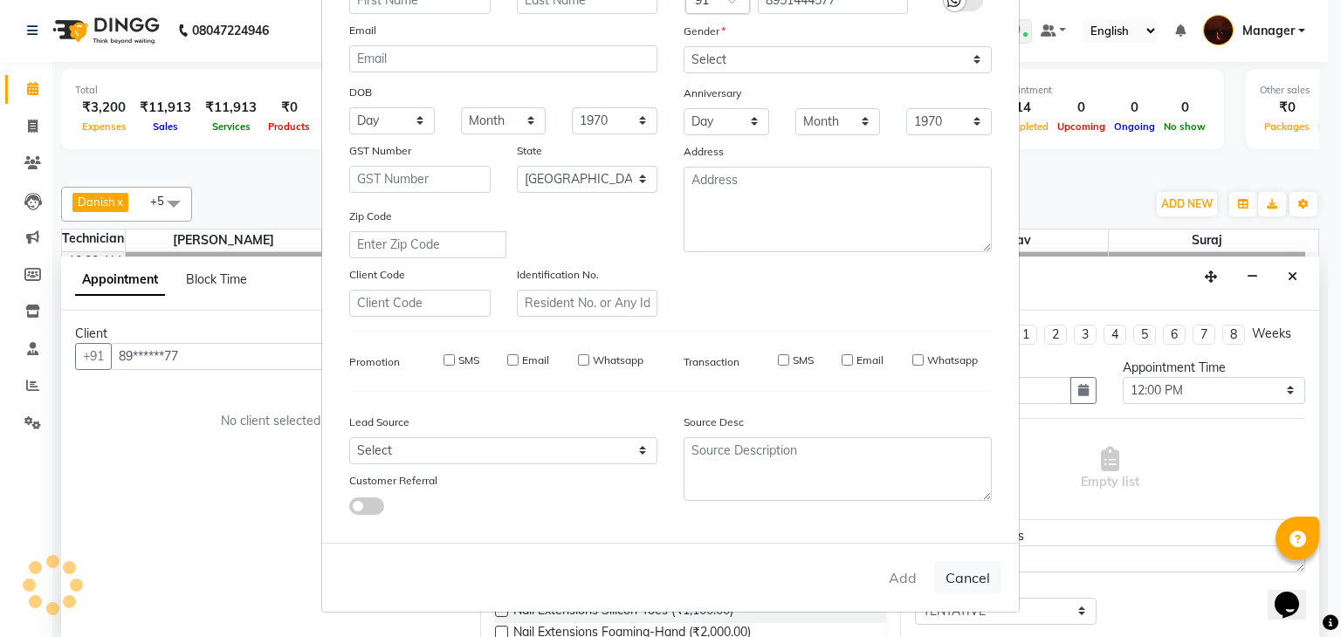
checkbox input "false"
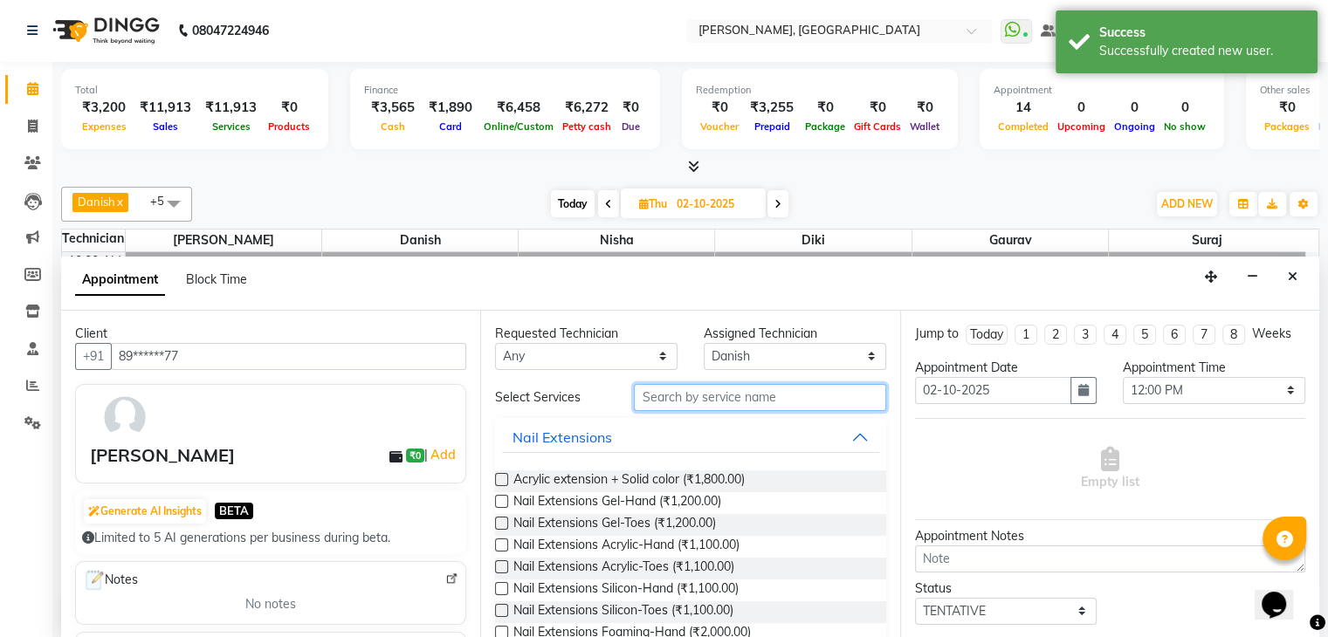
click at [713, 402] on input "text" at bounding box center [759, 397] width 251 height 27
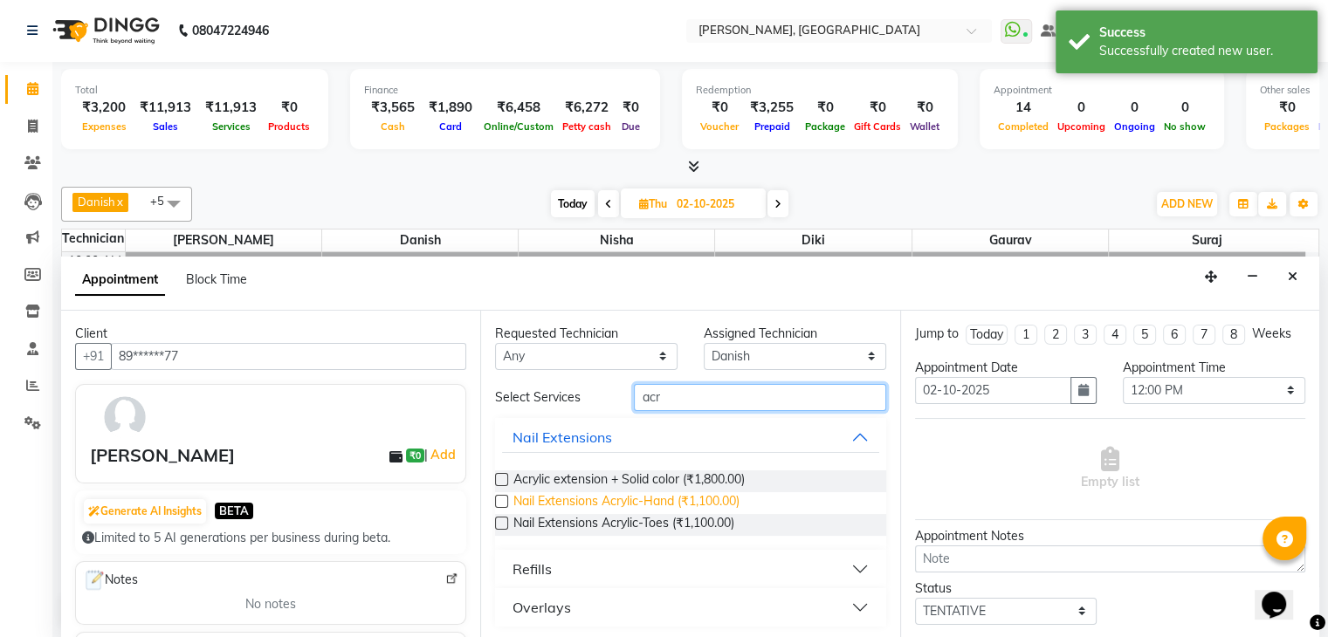
type input "acr"
click at [721, 497] on span "Nail Extensions Acrylic-Hand (₹1,100.00)" at bounding box center [626, 503] width 226 height 22
checkbox input "false"
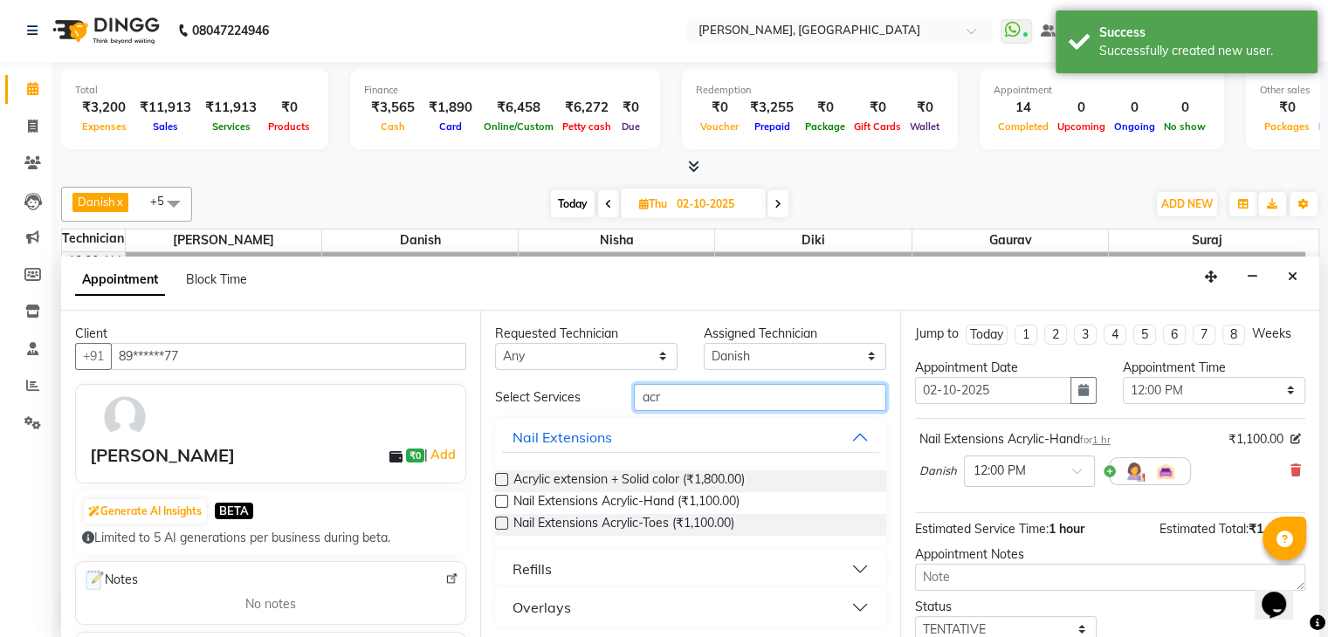
click at [723, 395] on input "acr" at bounding box center [759, 397] width 251 height 27
type input "a"
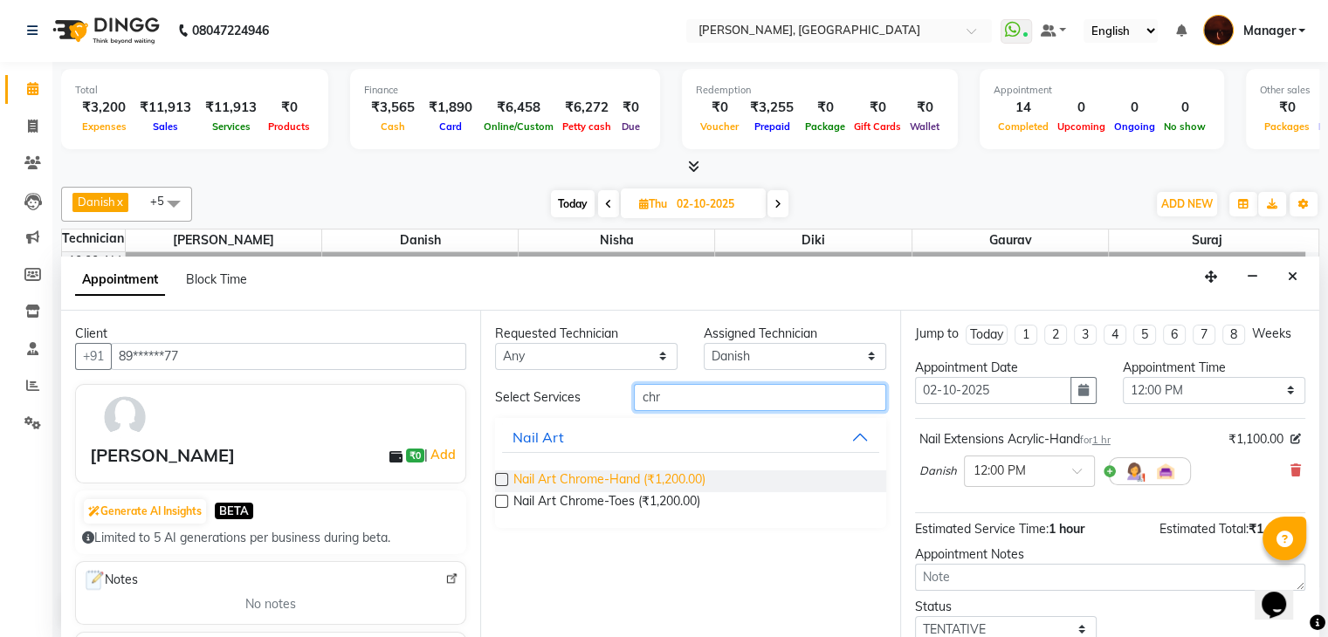
type input "chr"
click at [684, 480] on span "Nail Art Chrome-Hand (₹1,200.00)" at bounding box center [609, 482] width 192 height 22
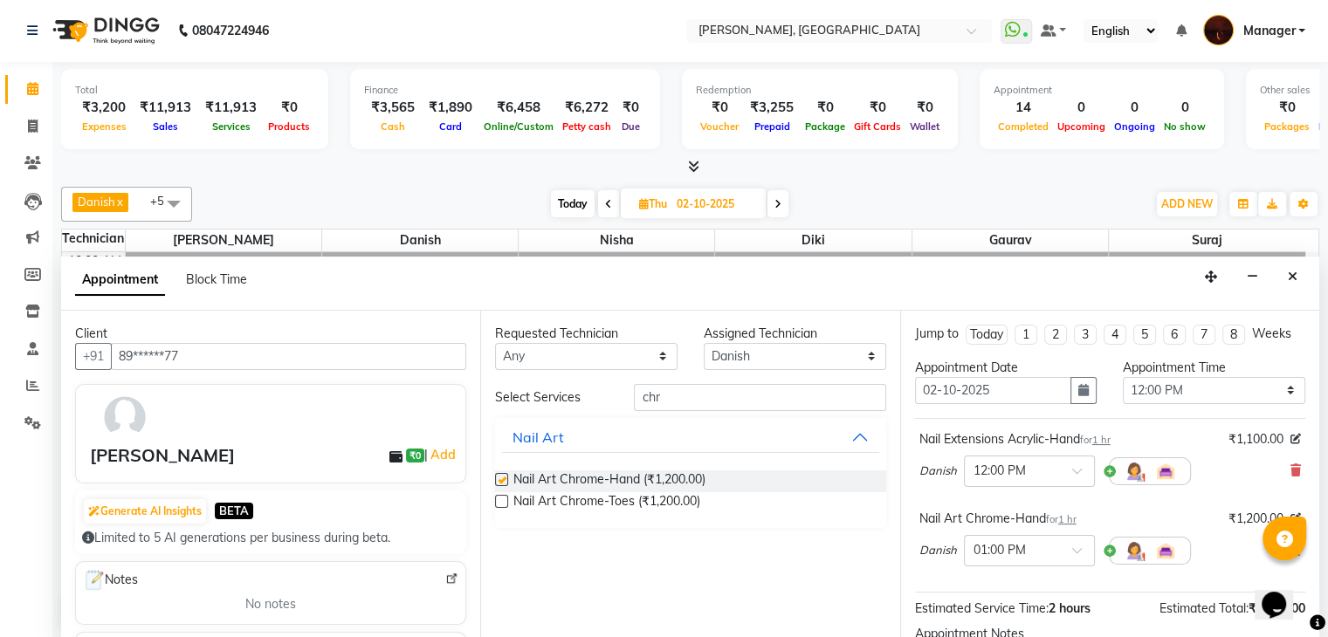
checkbox input "false"
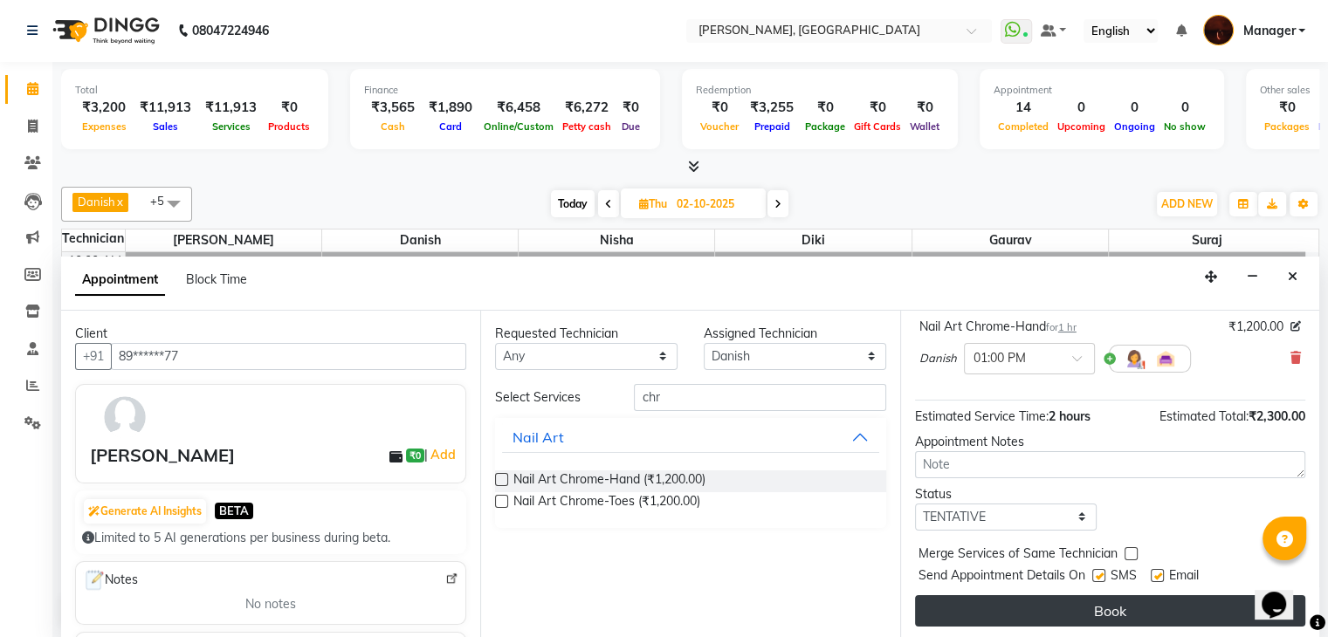
click at [1110, 605] on button "Book" at bounding box center [1110, 610] width 390 height 31
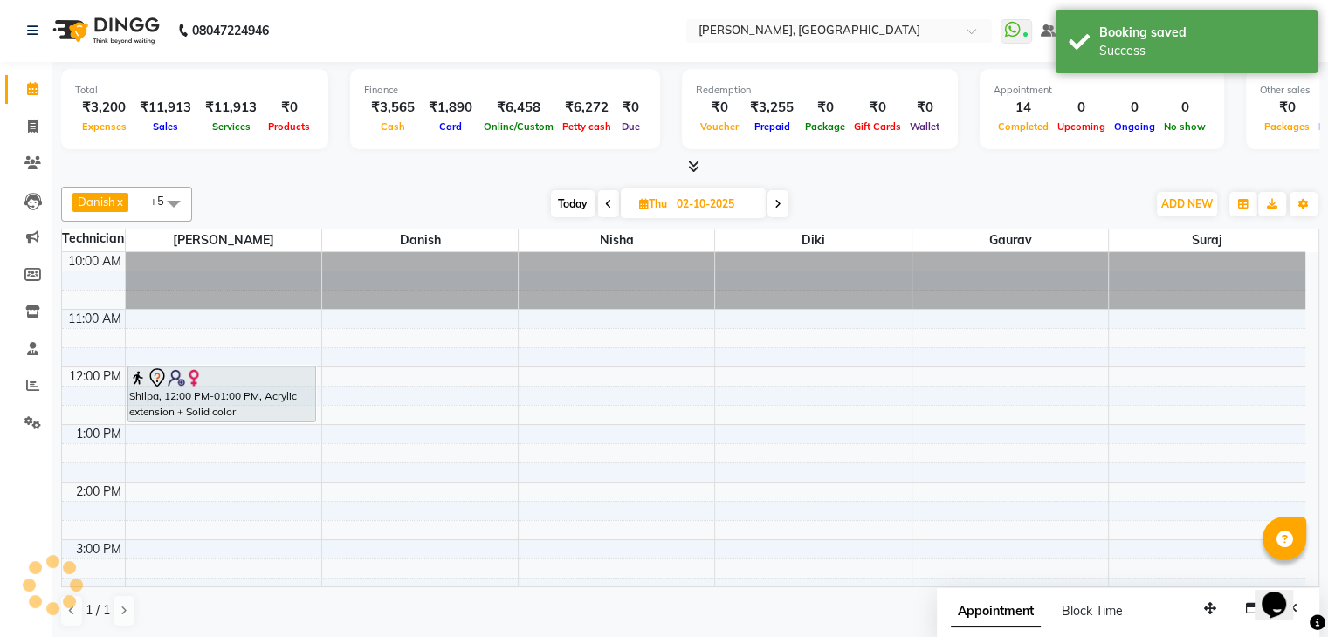
scroll to position [0, 0]
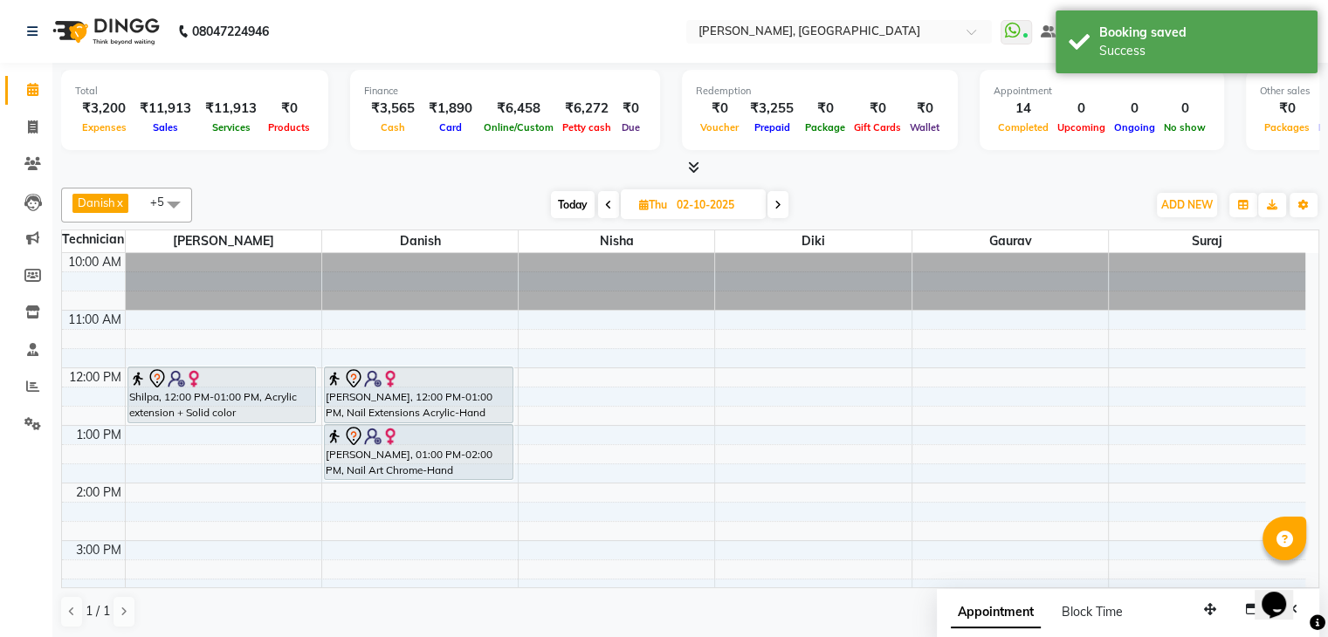
click at [566, 216] on span "Today" at bounding box center [573, 204] width 44 height 27
type input "01-10-2025"
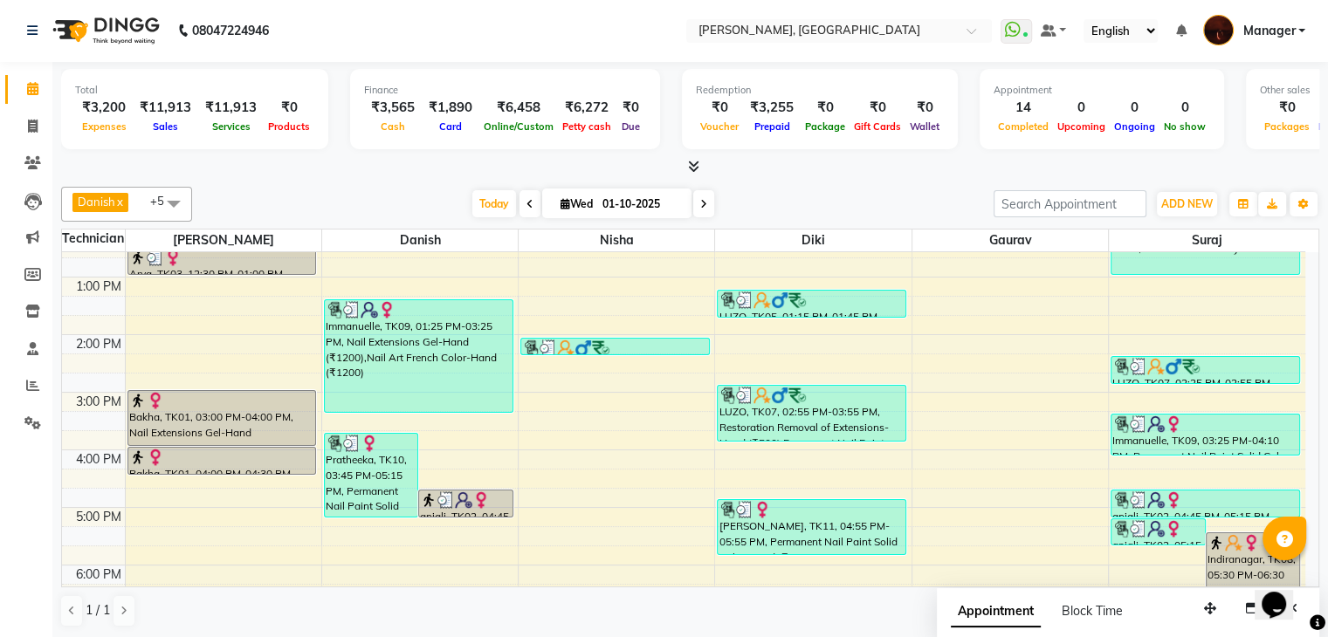
scroll to position [406, 0]
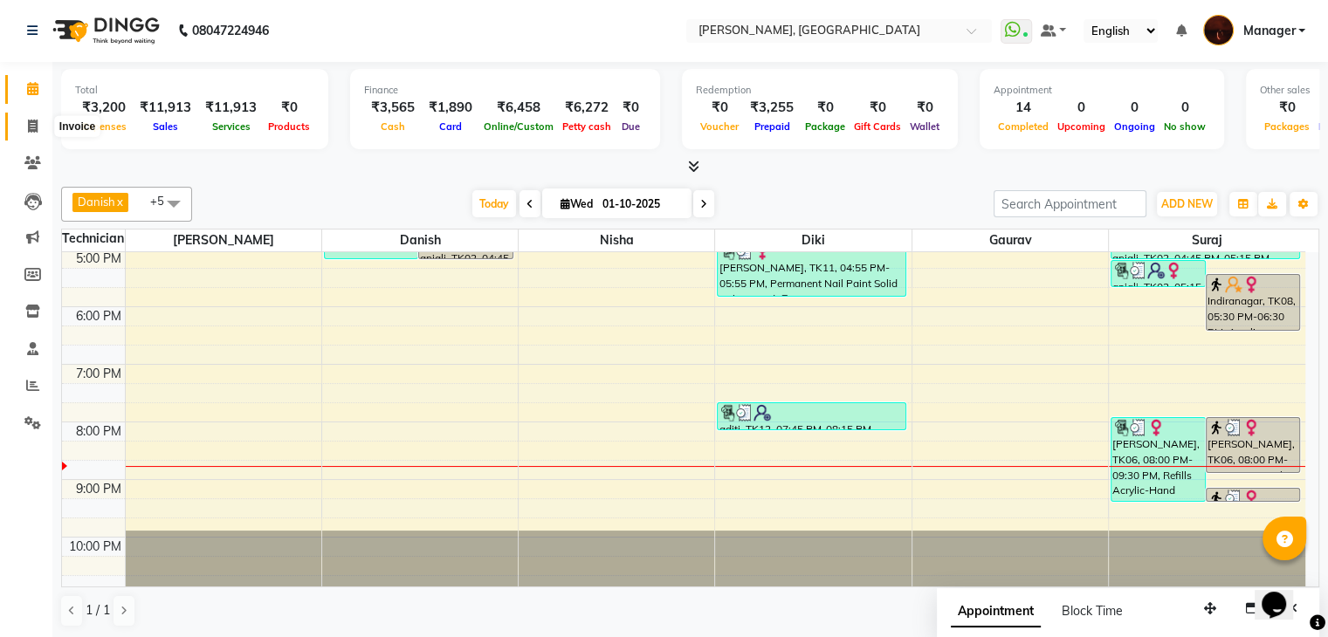
click at [31, 127] on icon at bounding box center [33, 126] width 10 height 13
select select "service"
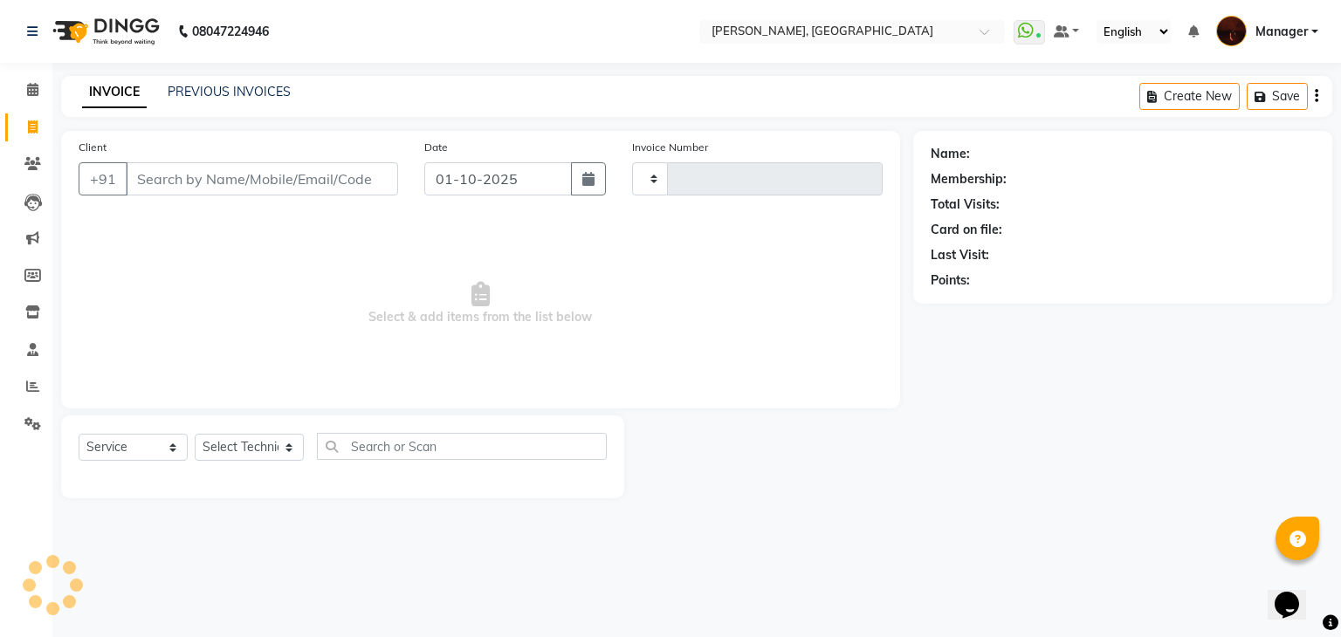
type input "2158"
select select "4063"
click at [248, 431] on div "Select Service Product Membership Package Voucher Prepaid Gift Card Select Tech…" at bounding box center [342, 457] width 563 height 83
click at [235, 437] on select "Select Technician [PERSON_NAME] [PERSON_NAME] Lucky Manager [PERSON_NAME] Nisha…" at bounding box center [249, 447] width 109 height 27
select select "83655"
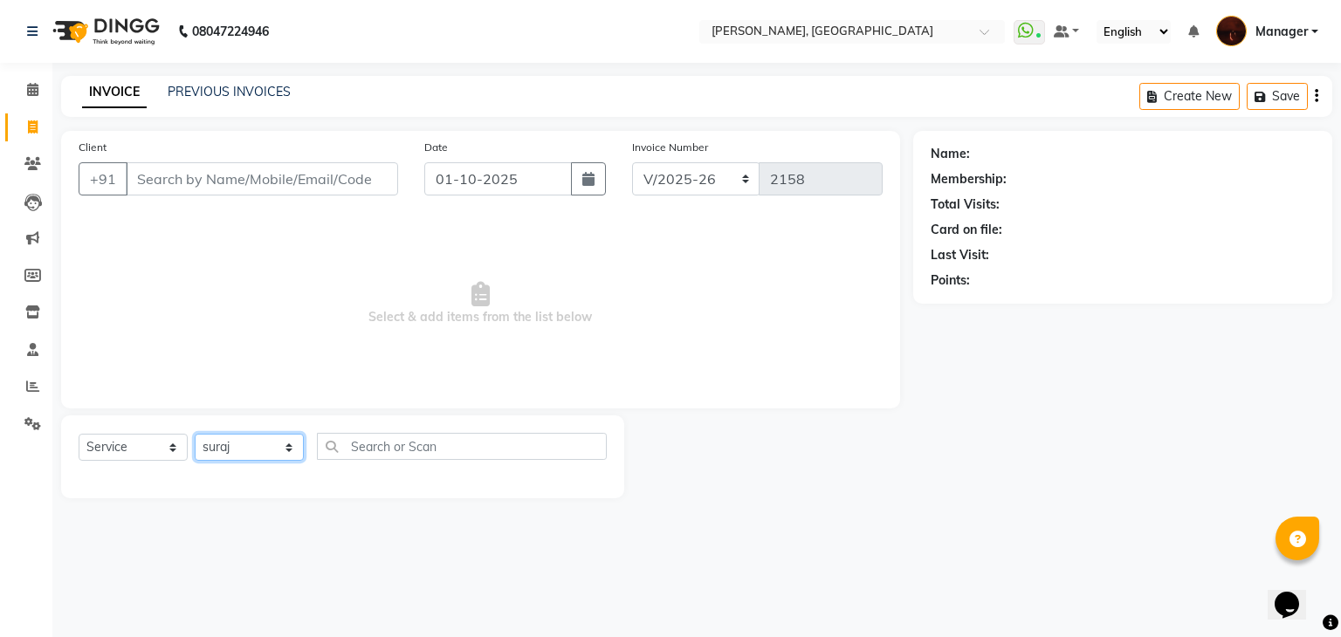
click at [195, 435] on select "Select Technician [PERSON_NAME] [PERSON_NAME] Lucky Manager [PERSON_NAME] Nisha…" at bounding box center [249, 447] width 109 height 27
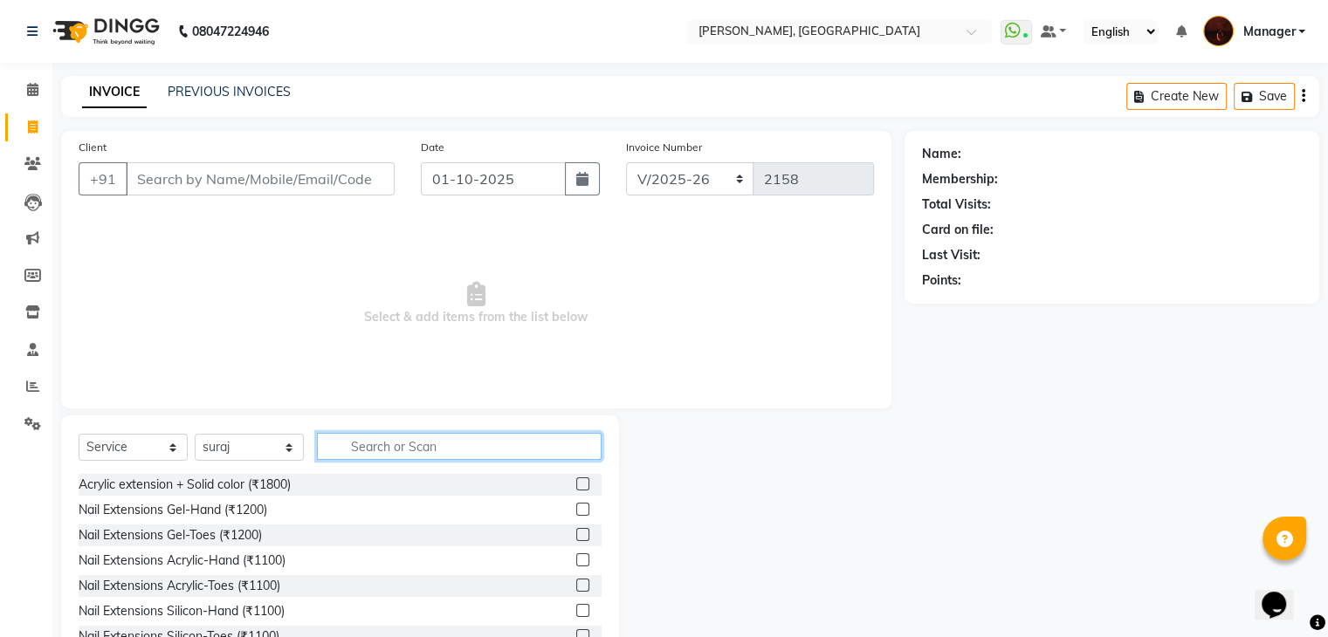
click at [426, 447] on input "text" at bounding box center [459, 446] width 285 height 27
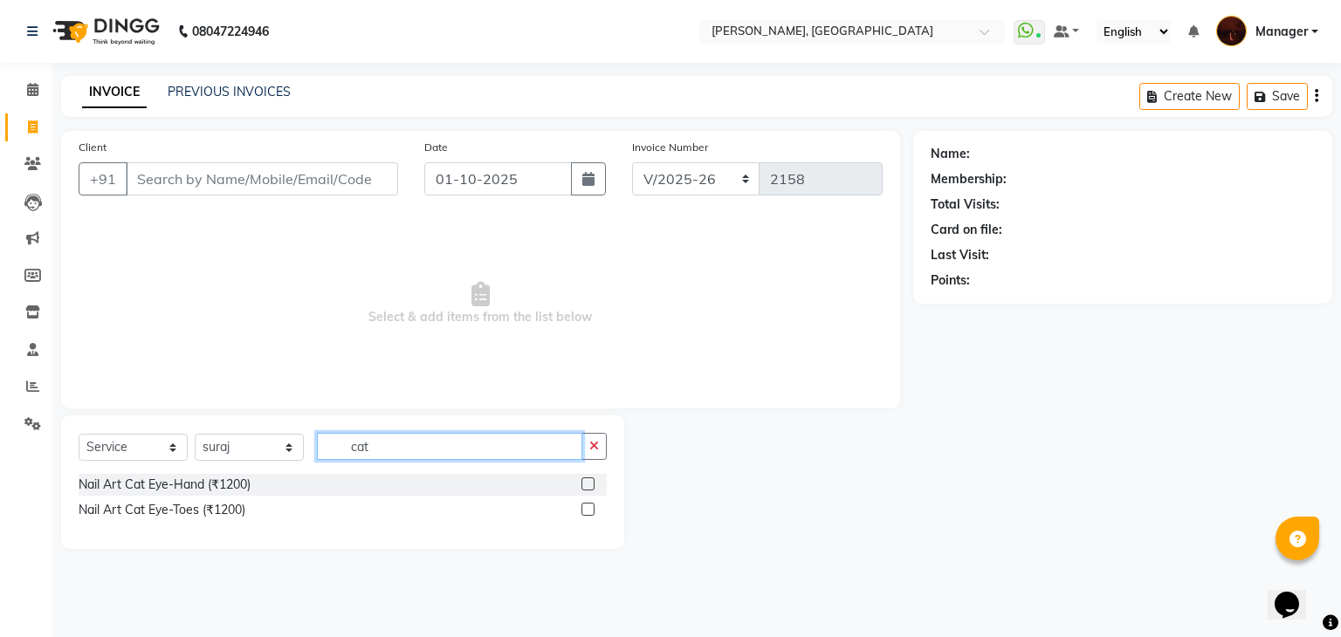
type input "cat"
click at [219, 476] on div "Nail Art Cat Eye-Hand (₹1200)" at bounding box center [343, 485] width 528 height 22
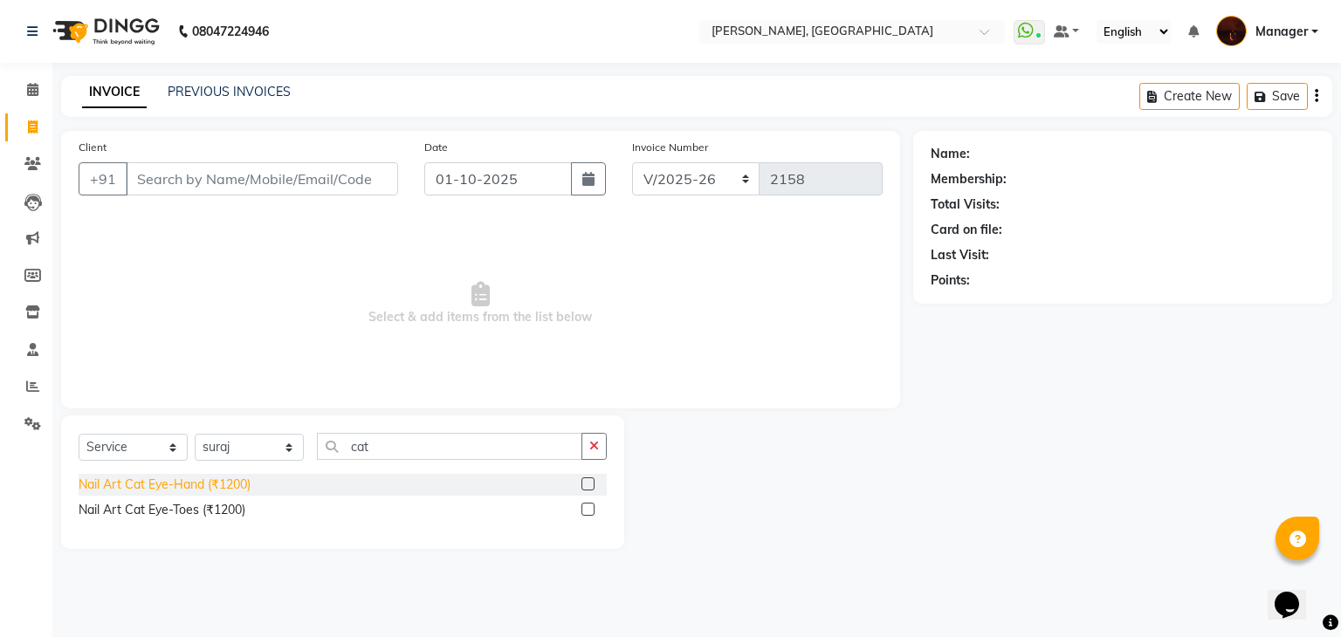
click at [225, 490] on div "Nail Art Cat Eye-Hand (₹1200)" at bounding box center [165, 485] width 172 height 18
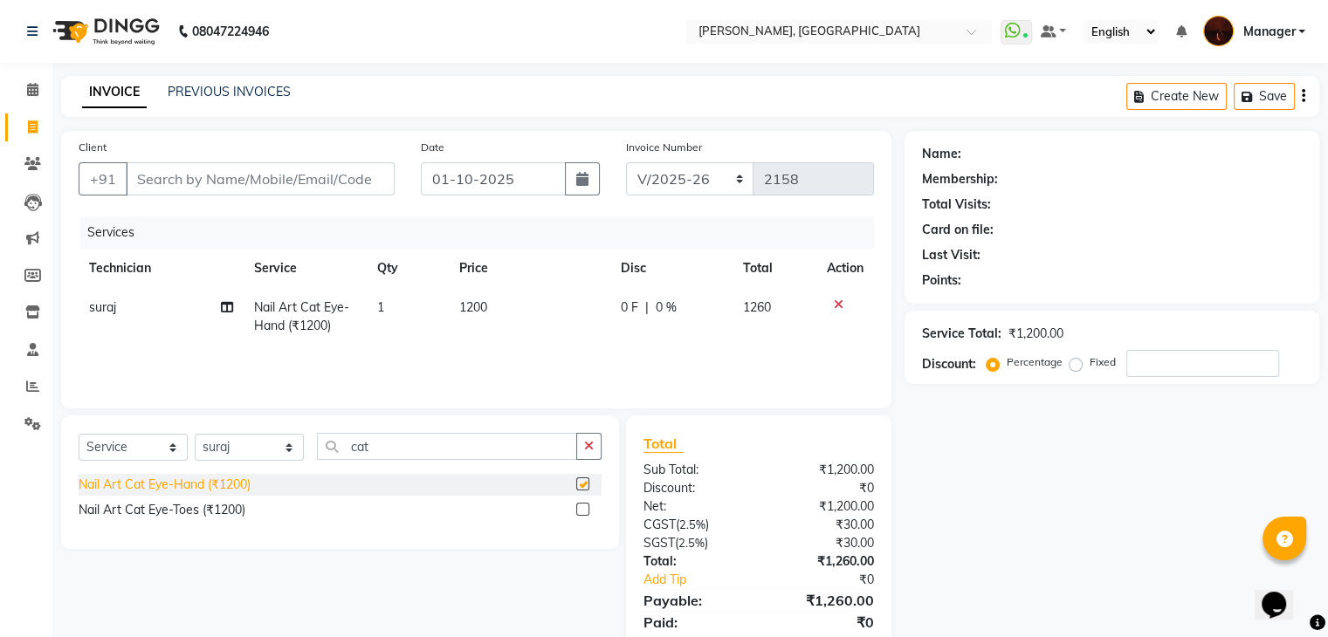
checkbox input "false"
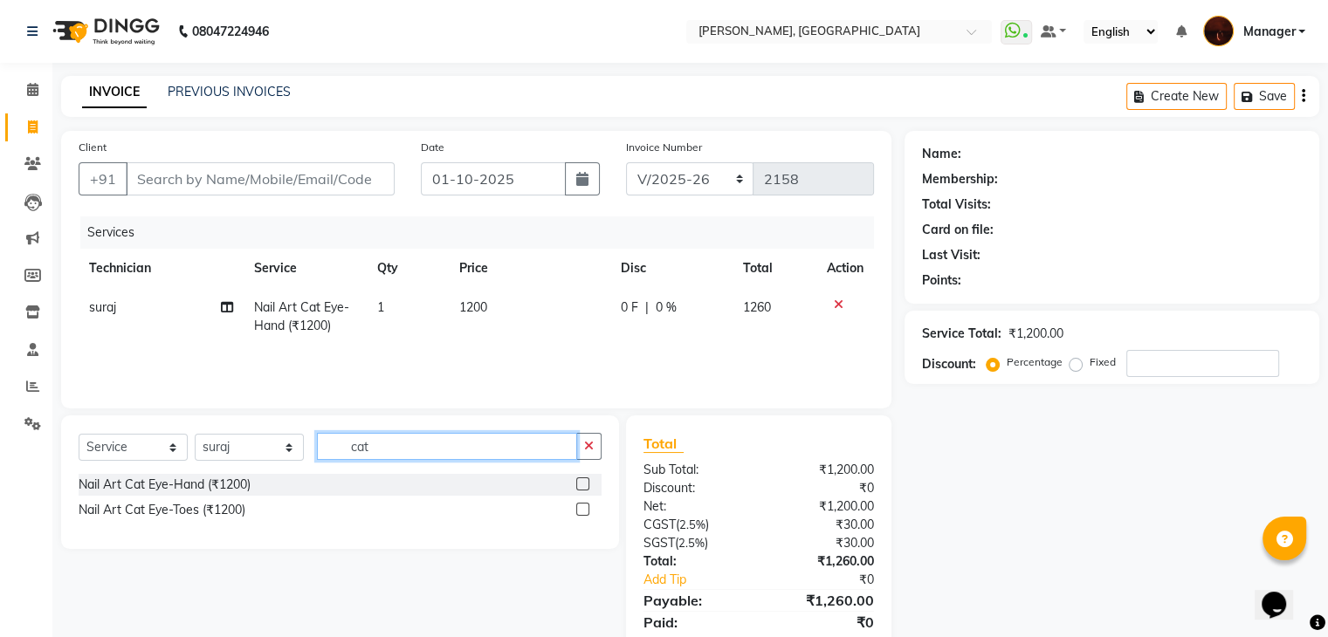
click at [407, 448] on input "cat" at bounding box center [447, 446] width 260 height 27
type input "c"
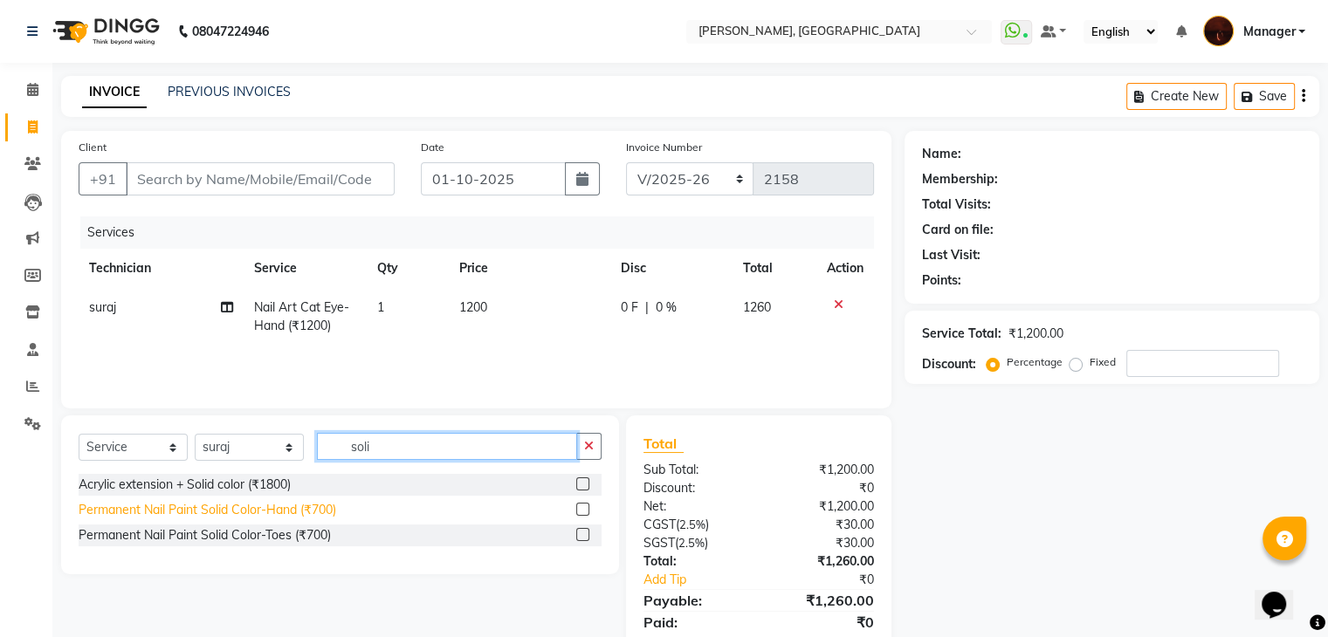
type input "soli"
click at [308, 502] on div "Permanent Nail Paint Solid Color-Hand (₹700)" at bounding box center [208, 510] width 258 height 18
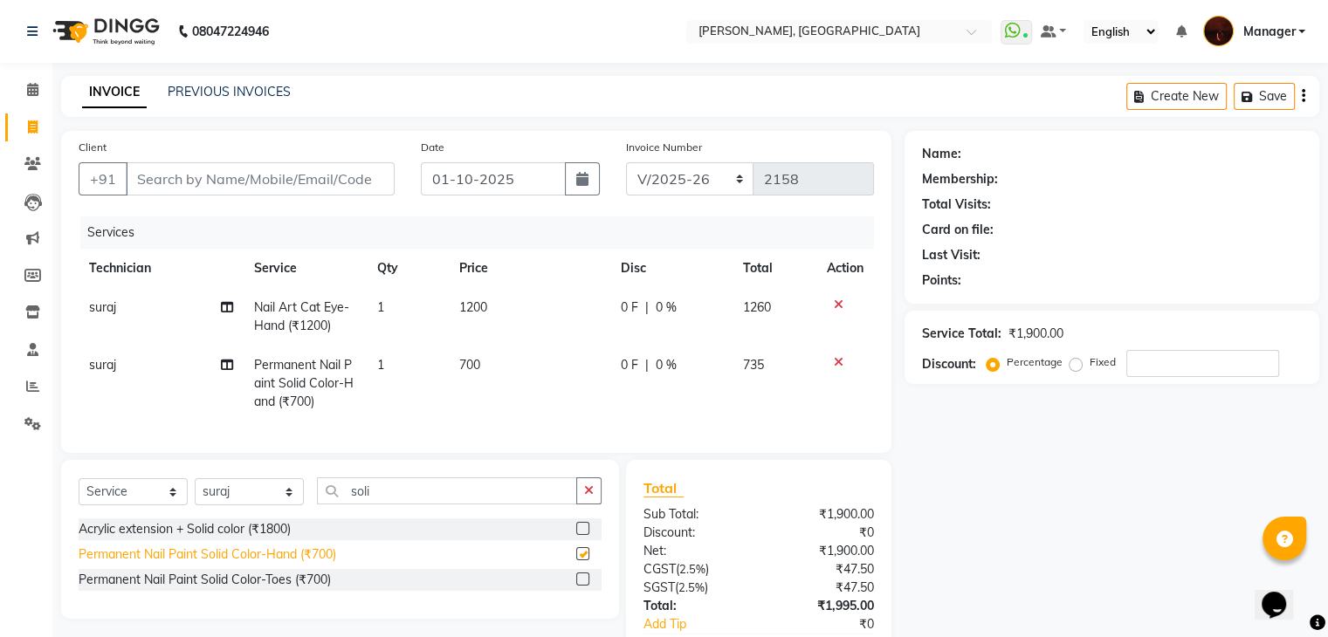
checkbox input "false"
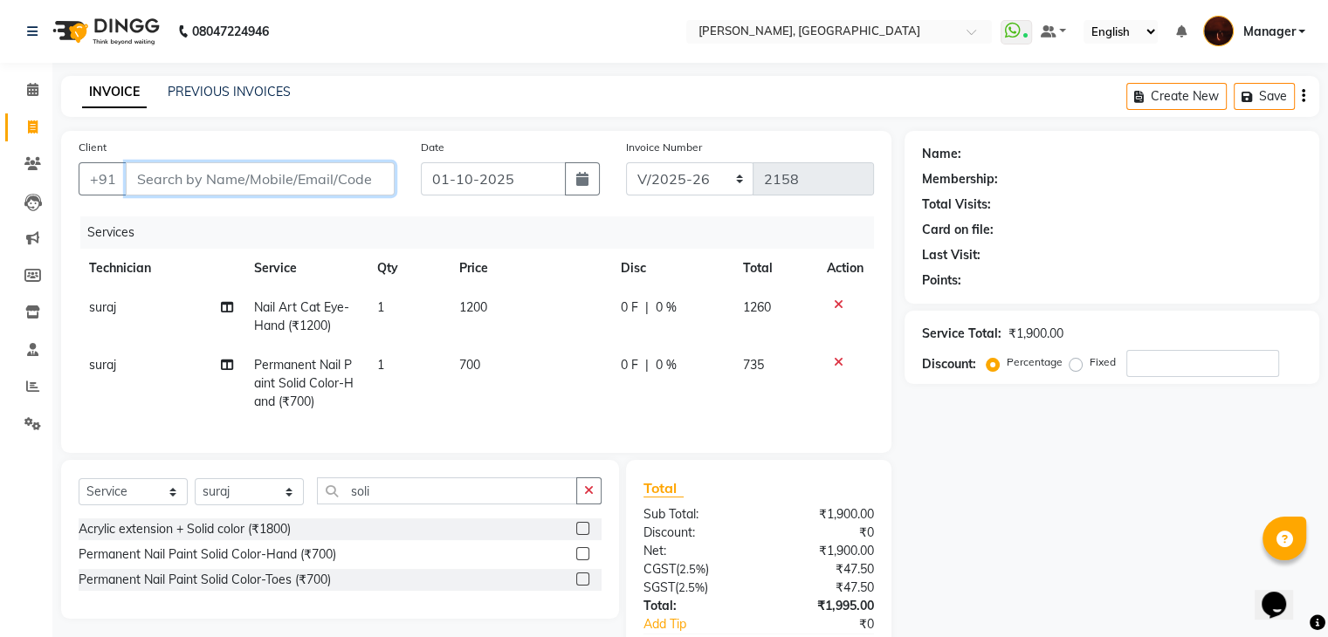
click at [322, 176] on input "Client" at bounding box center [260, 178] width 269 height 33
click at [290, 176] on input "Client" at bounding box center [260, 178] width 269 height 33
type input "7"
type input "0"
type input "7903784816"
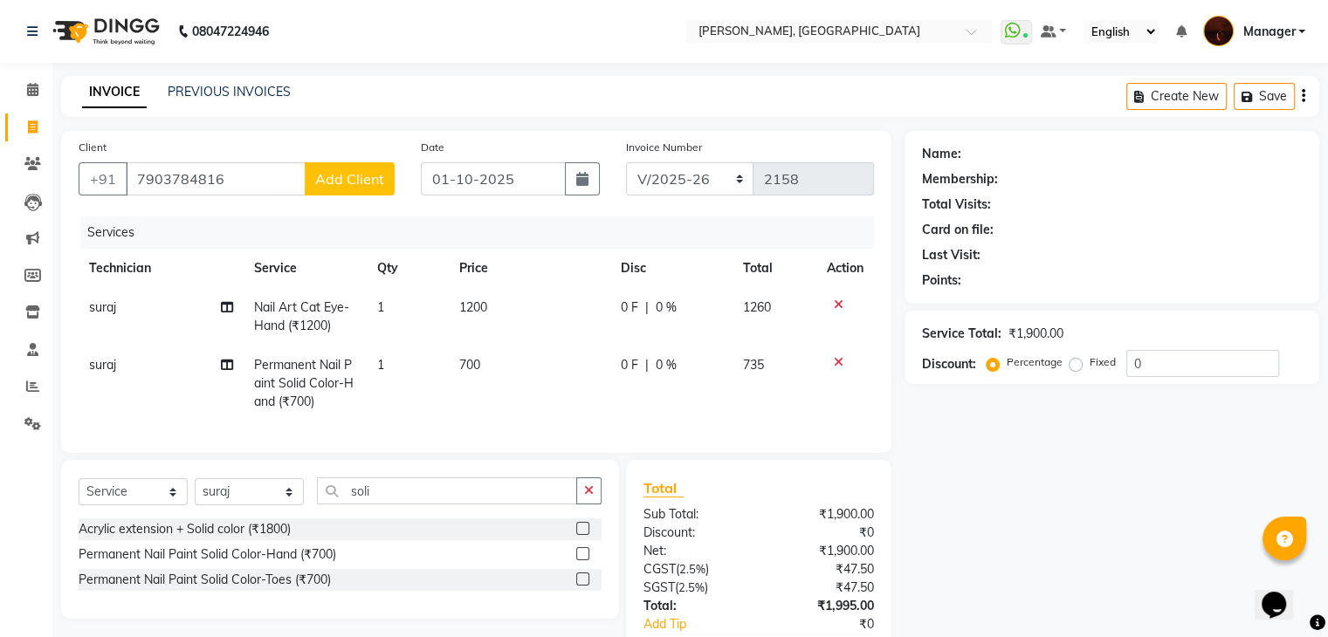
click at [359, 182] on span "Add Client" at bounding box center [349, 178] width 69 height 17
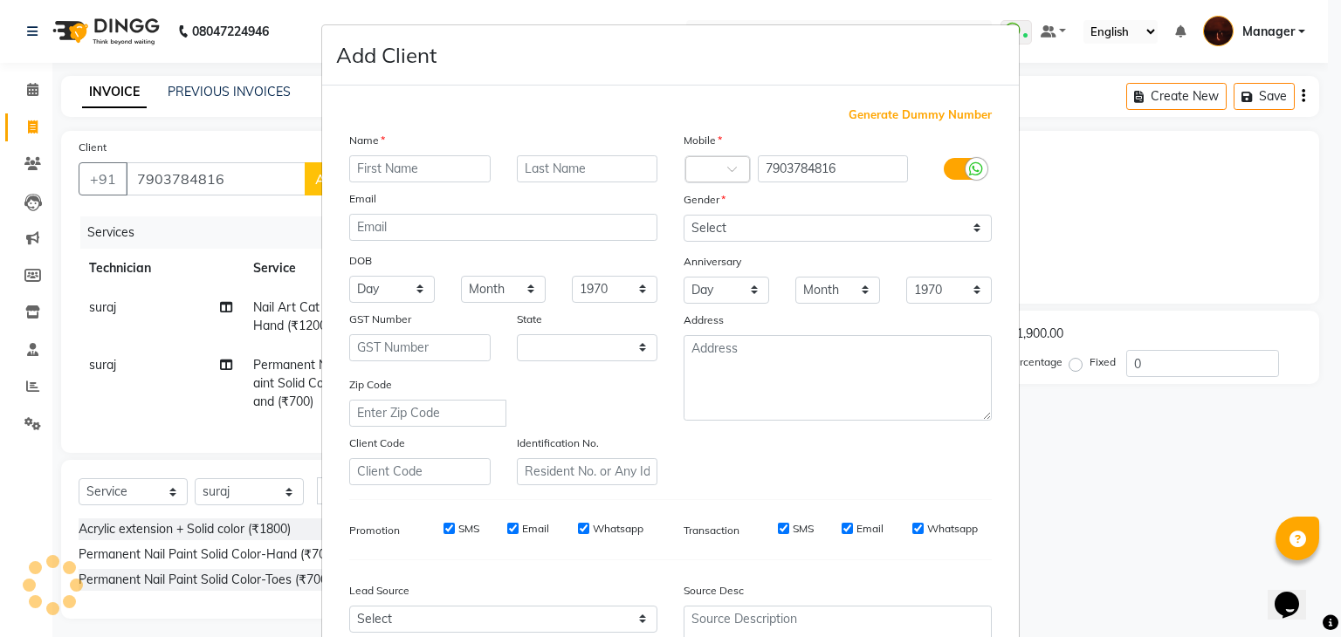
select select "21"
type input "disha"
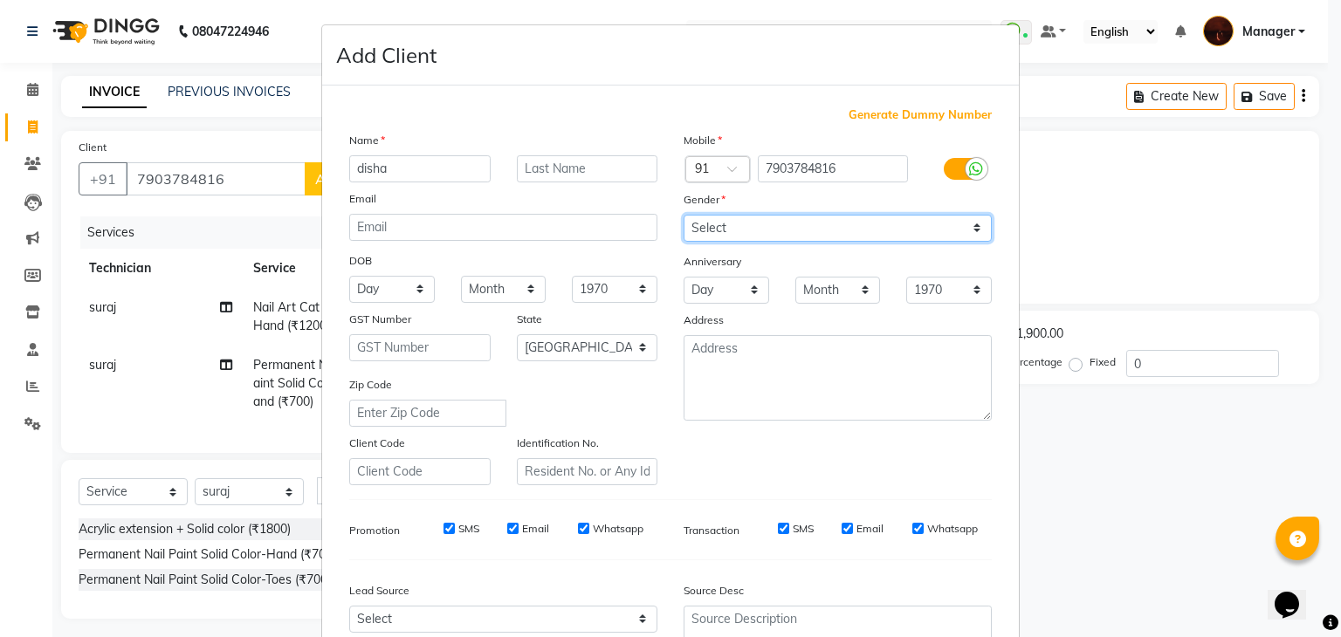
drag, startPoint x: 740, startPoint y: 226, endPoint x: 728, endPoint y: 305, distance: 79.5
click at [728, 305] on div "Mobile Country Code × 91 7903784816 Gender Select [DEMOGRAPHIC_DATA] [DEMOGRAPH…" at bounding box center [837, 308] width 334 height 354
select select "[DEMOGRAPHIC_DATA]"
click at [684, 216] on select "Select [DEMOGRAPHIC_DATA] [DEMOGRAPHIC_DATA] Other Prefer Not To Say" at bounding box center [838, 228] width 308 height 27
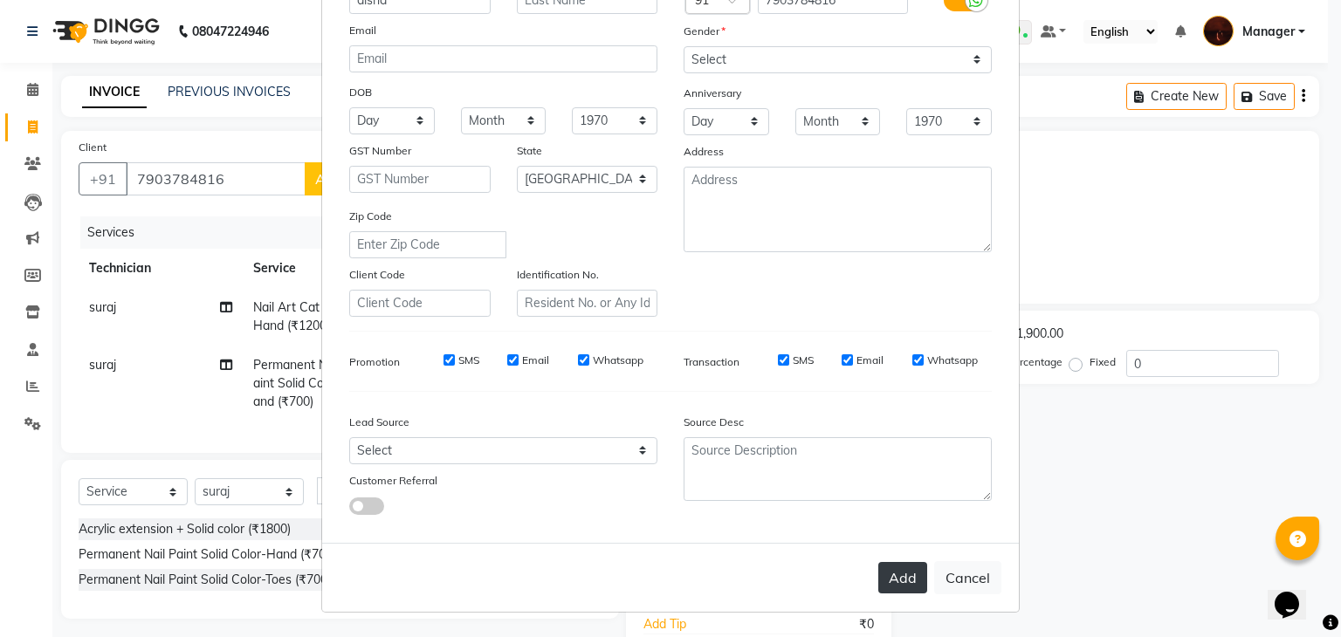
click at [897, 574] on button "Add" at bounding box center [902, 577] width 49 height 31
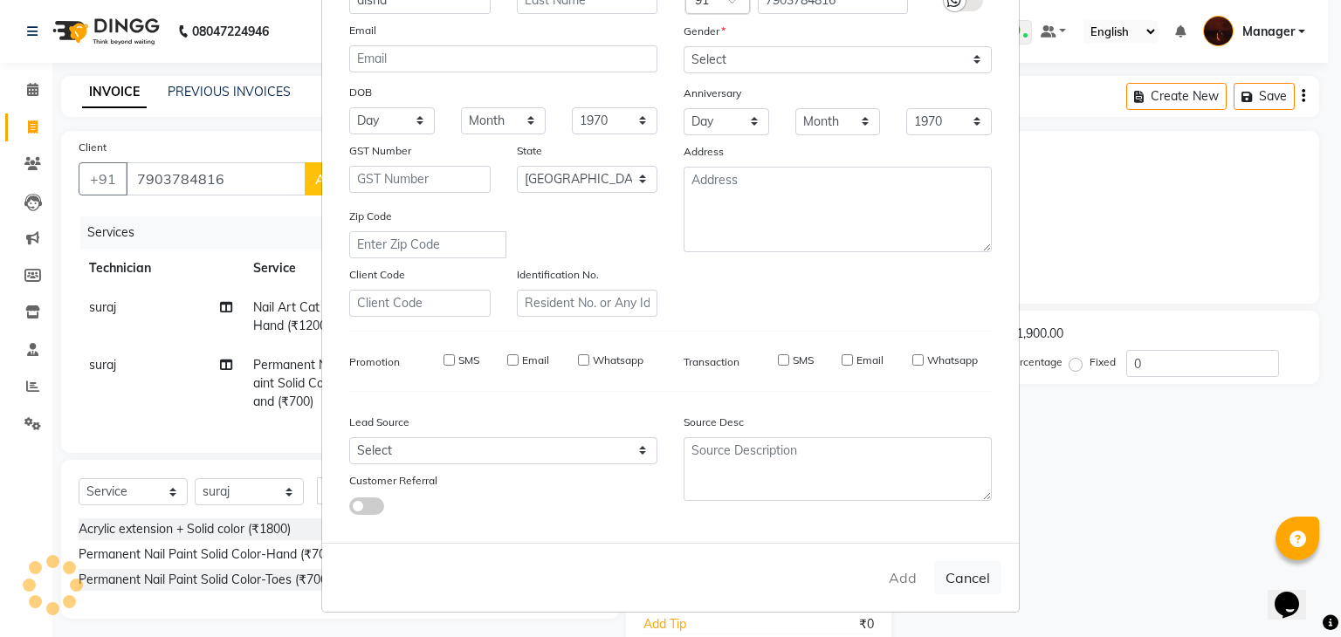
type input "79******16"
select select
select select "null"
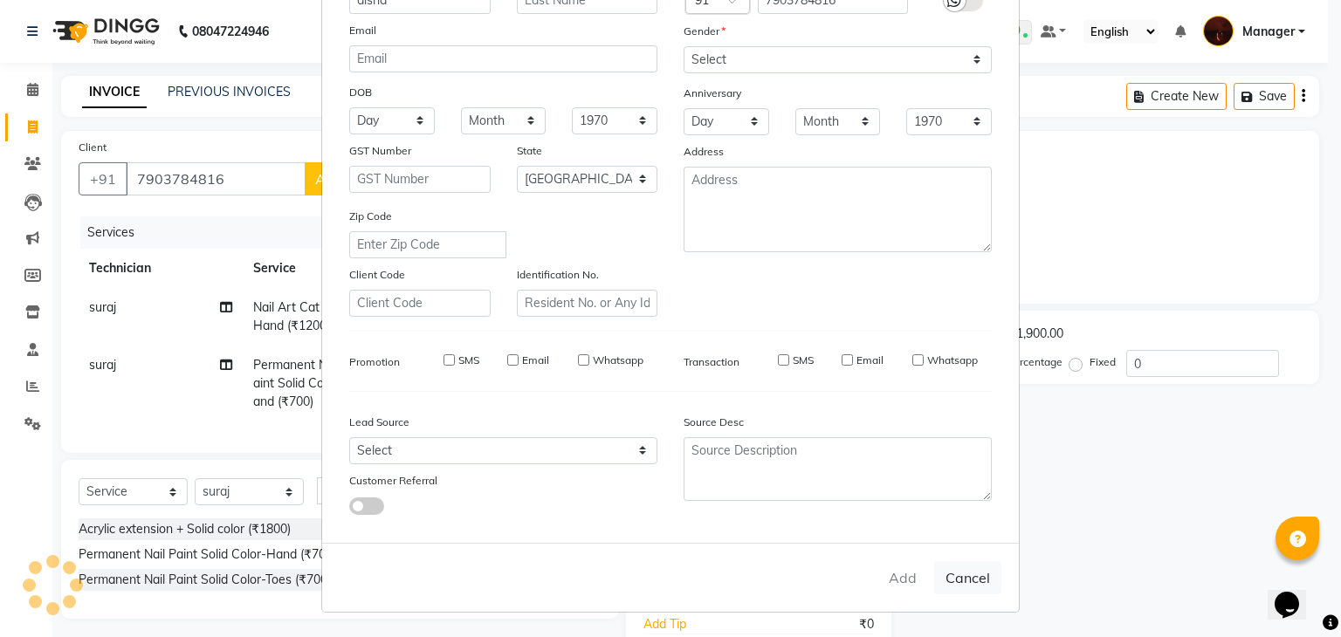
select select
checkbox input "false"
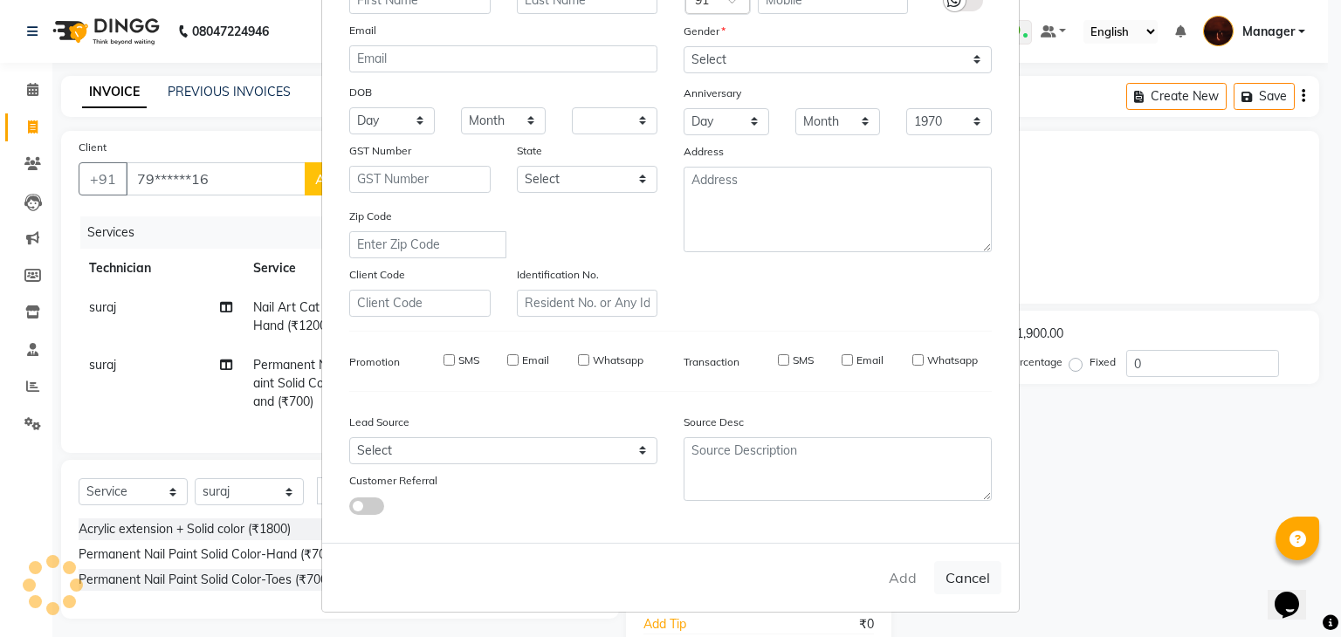
checkbox input "false"
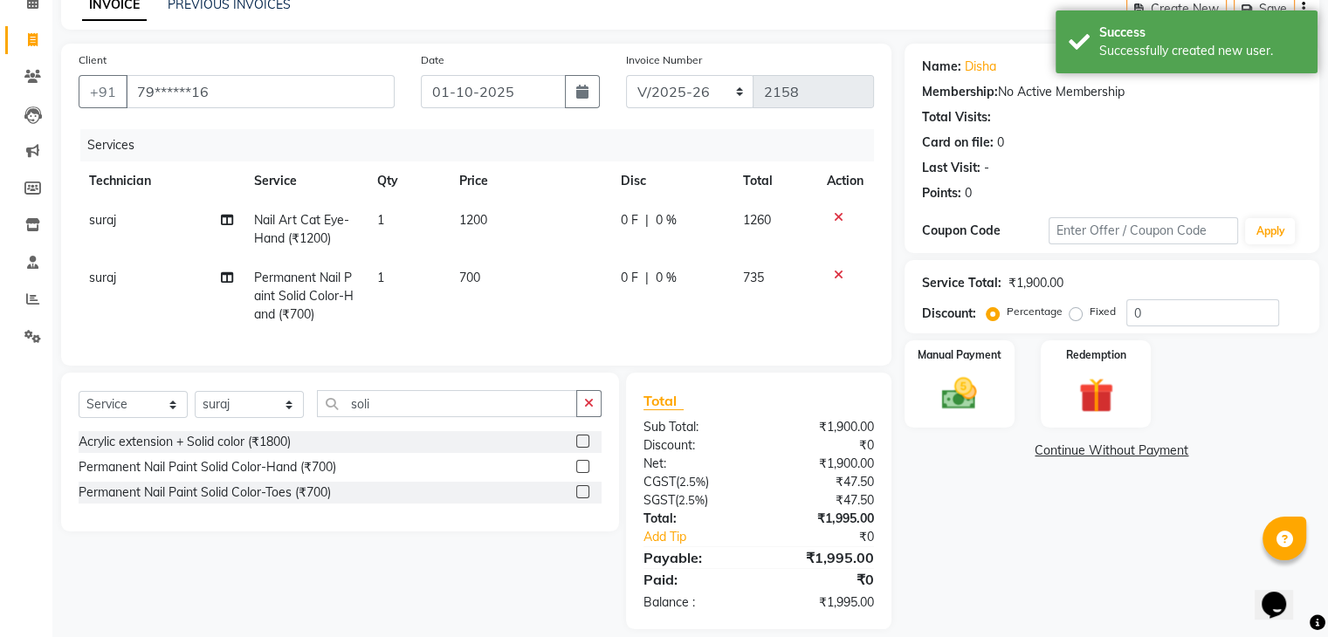
scroll to position [120, 0]
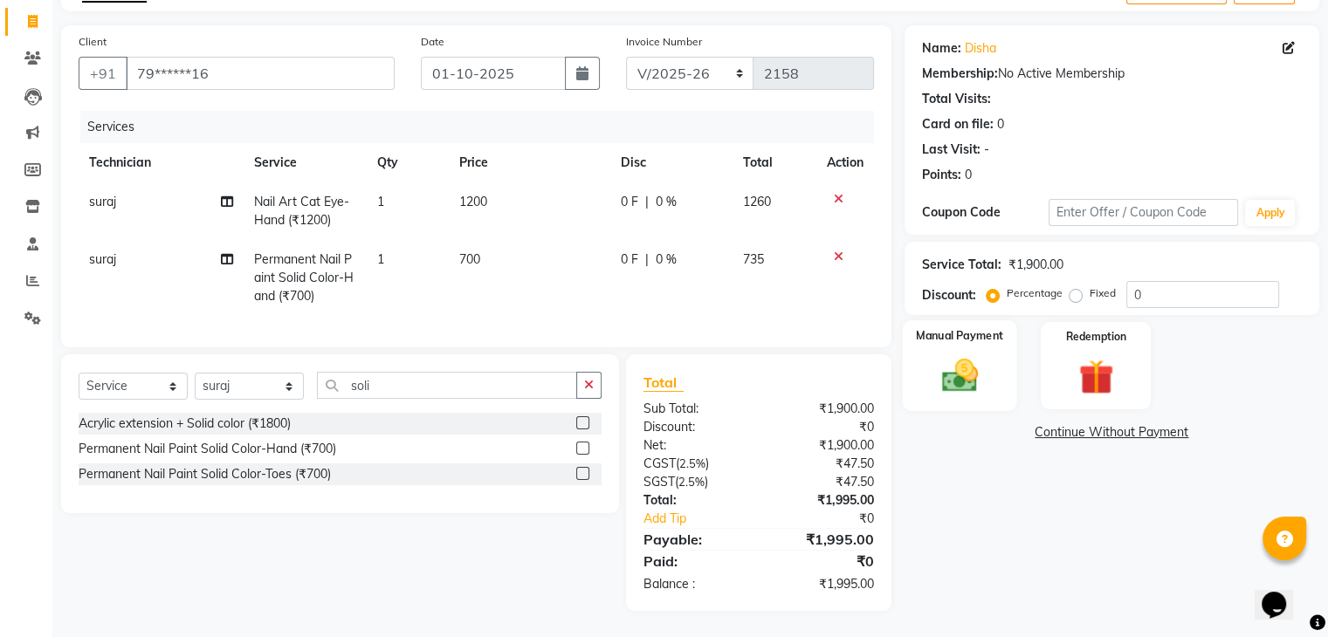
click at [947, 363] on img at bounding box center [959, 376] width 58 height 42
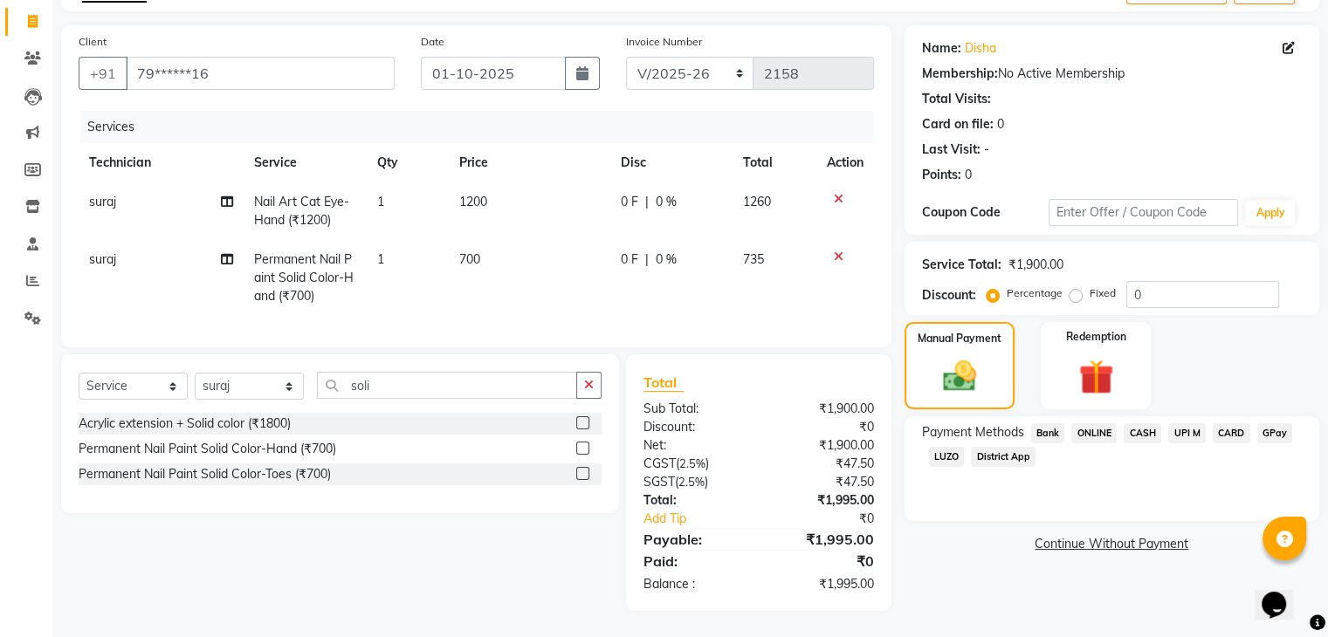
click at [1095, 423] on span "ONLINE" at bounding box center [1093, 433] width 45 height 20
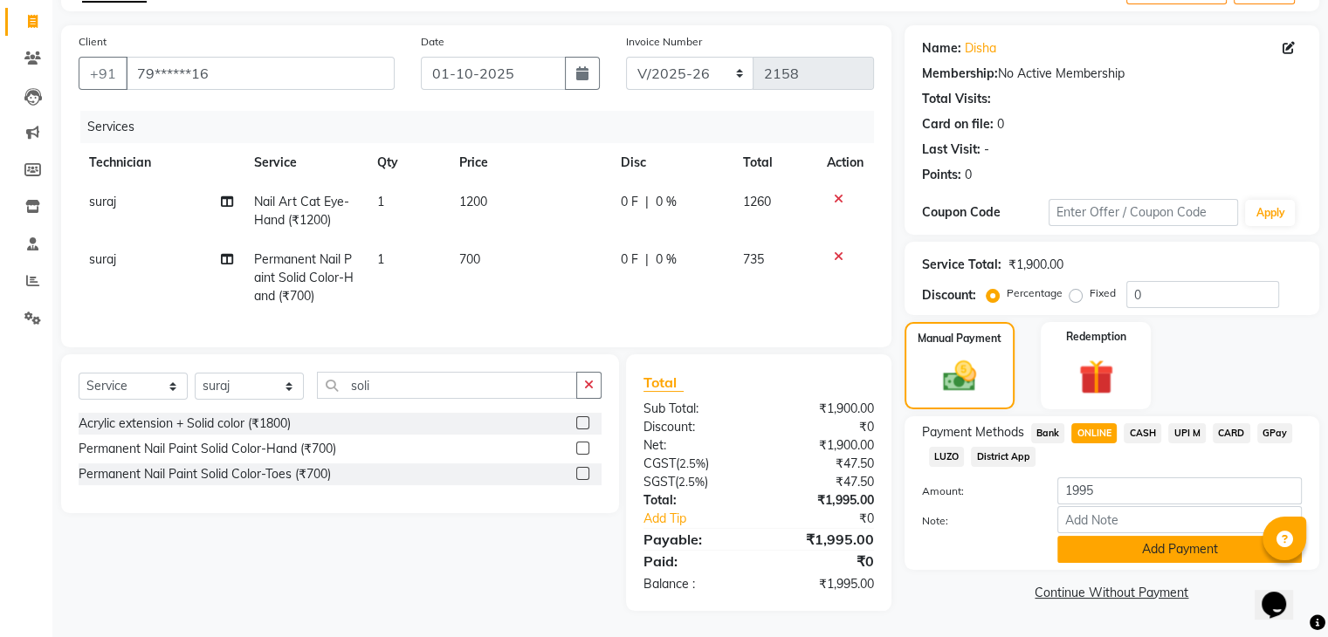
click at [1122, 536] on button "Add Payment" at bounding box center [1179, 549] width 244 height 27
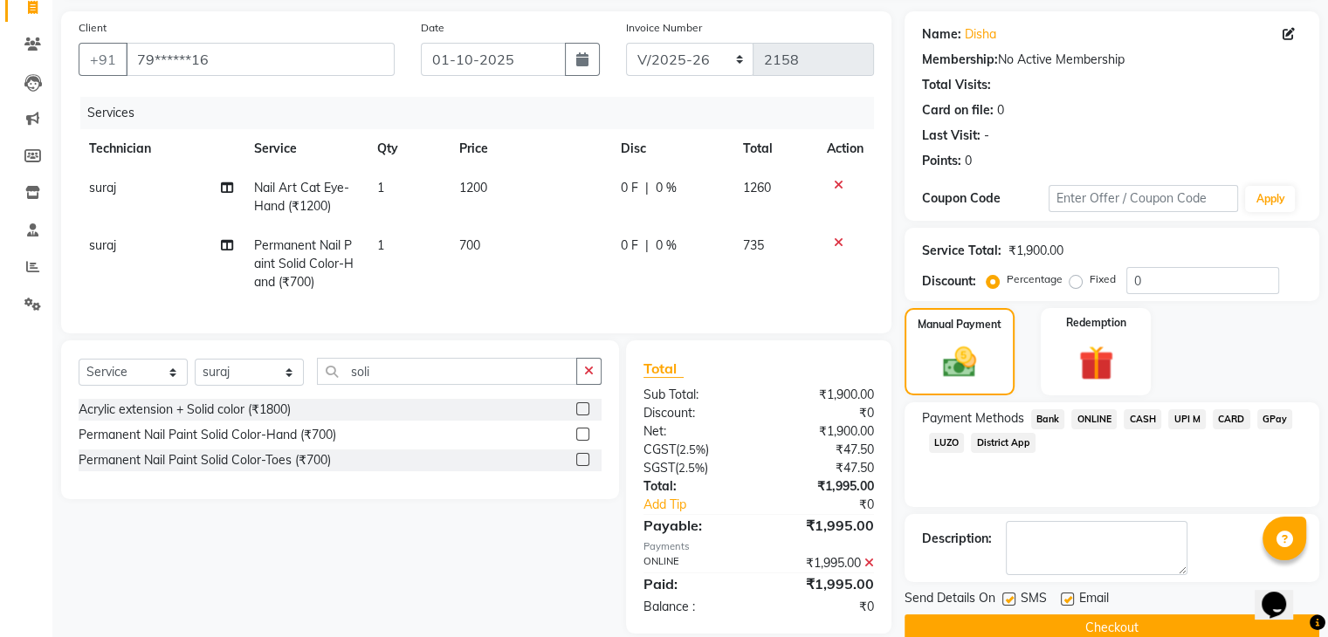
scroll to position [156, 0]
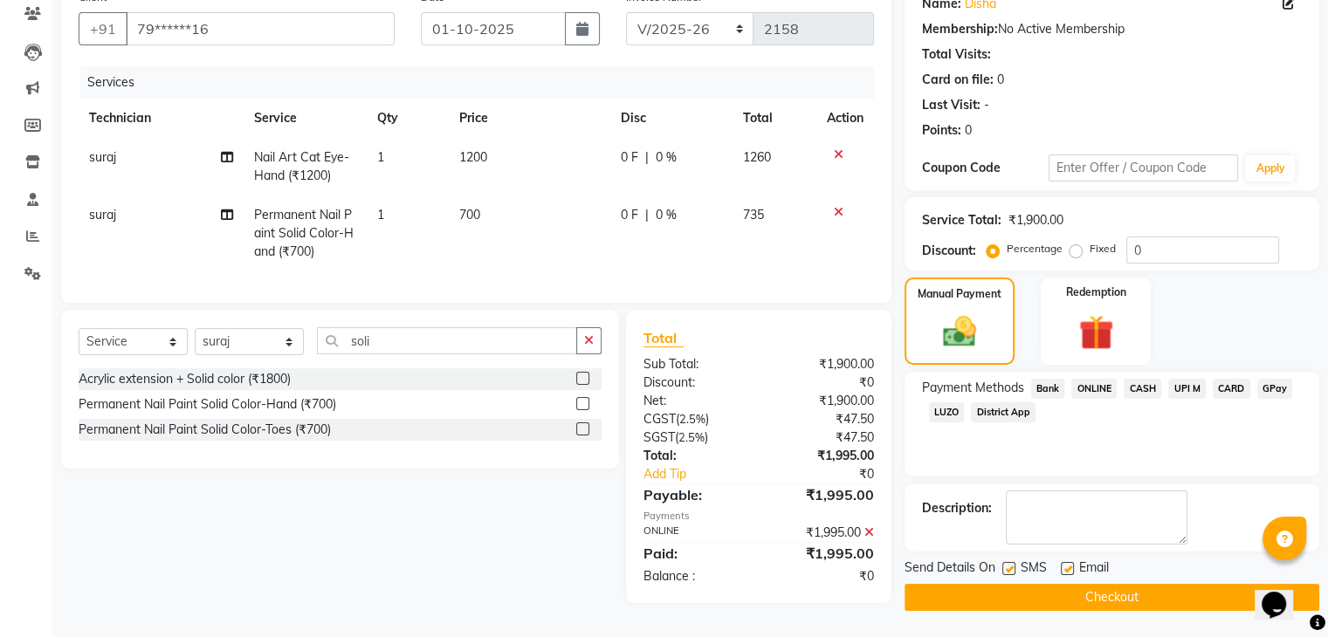
click at [1097, 590] on button "Checkout" at bounding box center [1111, 597] width 415 height 27
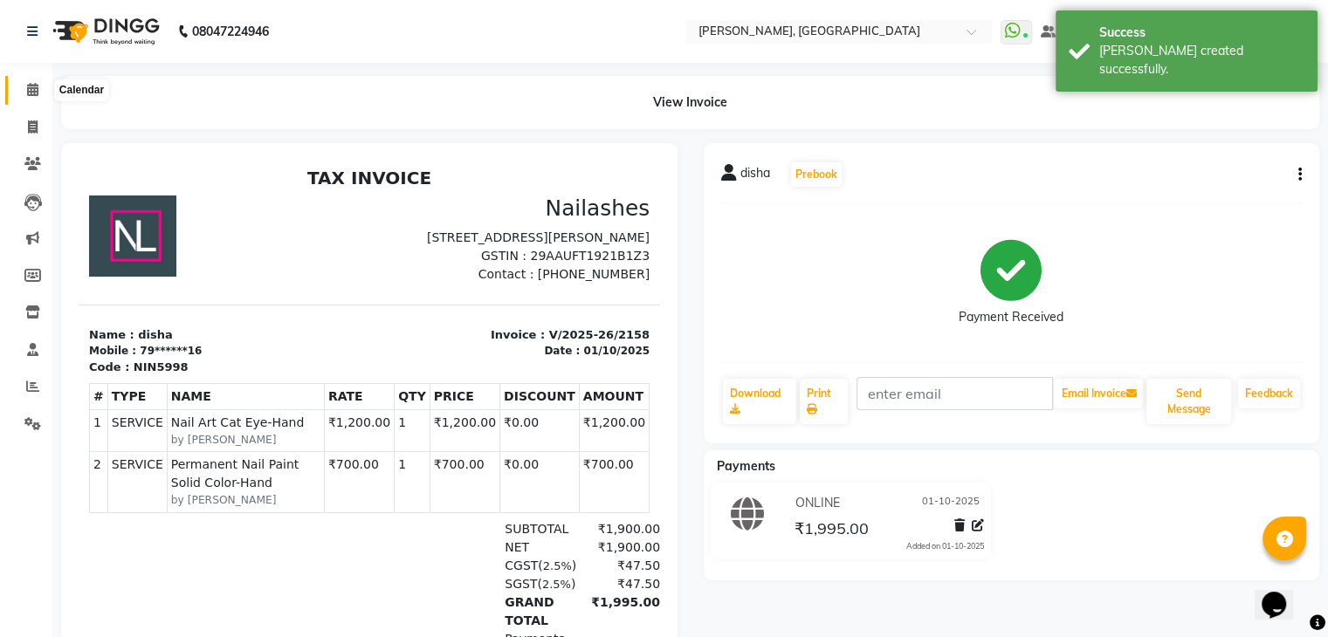
click at [29, 85] on icon at bounding box center [32, 89] width 11 height 13
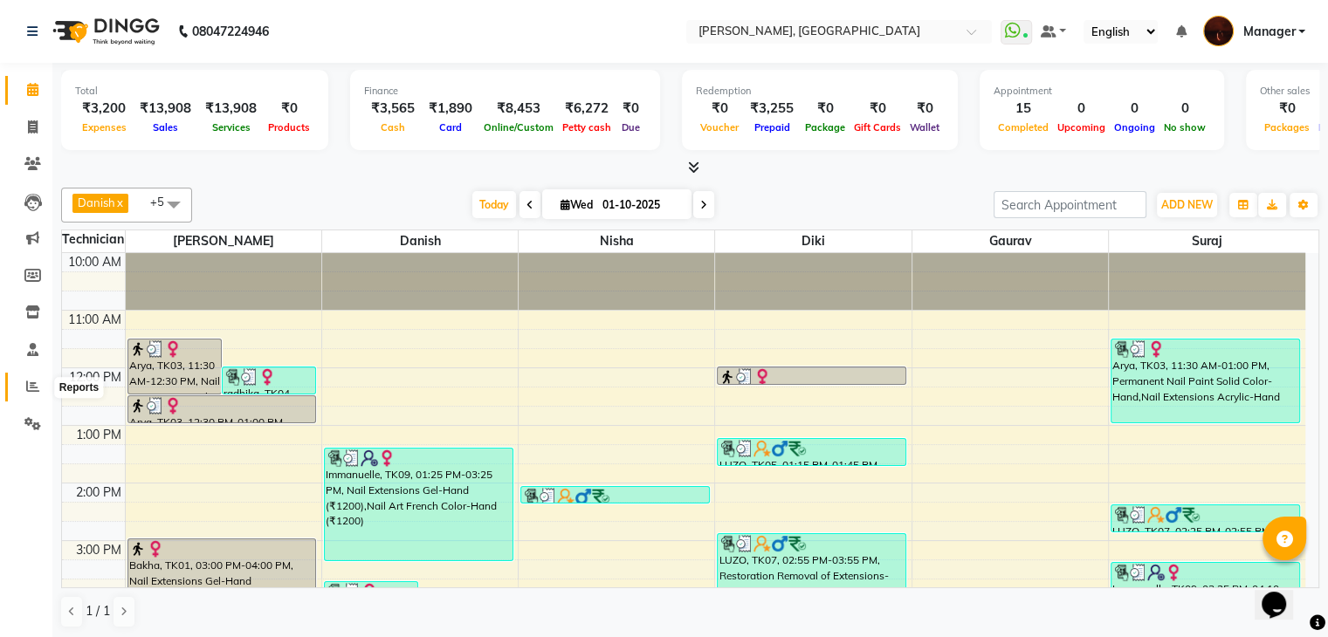
click at [28, 392] on icon at bounding box center [32, 386] width 13 height 13
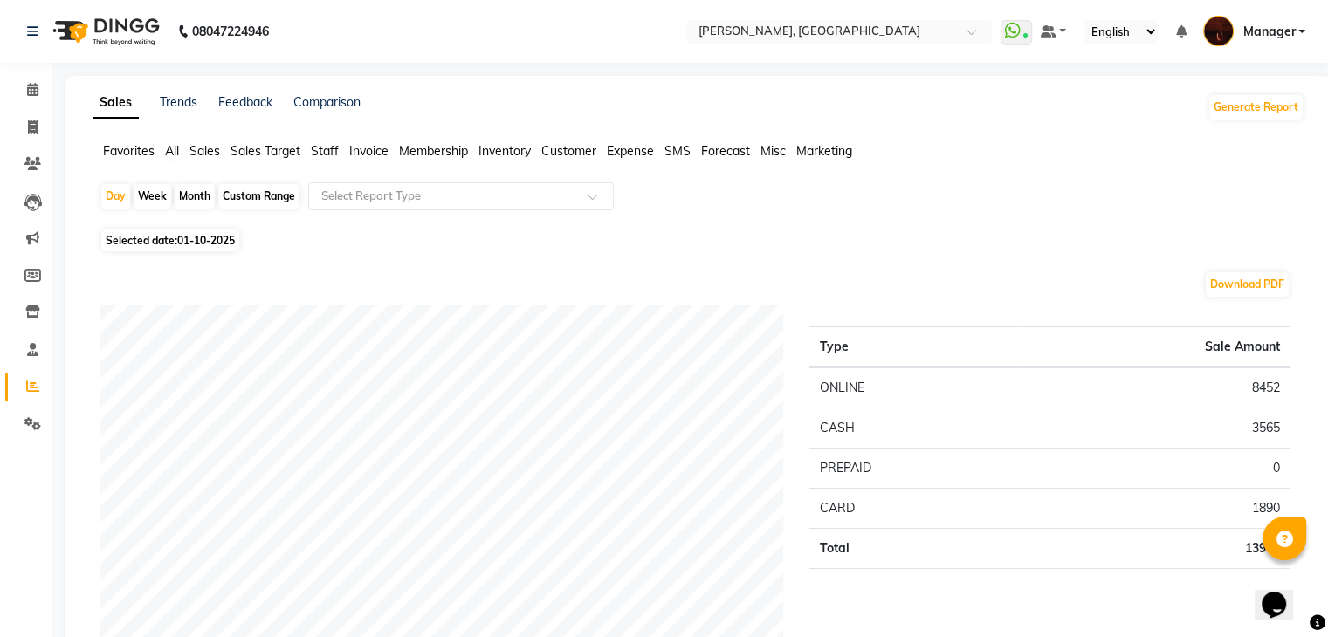
click at [323, 148] on span "Staff" at bounding box center [325, 151] width 28 height 16
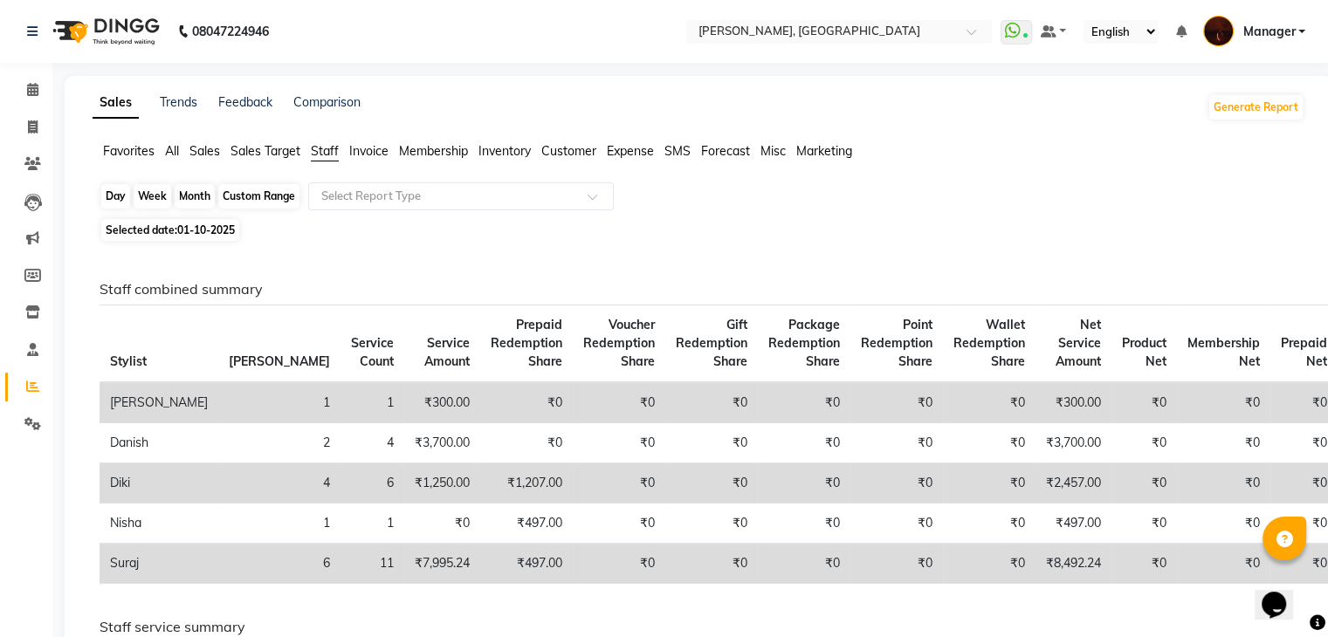
click at [124, 195] on div "Day" at bounding box center [115, 196] width 29 height 24
select select "10"
select select "2025"
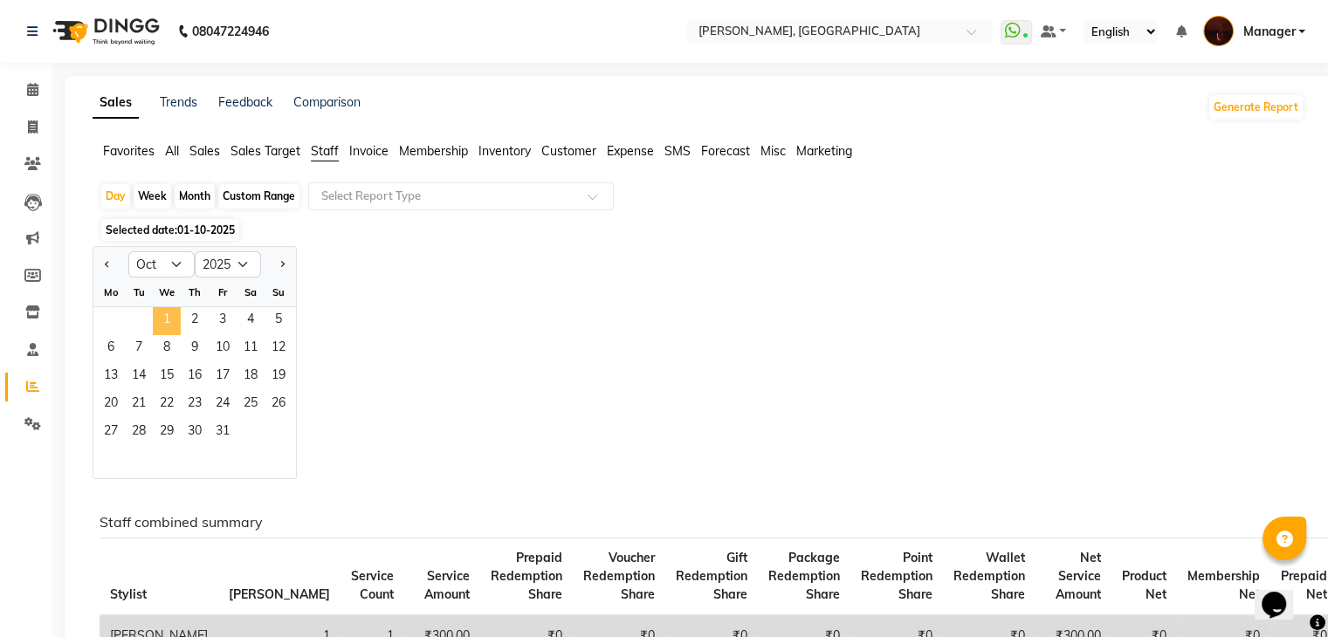
click at [169, 317] on span "1" at bounding box center [167, 321] width 28 height 28
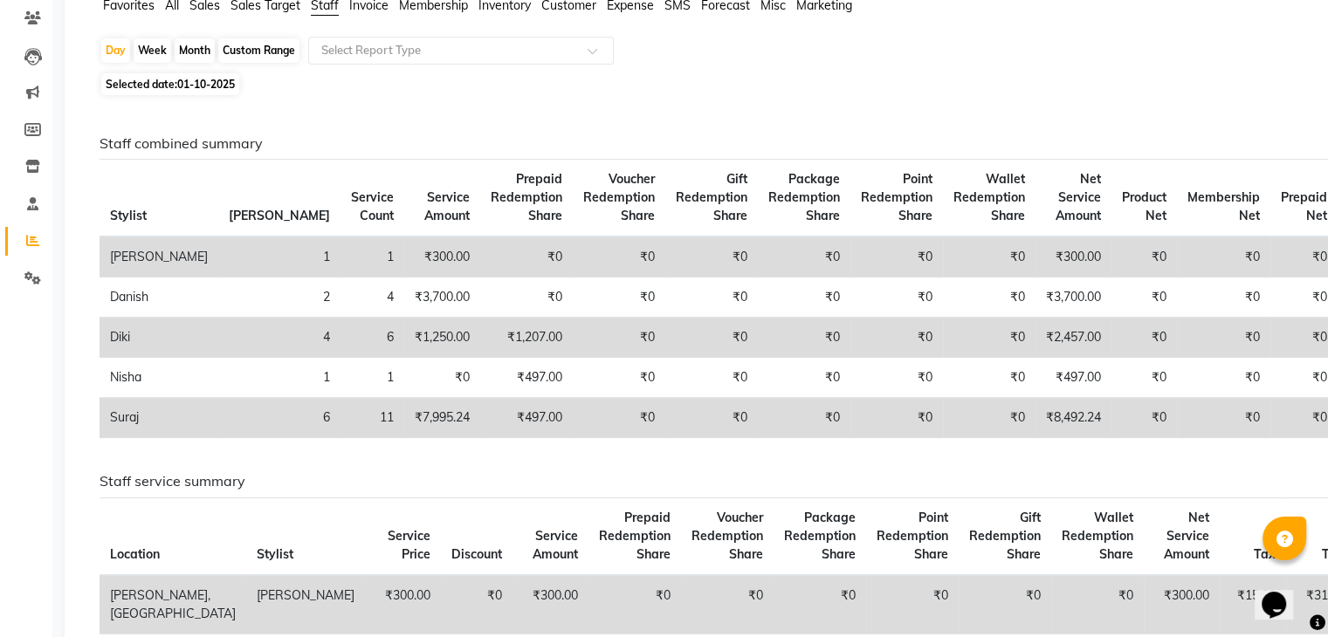
scroll to position [147, 0]
click at [32, 165] on icon at bounding box center [32, 165] width 15 height 13
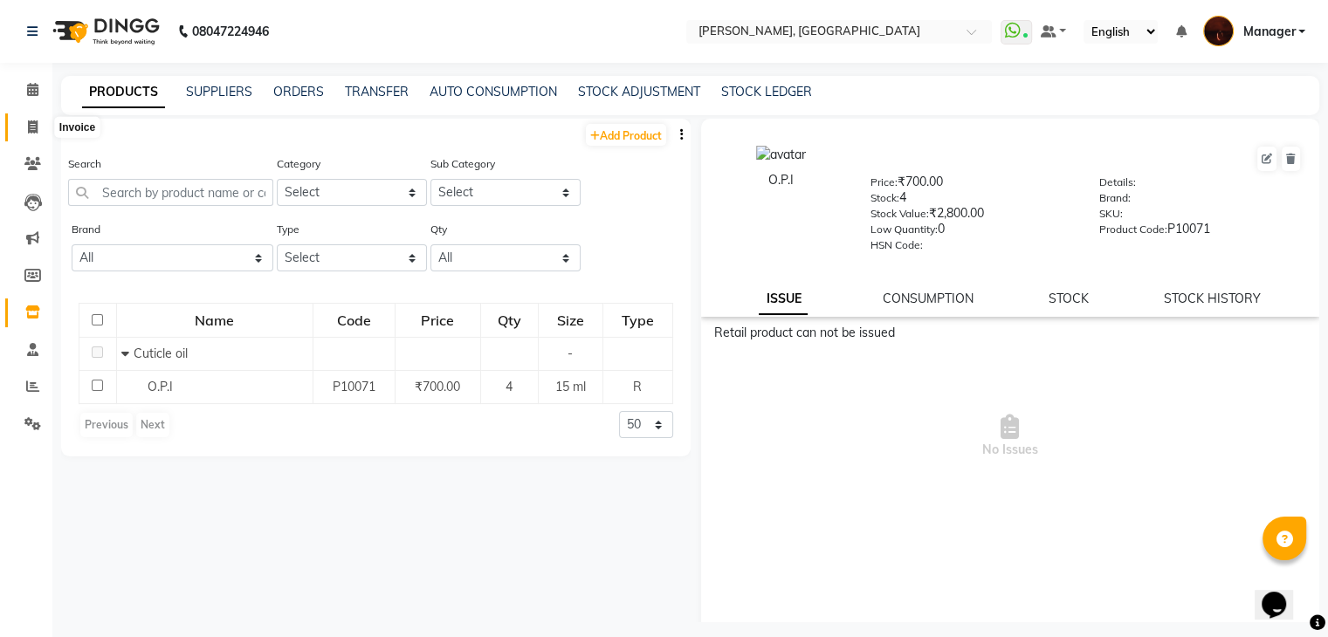
click at [31, 127] on icon at bounding box center [33, 126] width 10 height 13
select select "service"
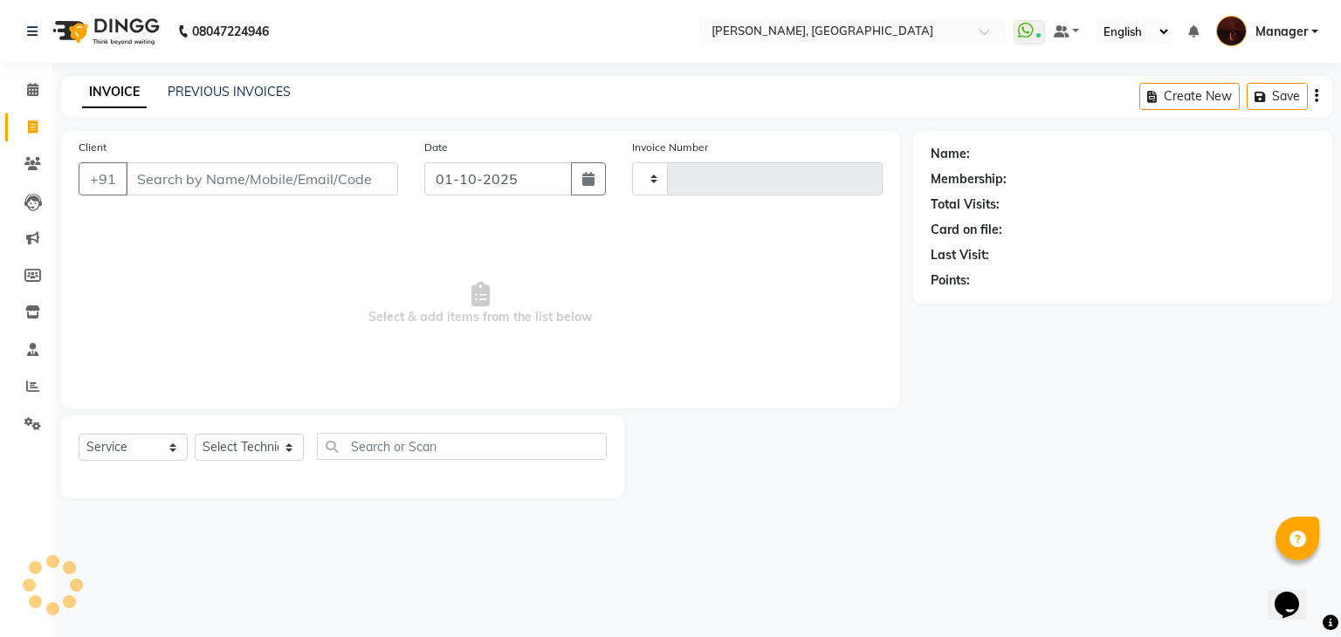
type input "2159"
select select "4063"
click at [23, 92] on span at bounding box center [32, 90] width 31 height 20
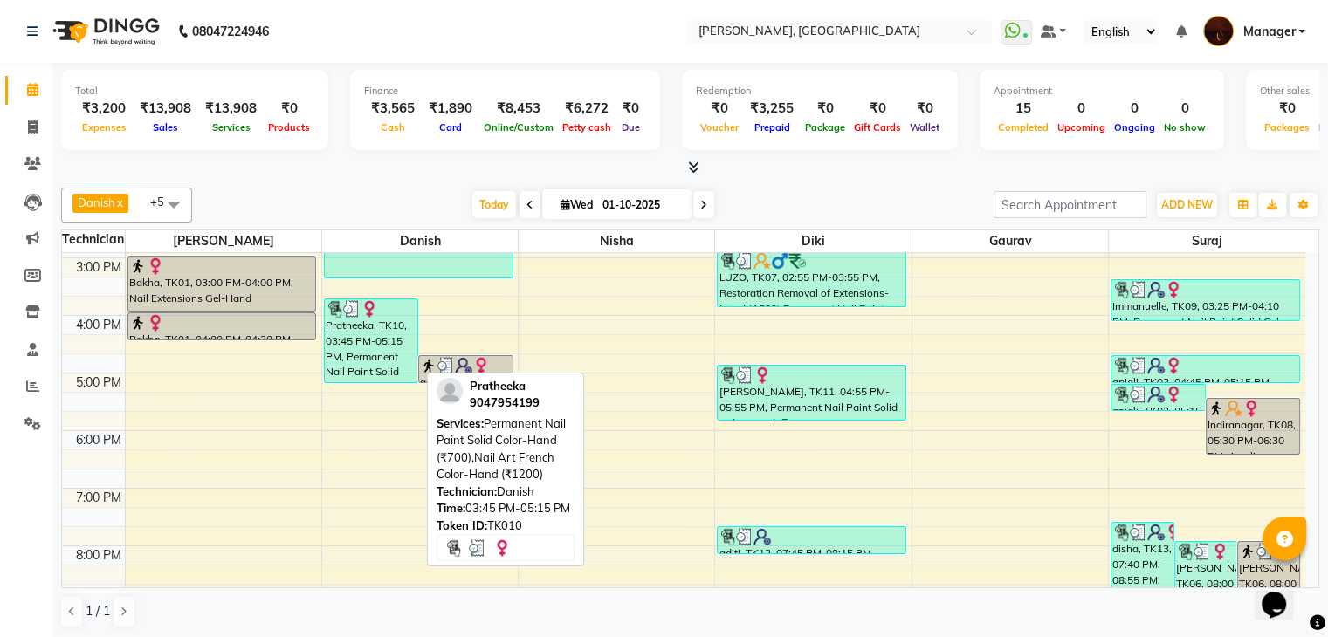
scroll to position [406, 0]
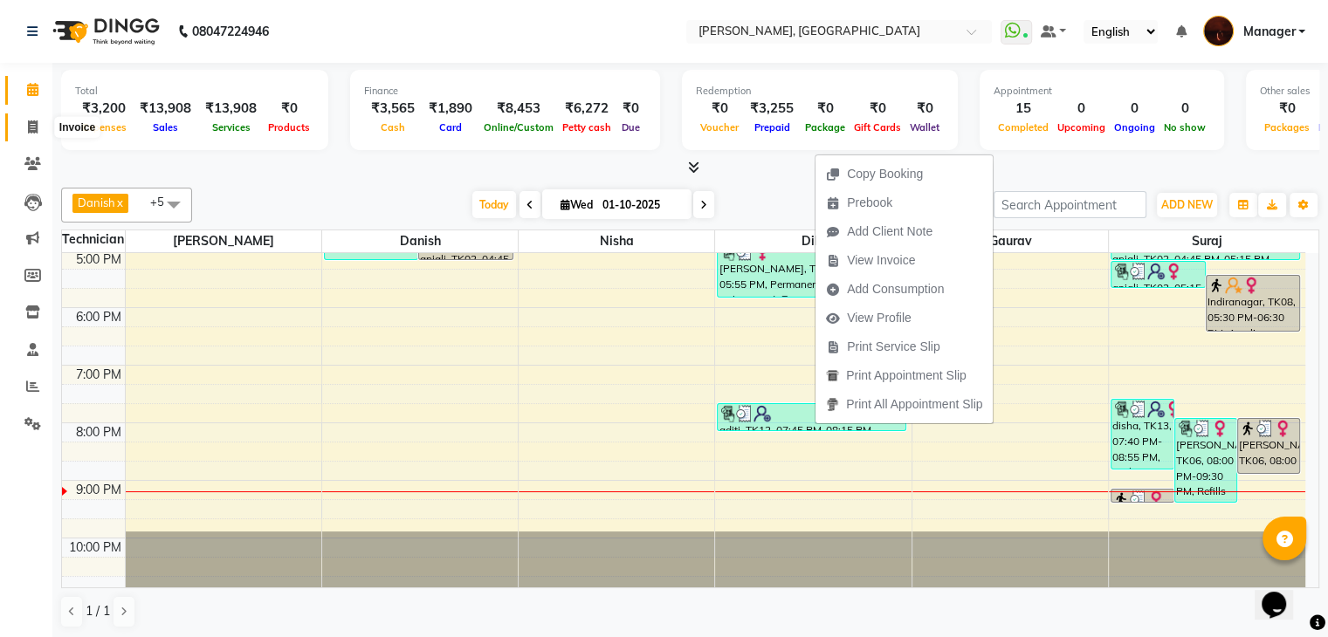
click at [37, 133] on icon at bounding box center [33, 126] width 10 height 13
select select "service"
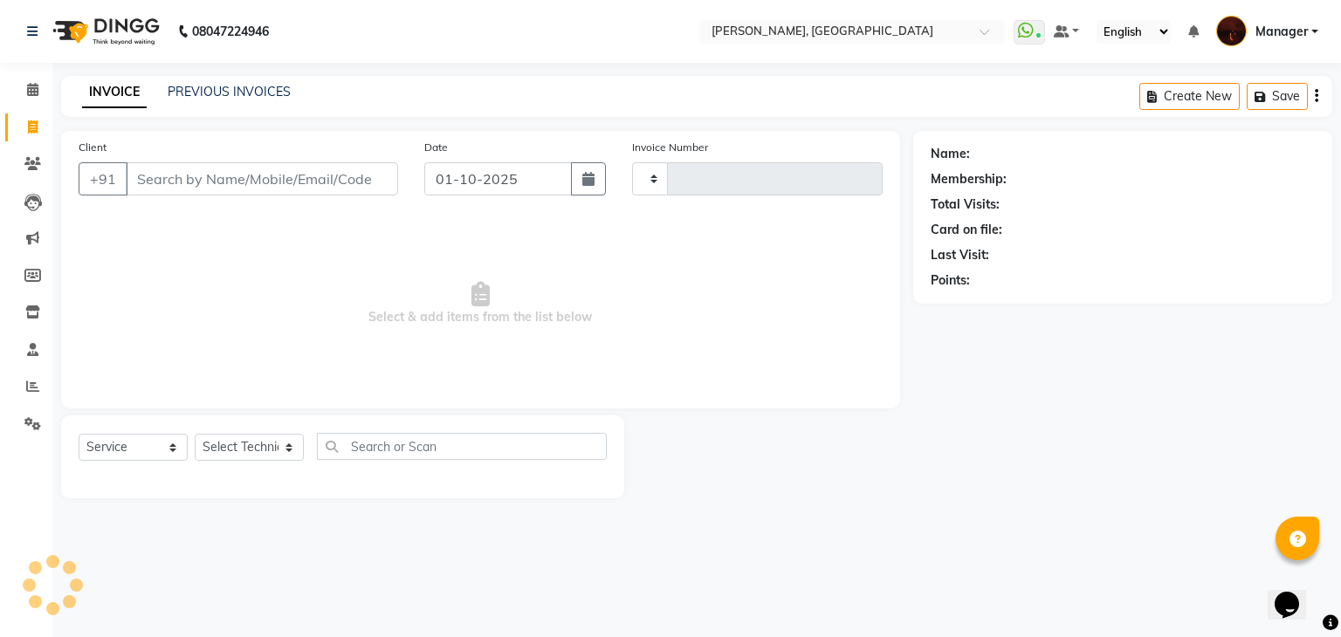
type input "2159"
select select "4063"
click at [254, 101] on div "INVOICE PREVIOUS INVOICES" at bounding box center [186, 93] width 251 height 20
click at [246, 98] on link "PREVIOUS INVOICES" at bounding box center [229, 92] width 123 height 16
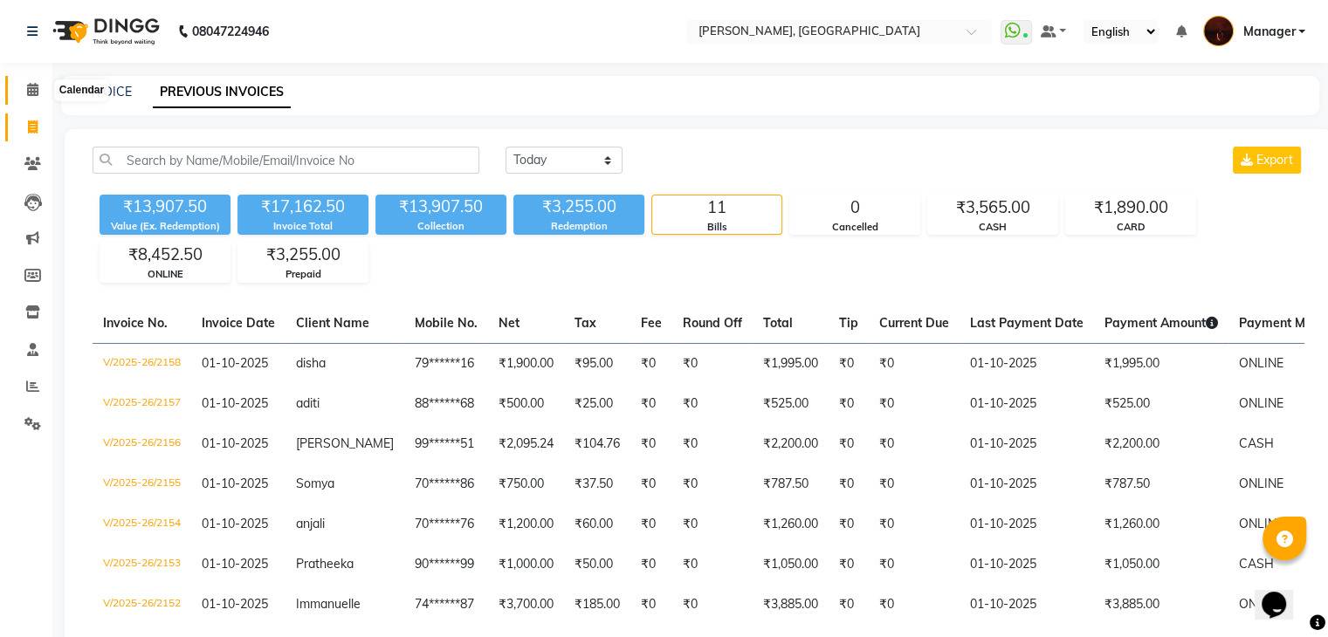
click at [38, 85] on span at bounding box center [32, 90] width 31 height 20
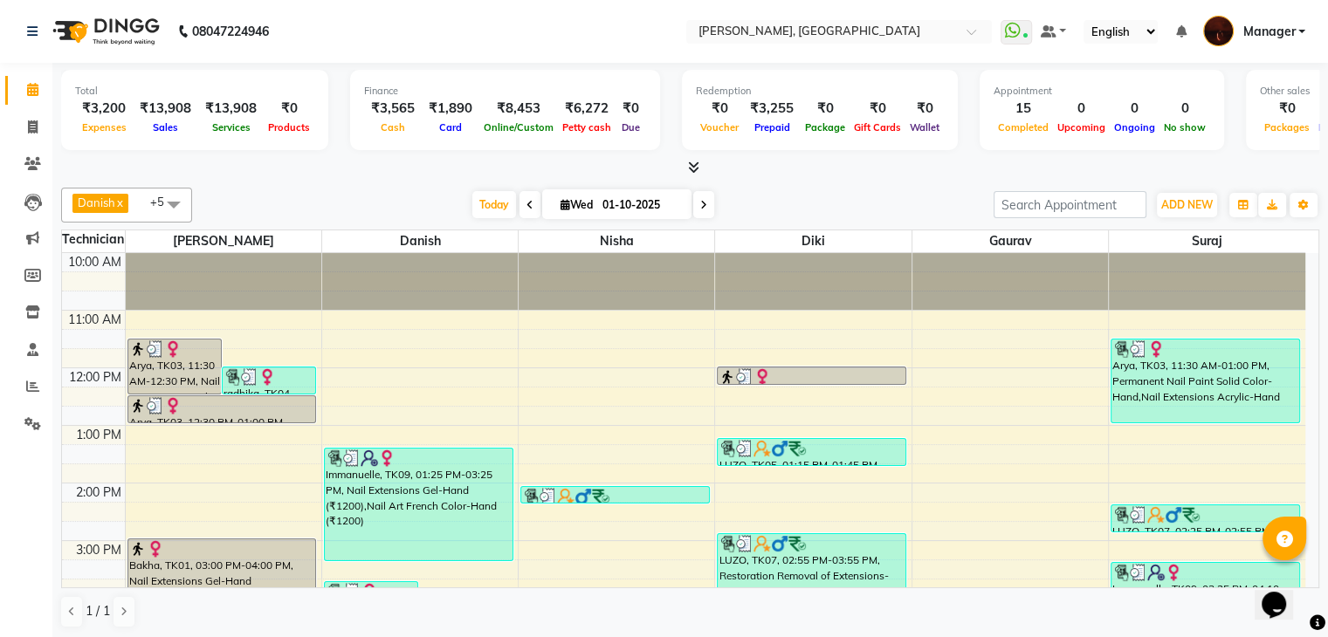
click at [692, 163] on icon at bounding box center [693, 167] width 11 height 13
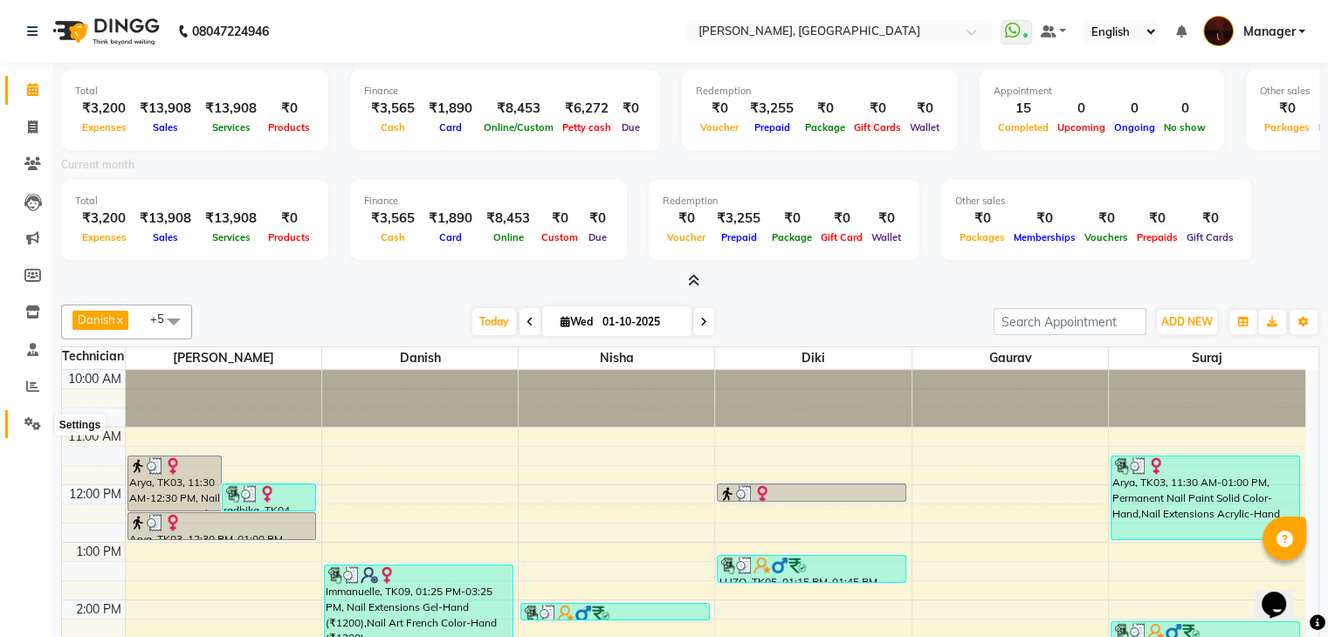
click at [39, 429] on icon at bounding box center [32, 423] width 17 height 13
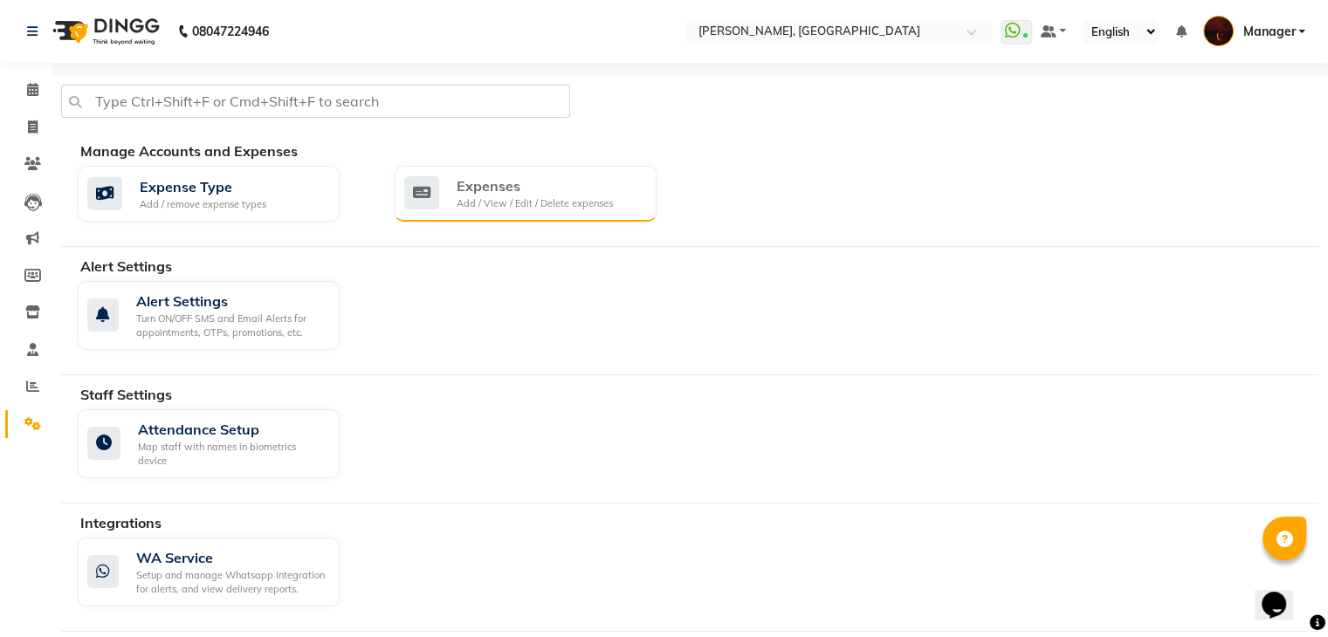
click at [512, 200] on div "Add / View / Edit / Delete expenses" at bounding box center [535, 203] width 156 height 15
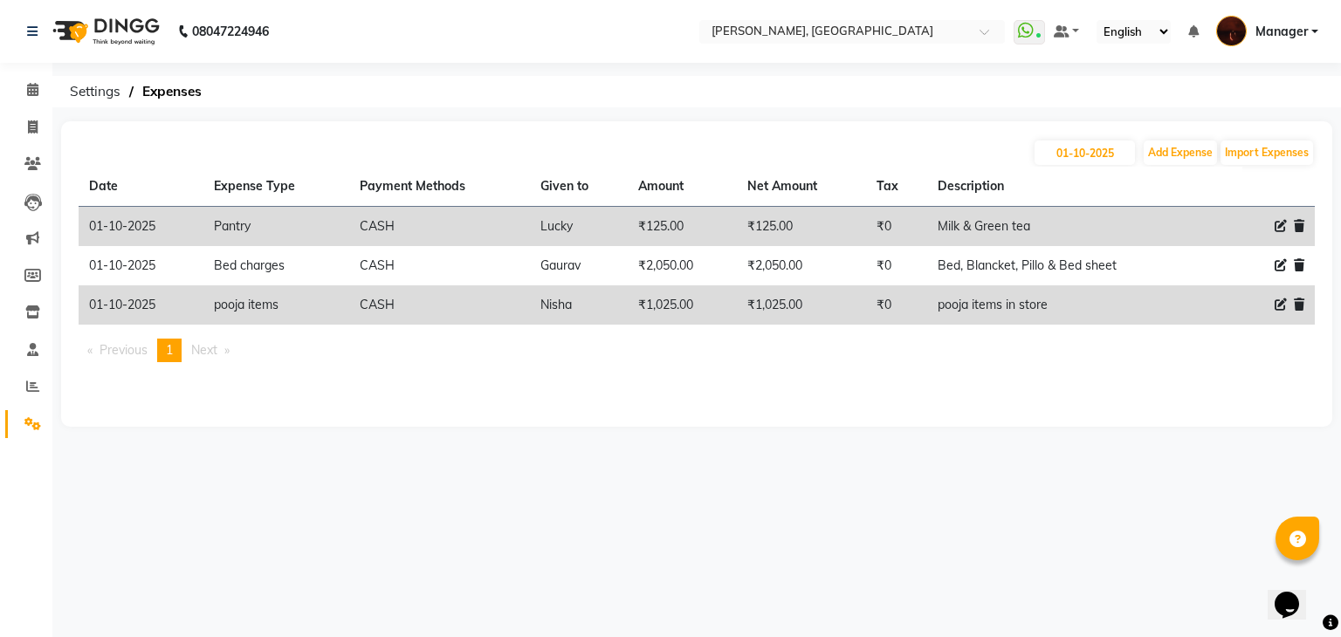
click at [512, 200] on th "Payment Methods" at bounding box center [439, 187] width 181 height 40
click at [38, 93] on icon at bounding box center [32, 89] width 11 height 13
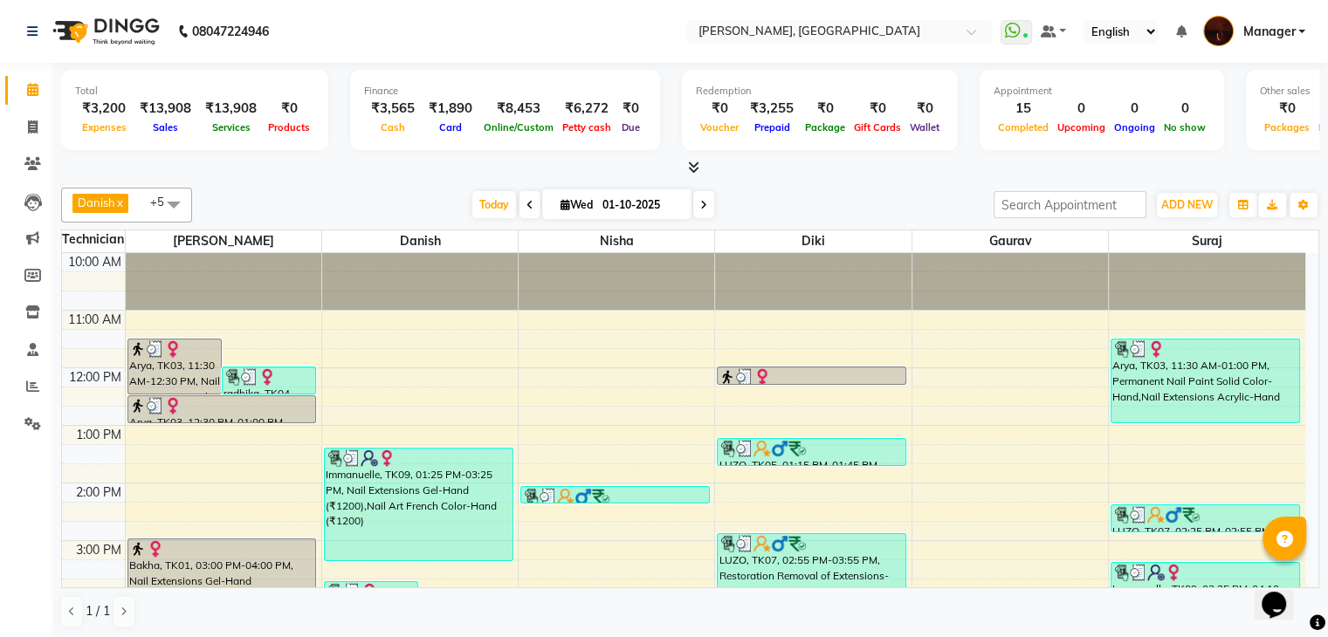
click at [690, 173] on icon at bounding box center [693, 167] width 11 height 13
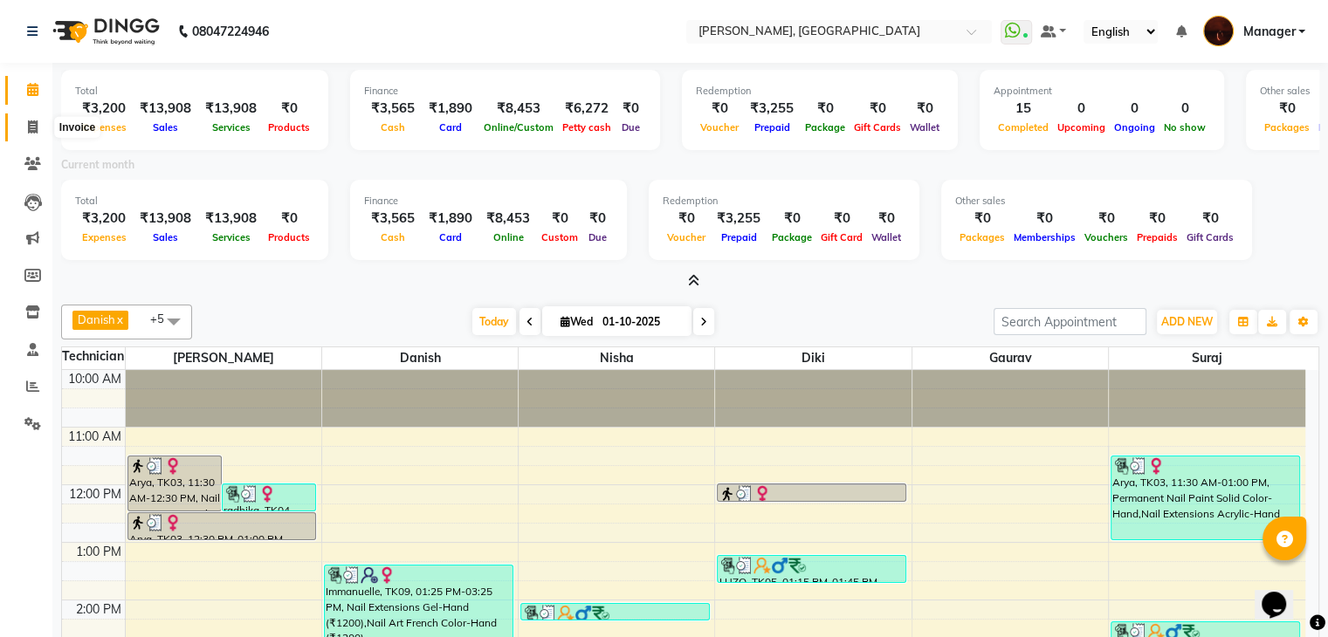
click at [31, 126] on icon at bounding box center [33, 126] width 10 height 13
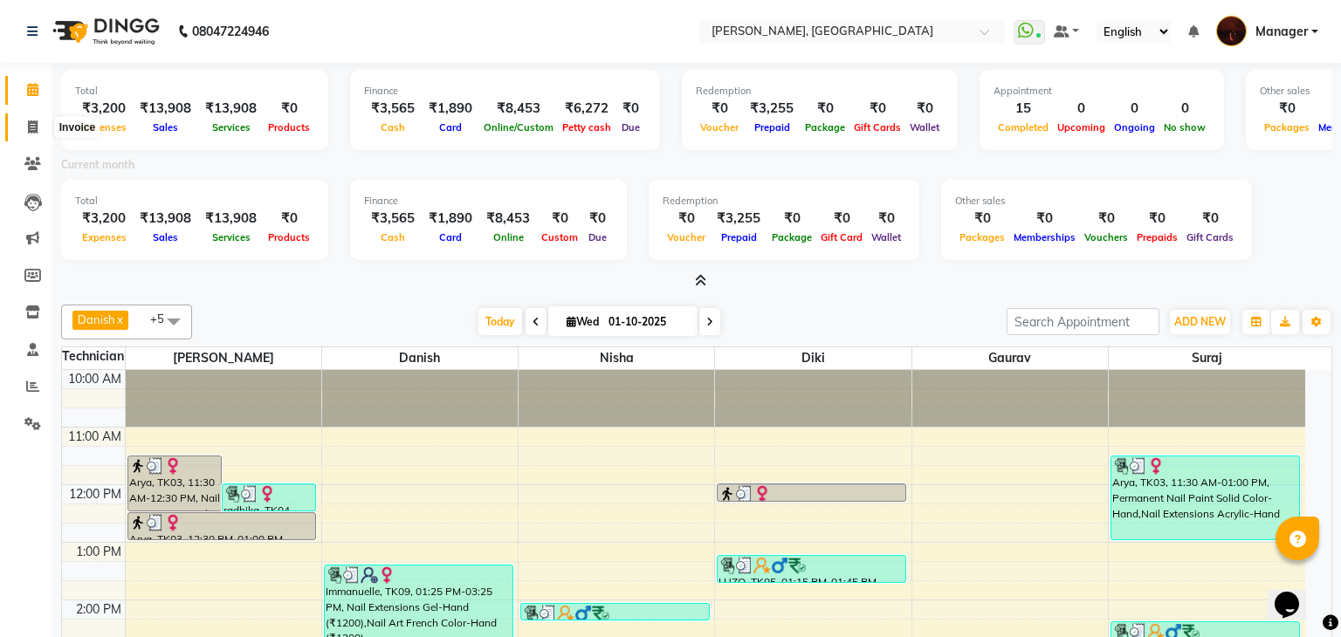
select select "service"
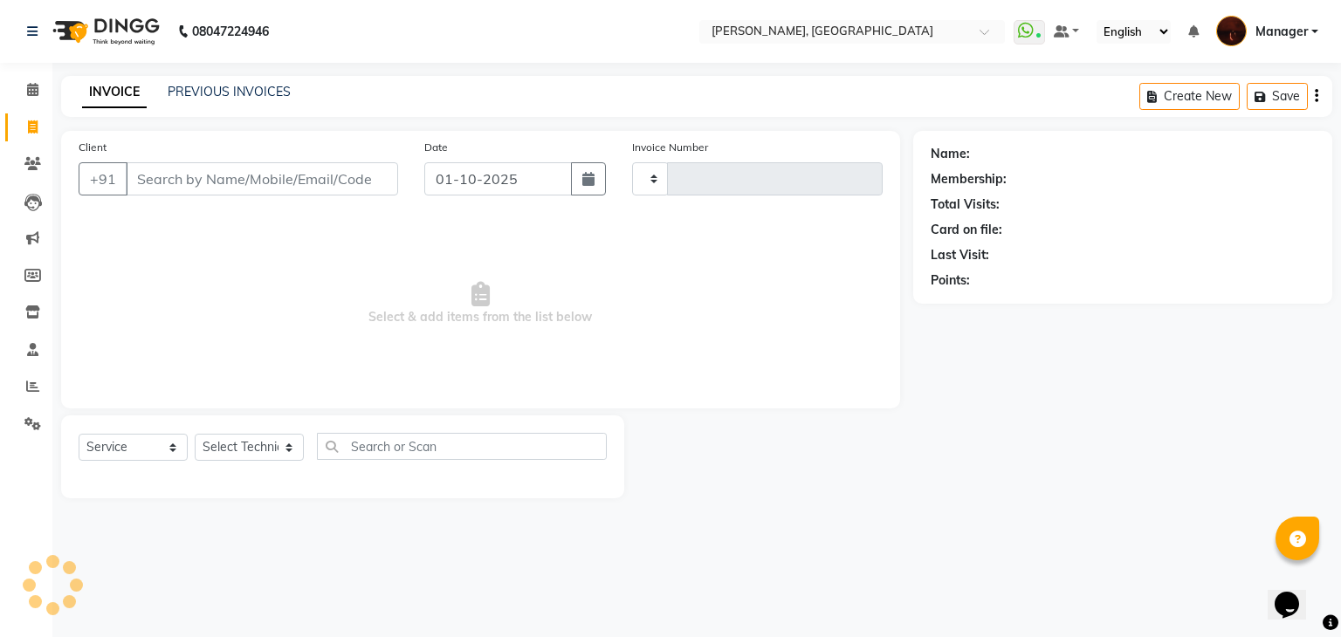
type input "2159"
select select "4063"
click at [317, 176] on input "Client" at bounding box center [262, 178] width 272 height 33
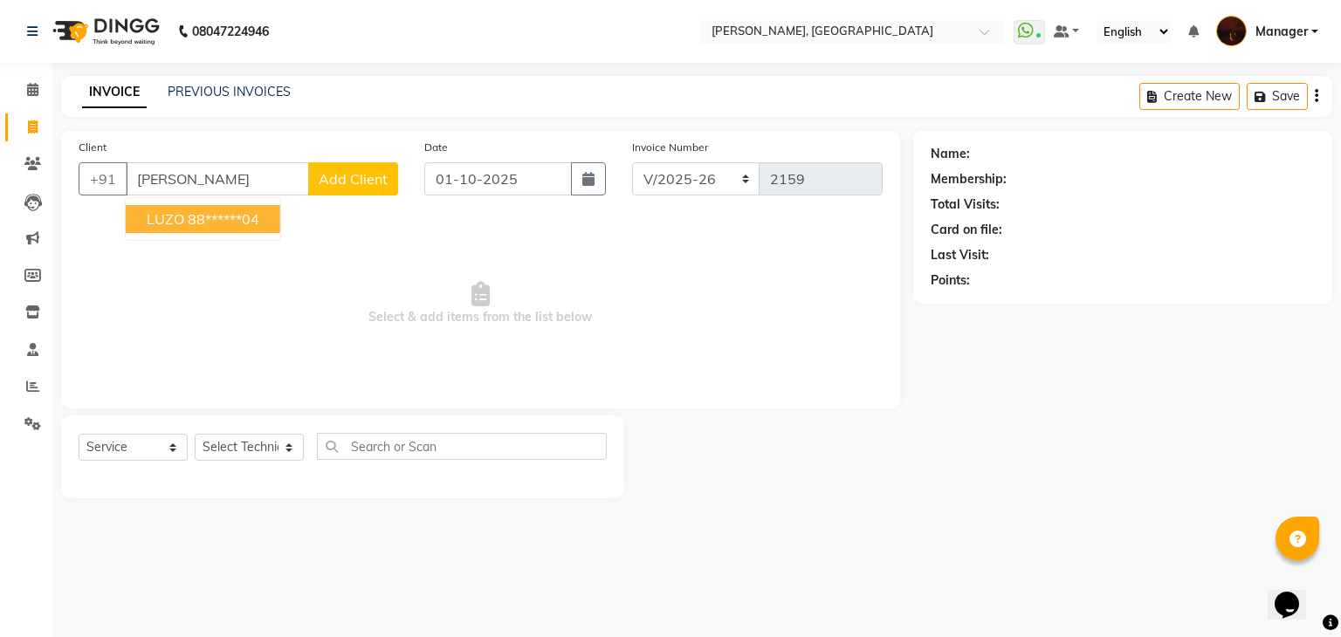
click at [227, 210] on button "LUZO 88******04" at bounding box center [203, 219] width 155 height 28
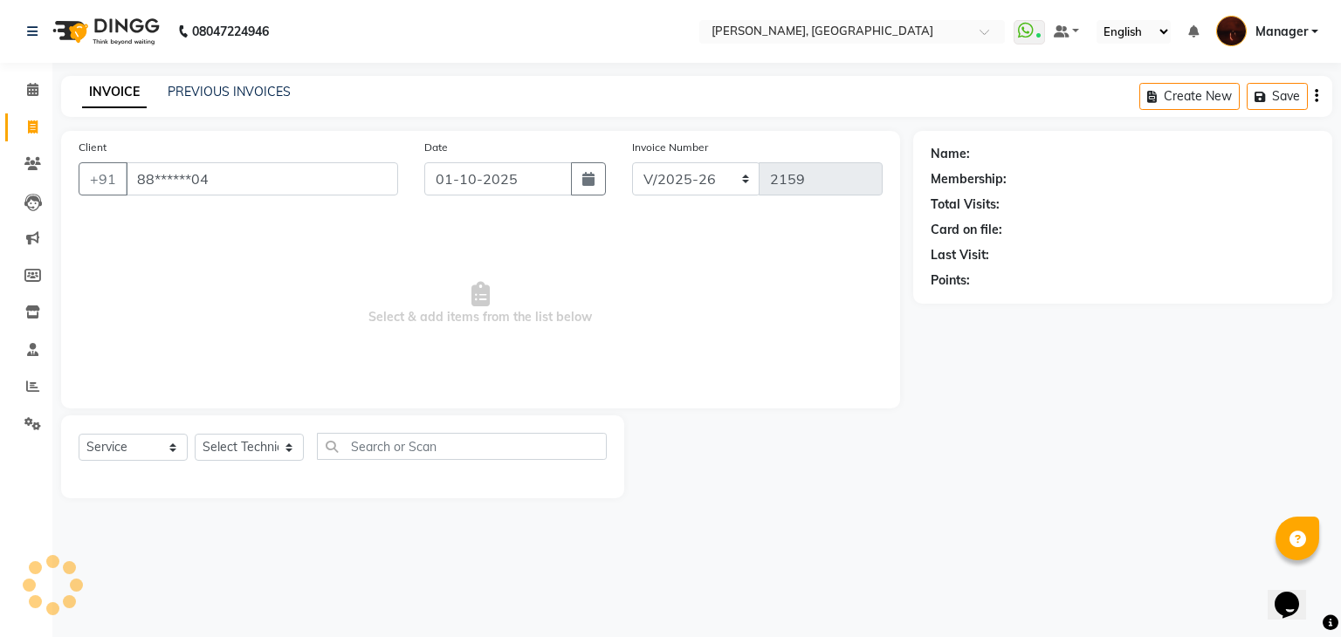
type input "88******04"
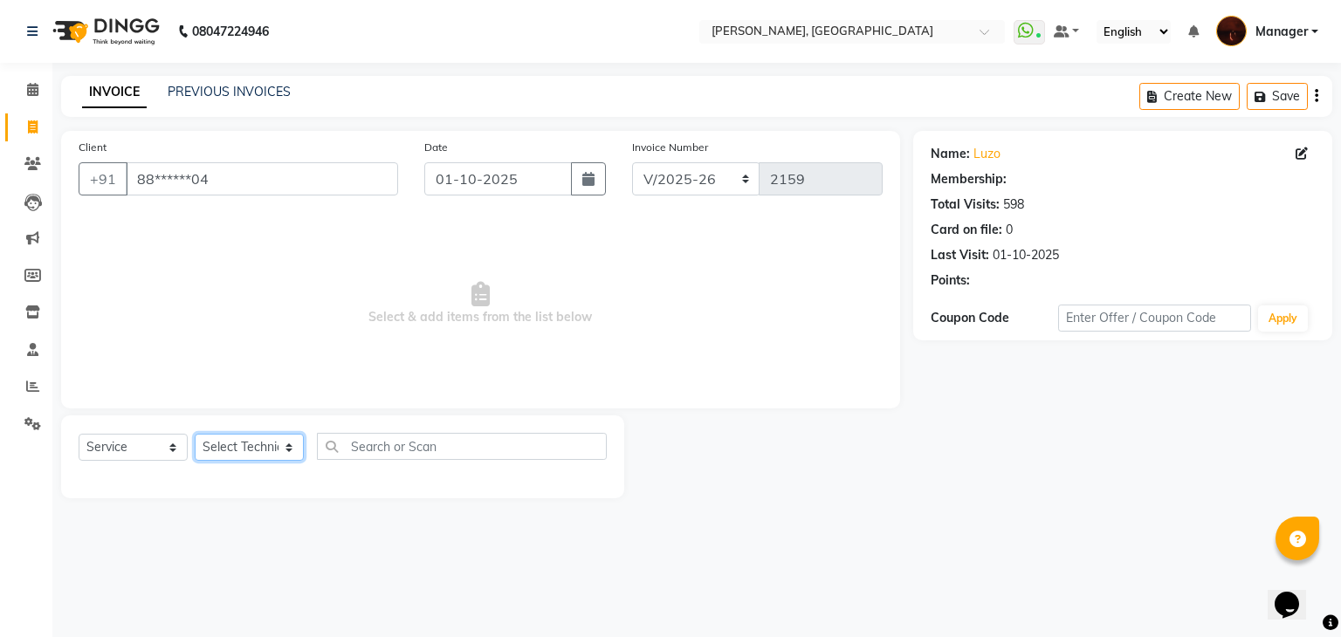
click at [230, 454] on select "Select Technician [PERSON_NAME] [PERSON_NAME] Lucky Manager [PERSON_NAME] Nisha…" at bounding box center [249, 447] width 109 height 27
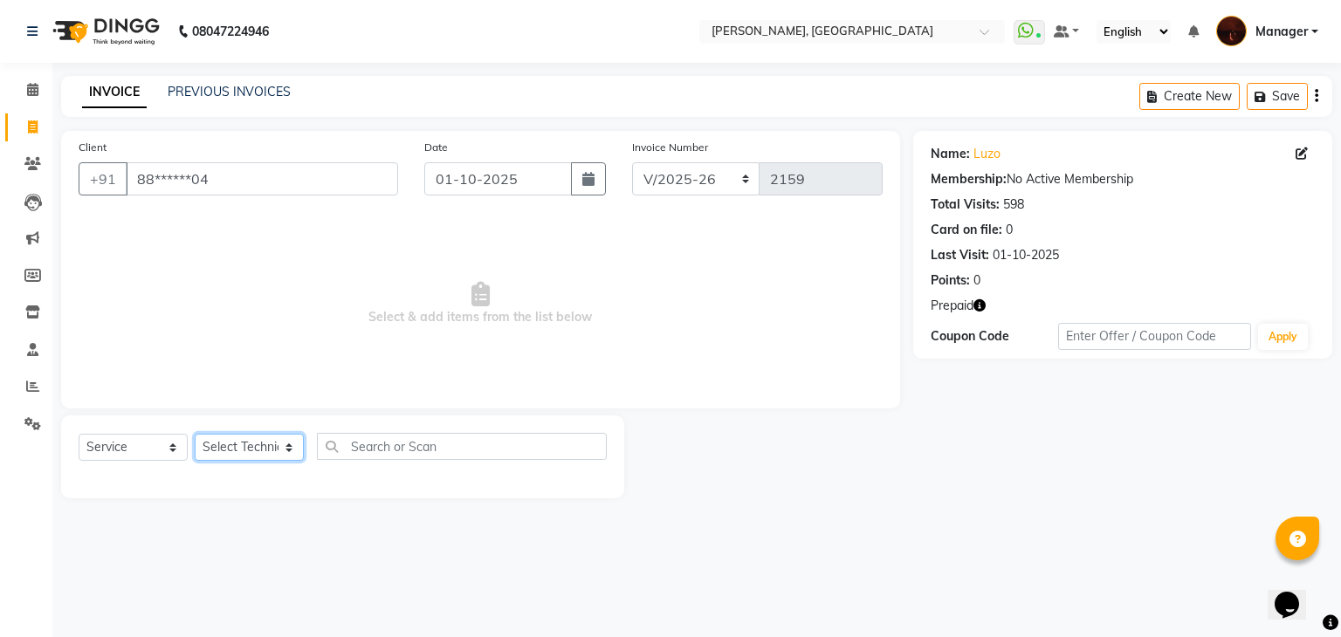
select select "35072"
click at [195, 435] on select "Select Technician [PERSON_NAME] [PERSON_NAME] Lucky Manager [PERSON_NAME] Nisha…" at bounding box center [249, 447] width 109 height 27
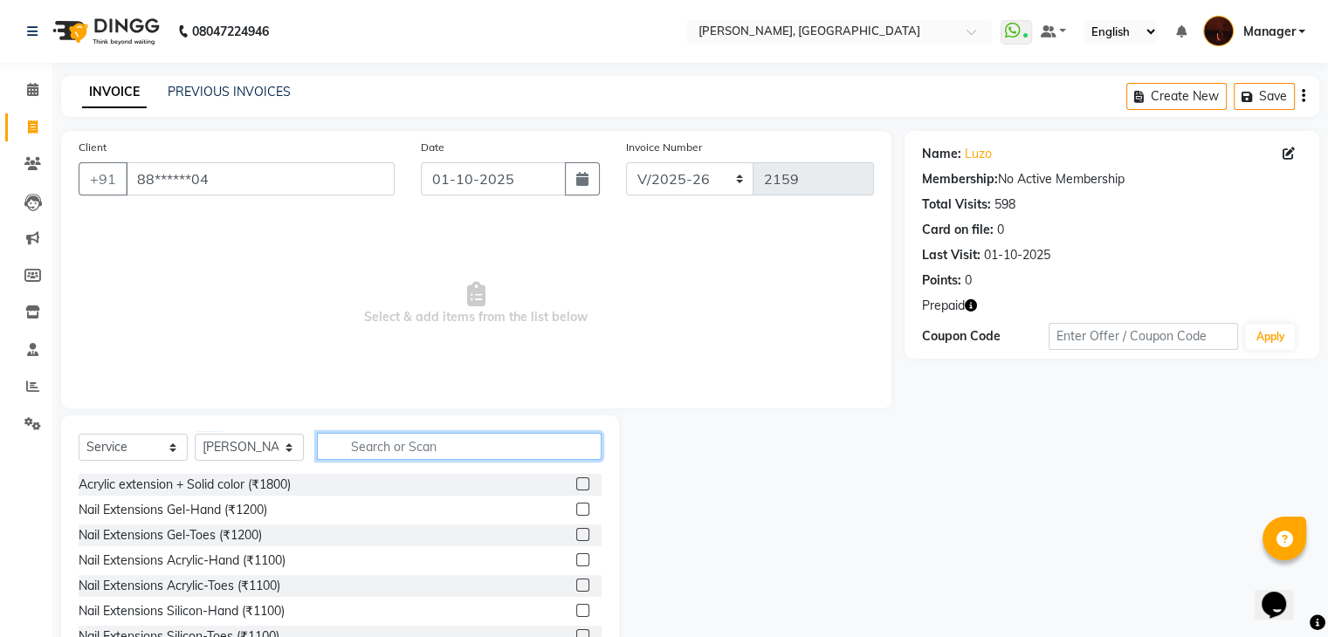
click at [378, 448] on input "text" at bounding box center [459, 446] width 285 height 27
type input "ref"
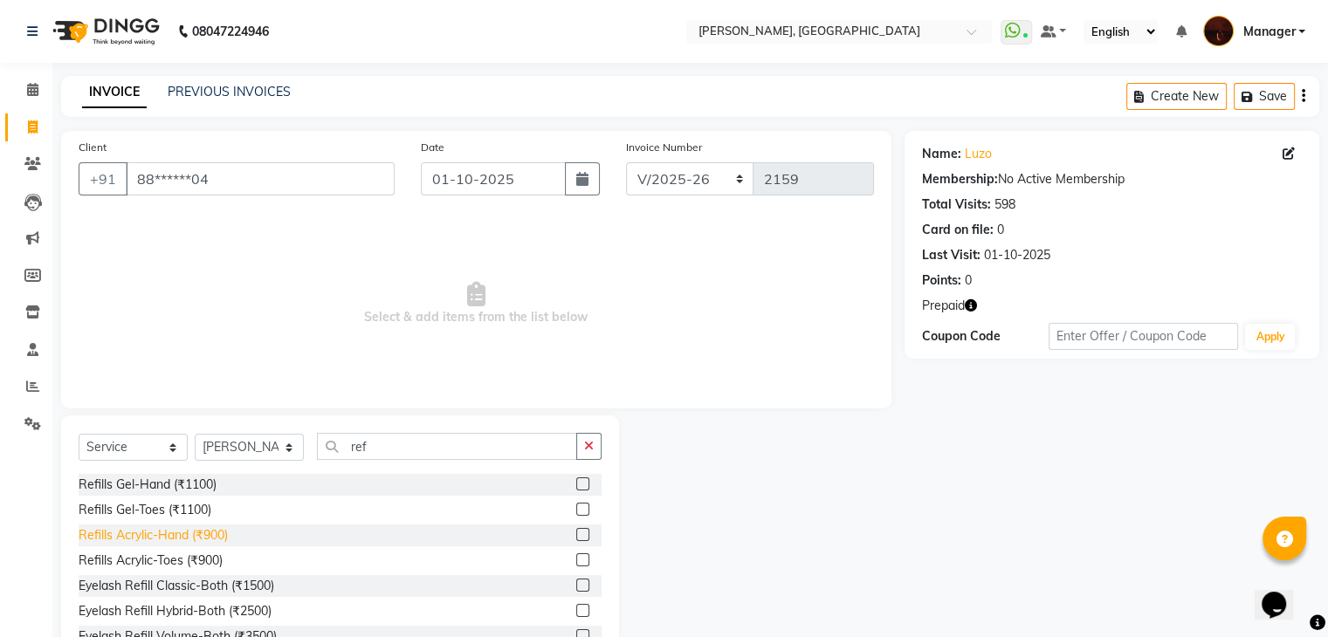
click at [206, 535] on div "Refills Acrylic-Hand (₹900)" at bounding box center [153, 535] width 149 height 18
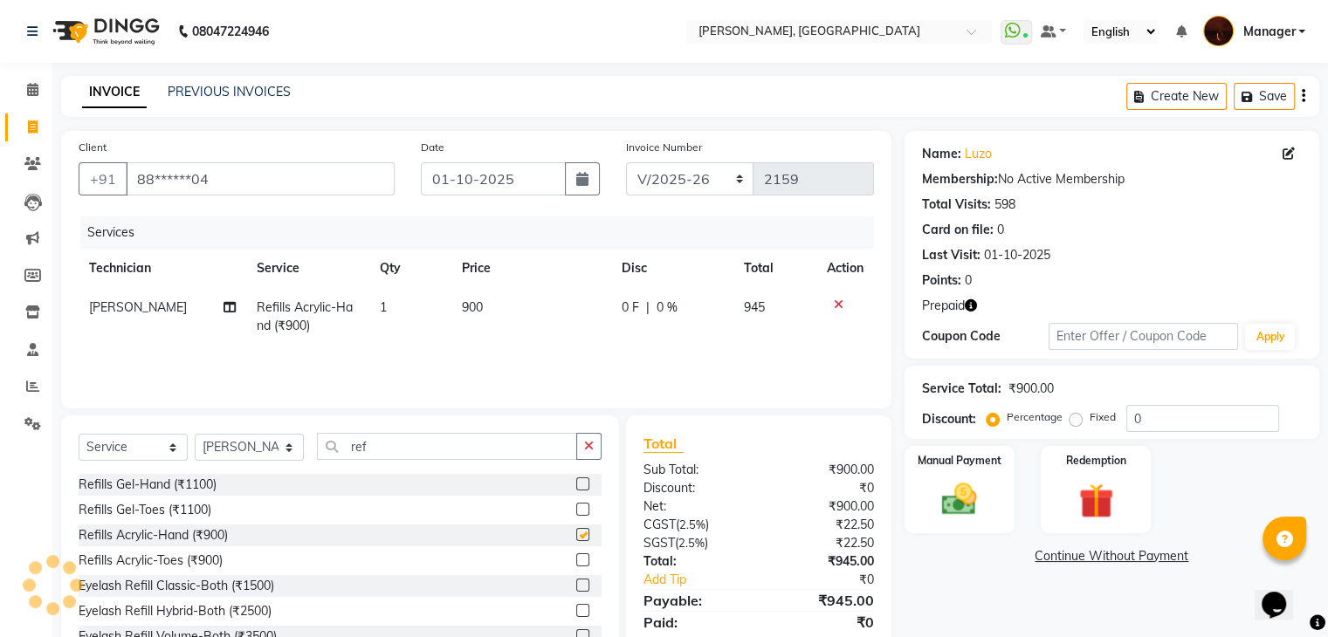
checkbox input "false"
click at [412, 447] on input "ref" at bounding box center [447, 446] width 260 height 27
type input "r"
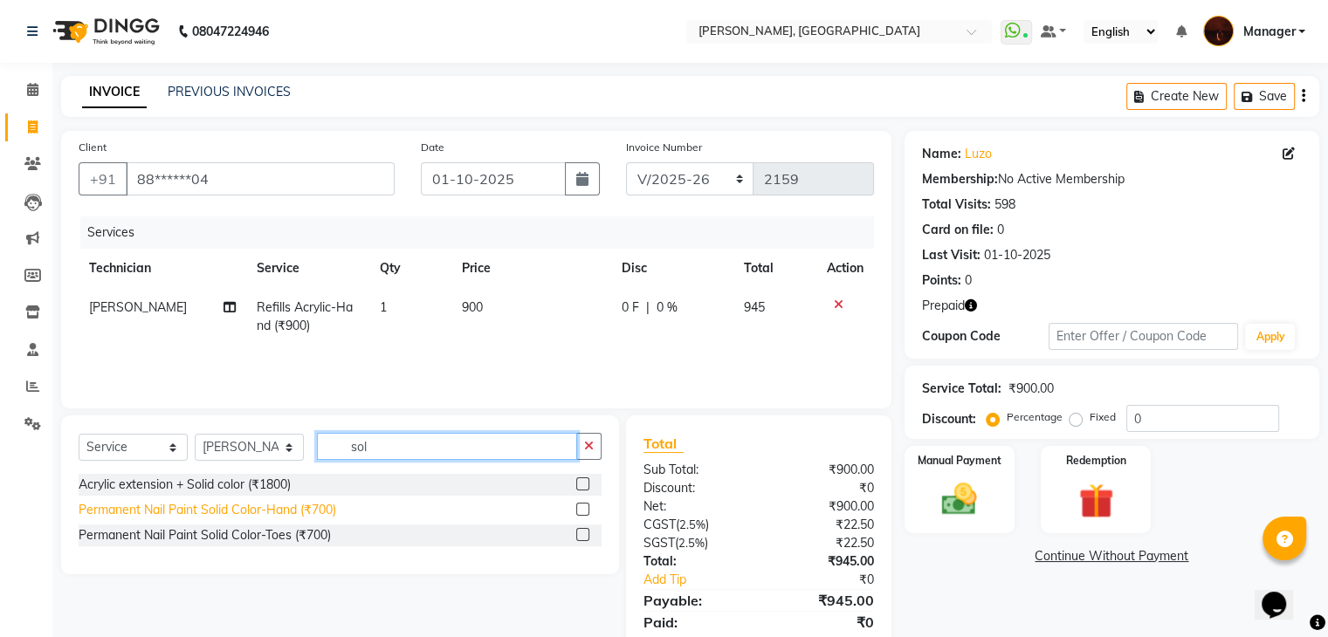
type input "sol"
click at [261, 518] on div "Permanent Nail Paint Solid Color-Hand (₹700)" at bounding box center [208, 510] width 258 height 18
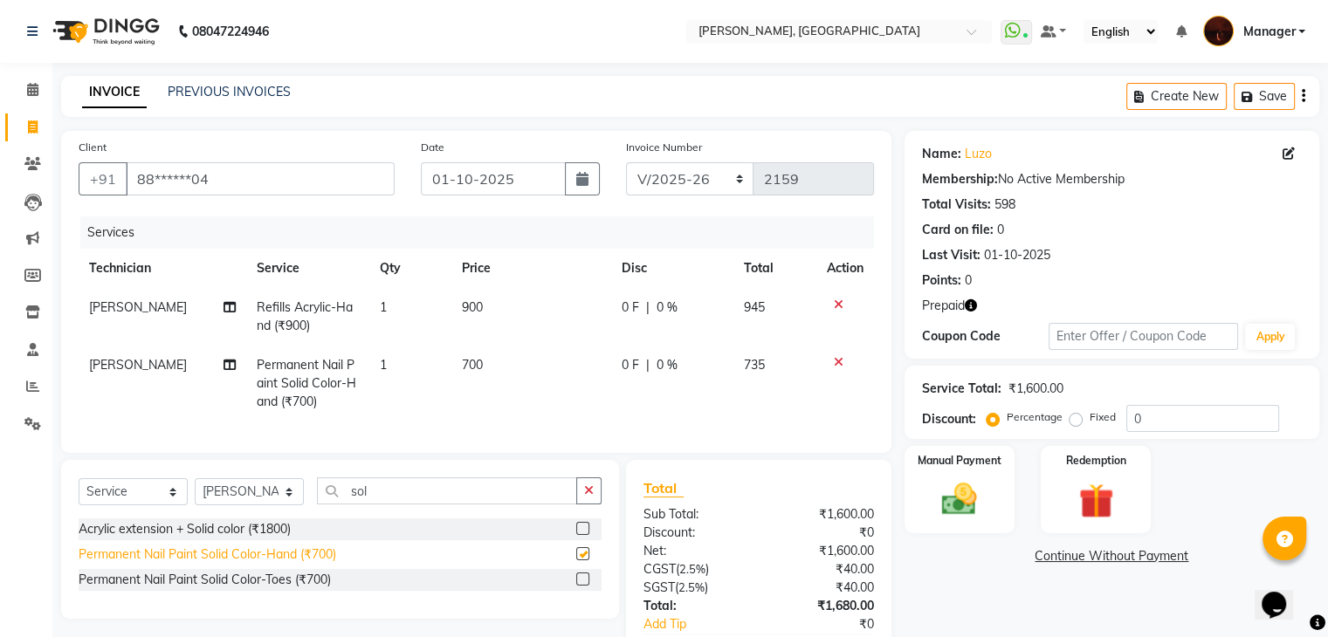
checkbox input "false"
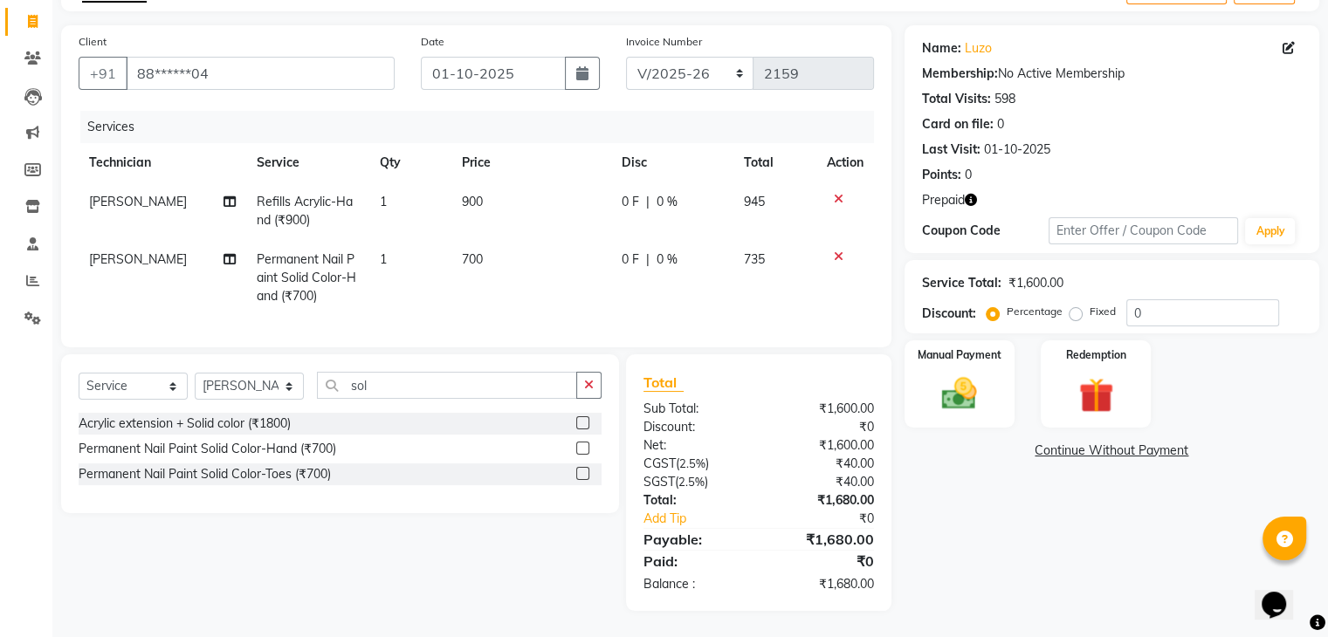
scroll to position [119, 0]
click at [1106, 378] on img at bounding box center [1095, 396] width 58 height 45
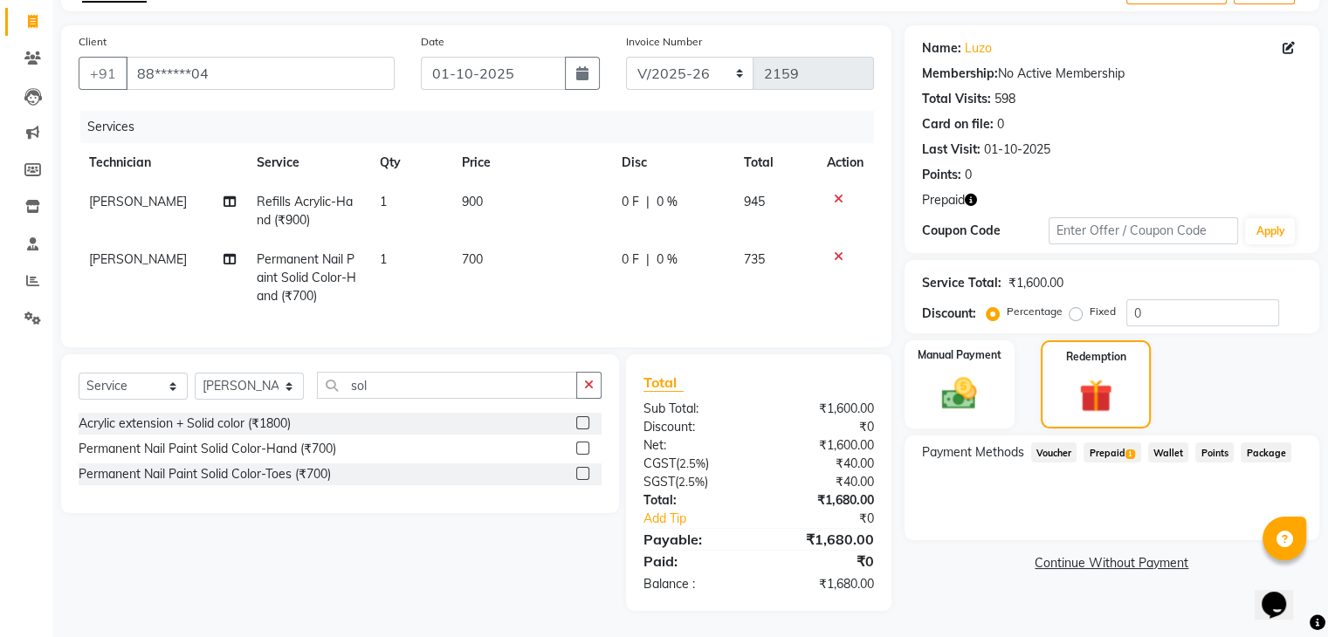
click at [1110, 443] on span "Prepaid 1" at bounding box center [1111, 453] width 57 height 20
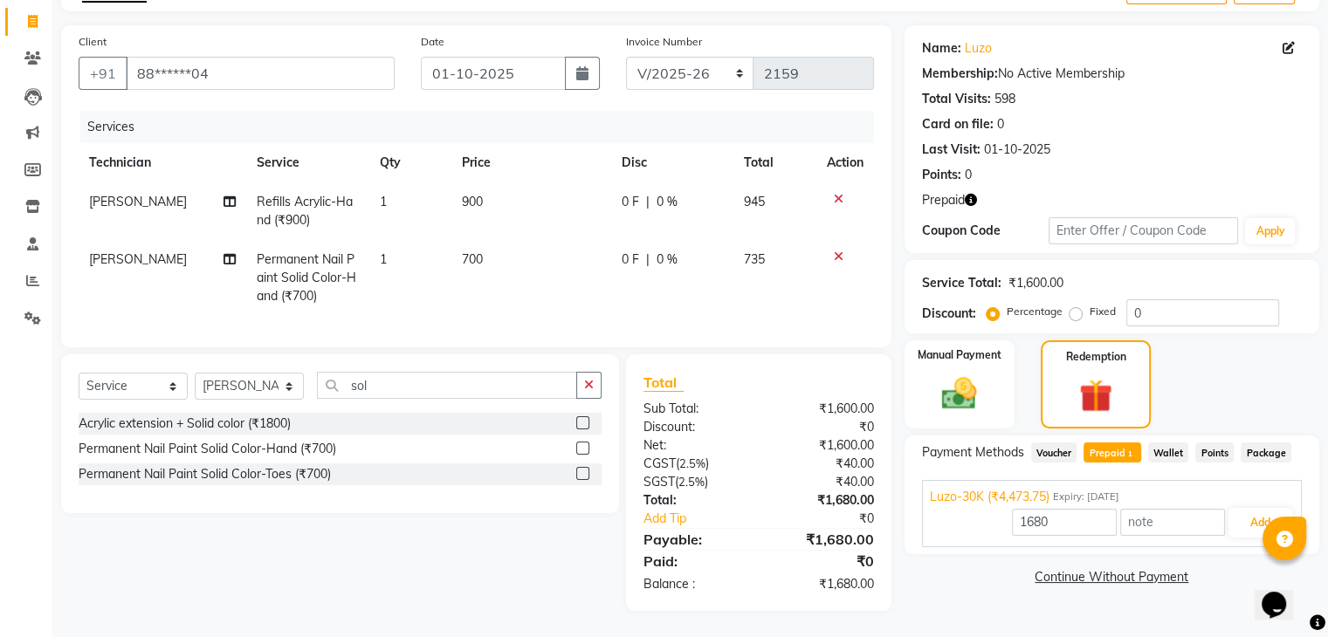
scroll to position [120, 0]
click at [1278, 510] on button "Add" at bounding box center [1260, 523] width 64 height 30
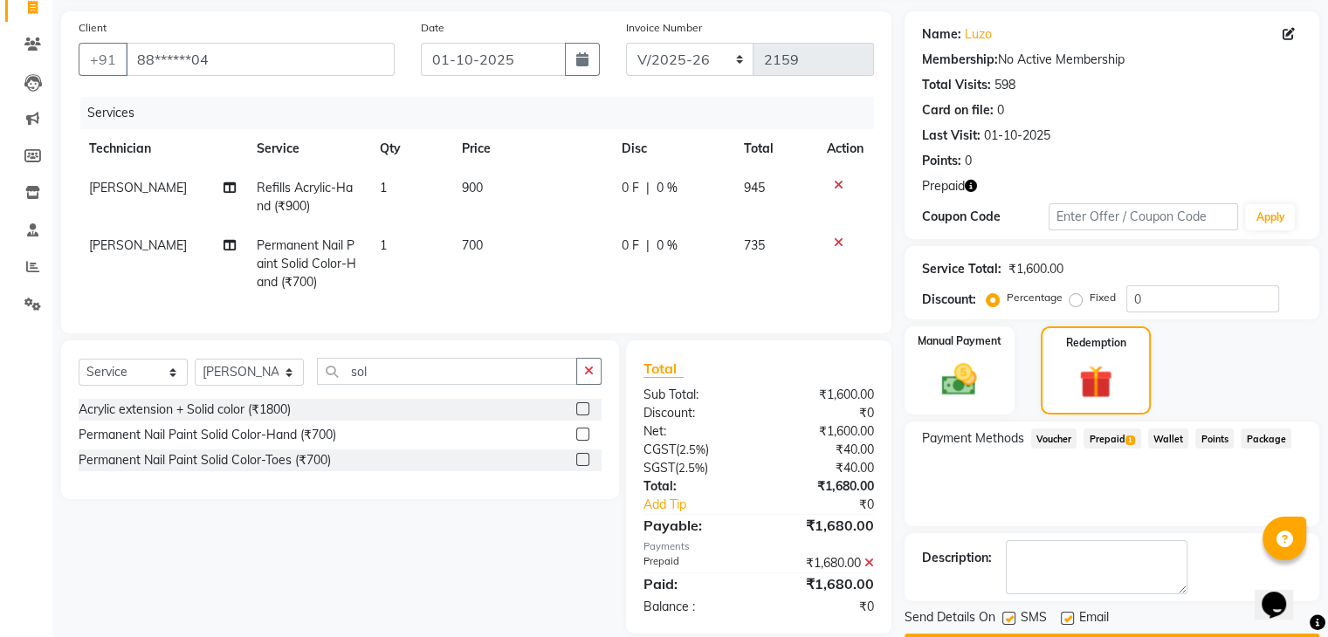
scroll to position [168, 0]
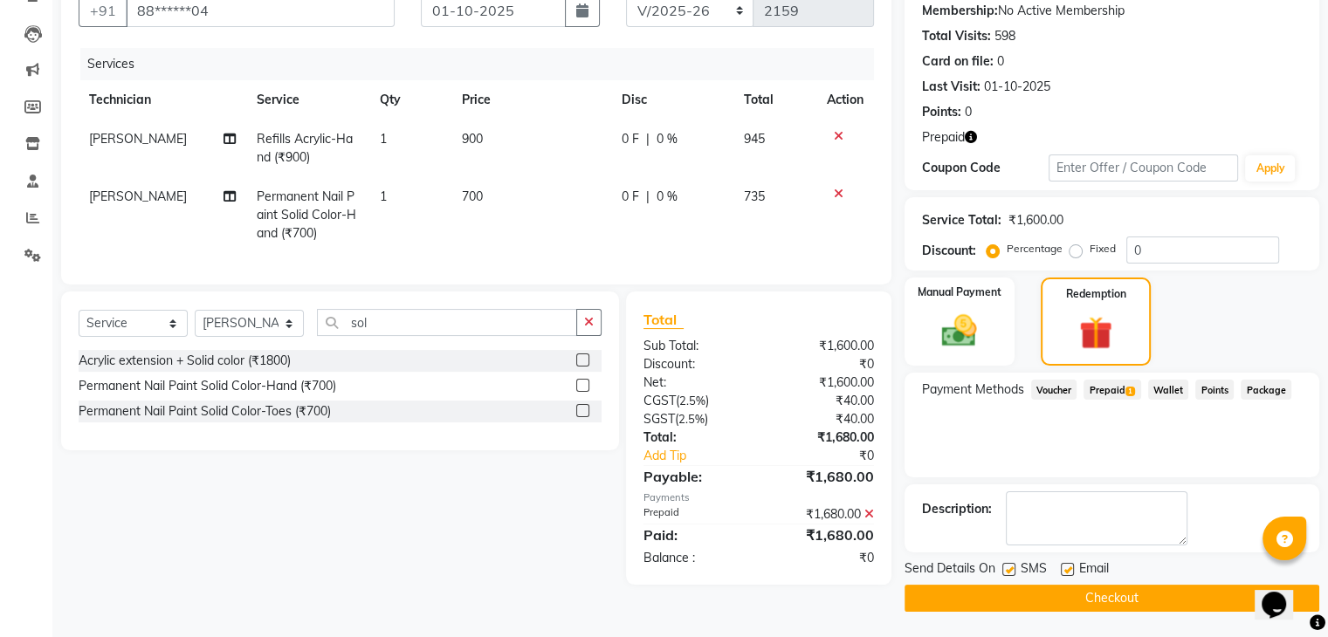
click at [1056, 590] on button "Checkout" at bounding box center [1111, 598] width 415 height 27
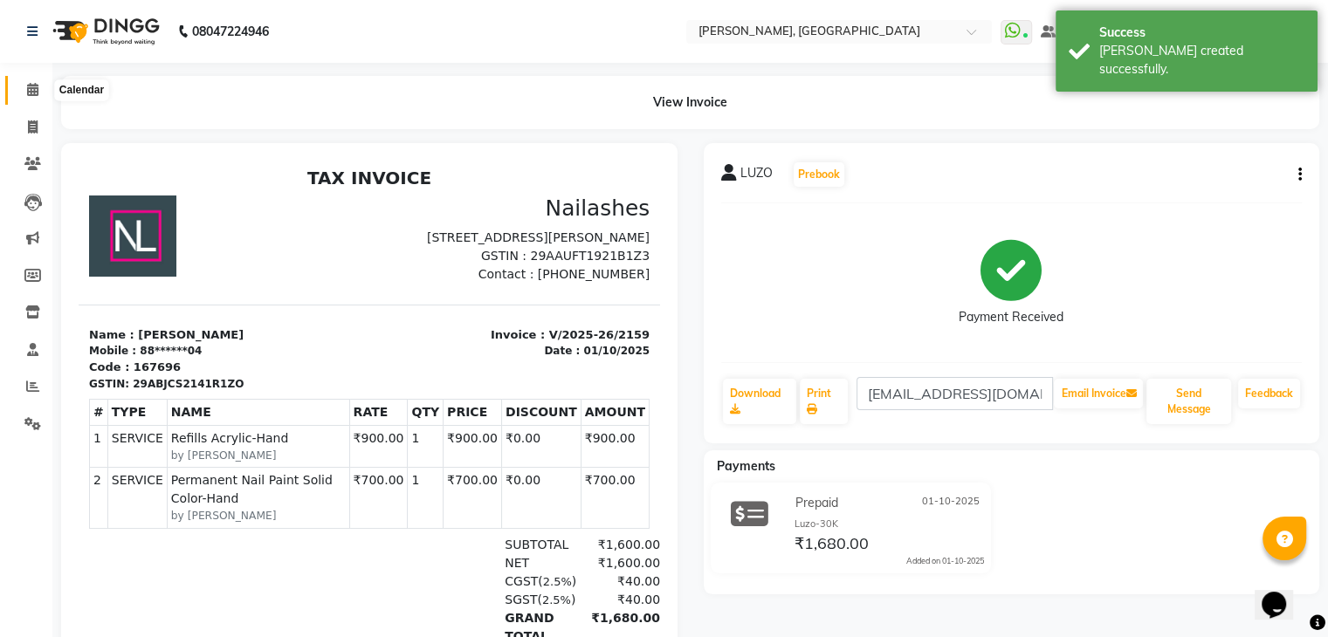
click at [27, 88] on icon at bounding box center [32, 89] width 11 height 13
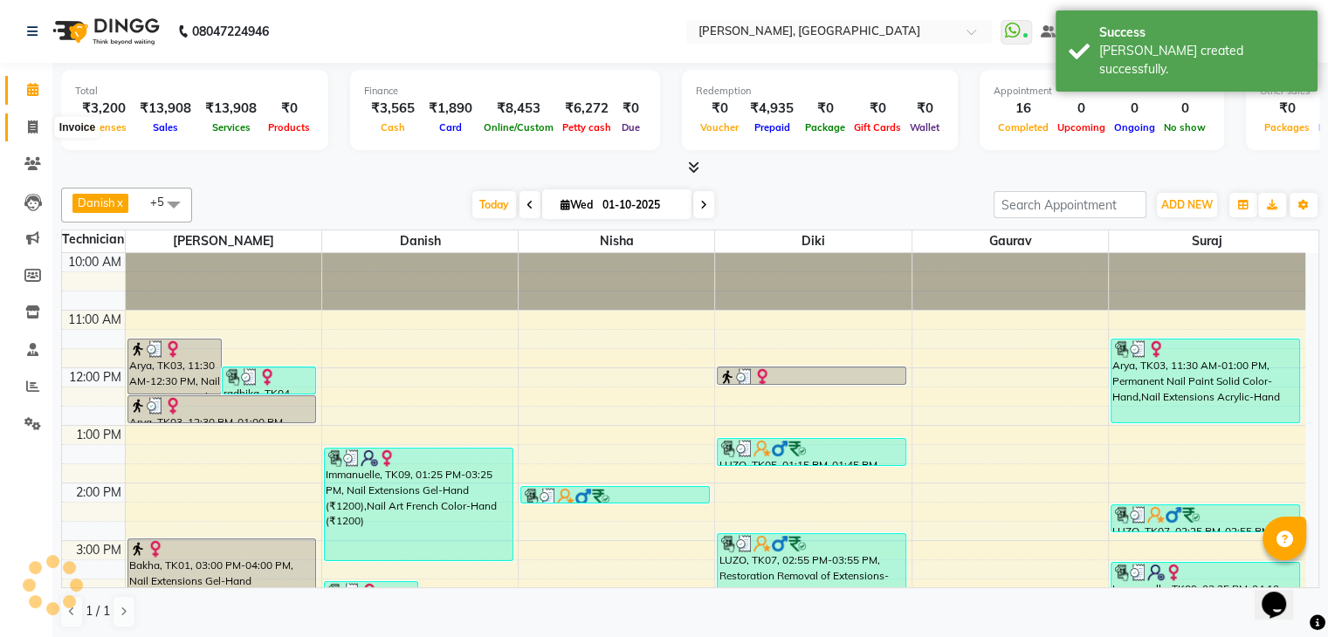
click at [31, 134] on icon at bounding box center [33, 126] width 10 height 13
select select "service"
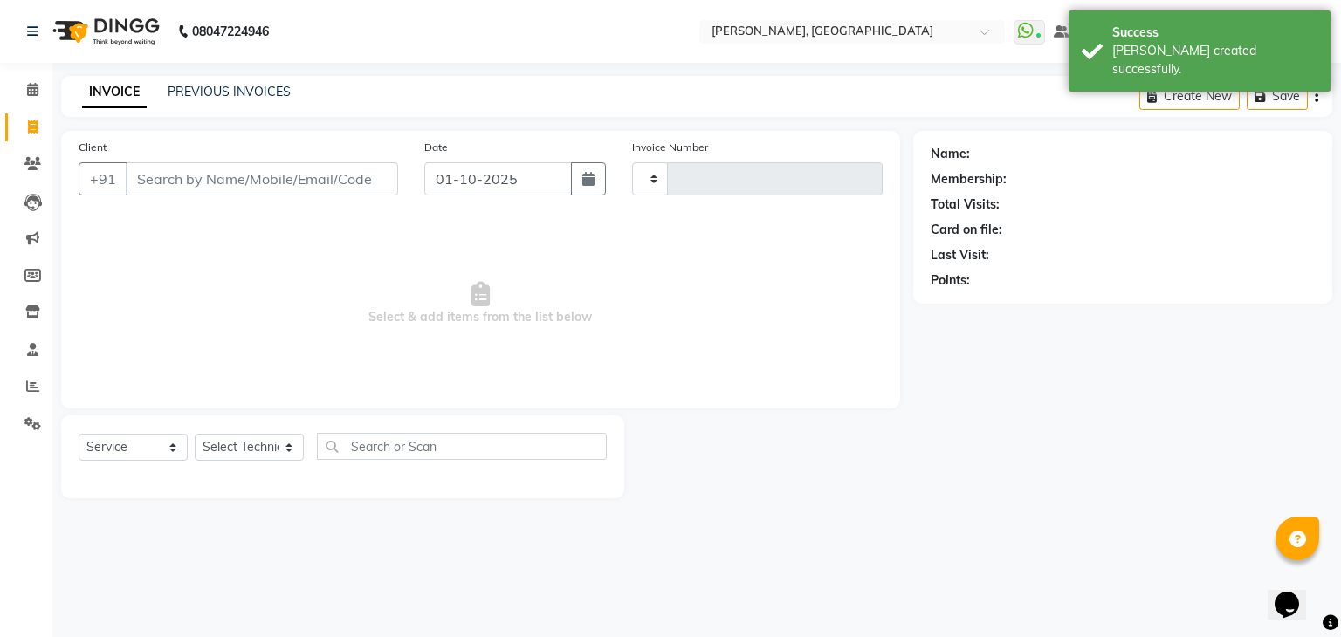
type input "2160"
select select "4063"
click at [314, 172] on input "Client" at bounding box center [262, 178] width 272 height 33
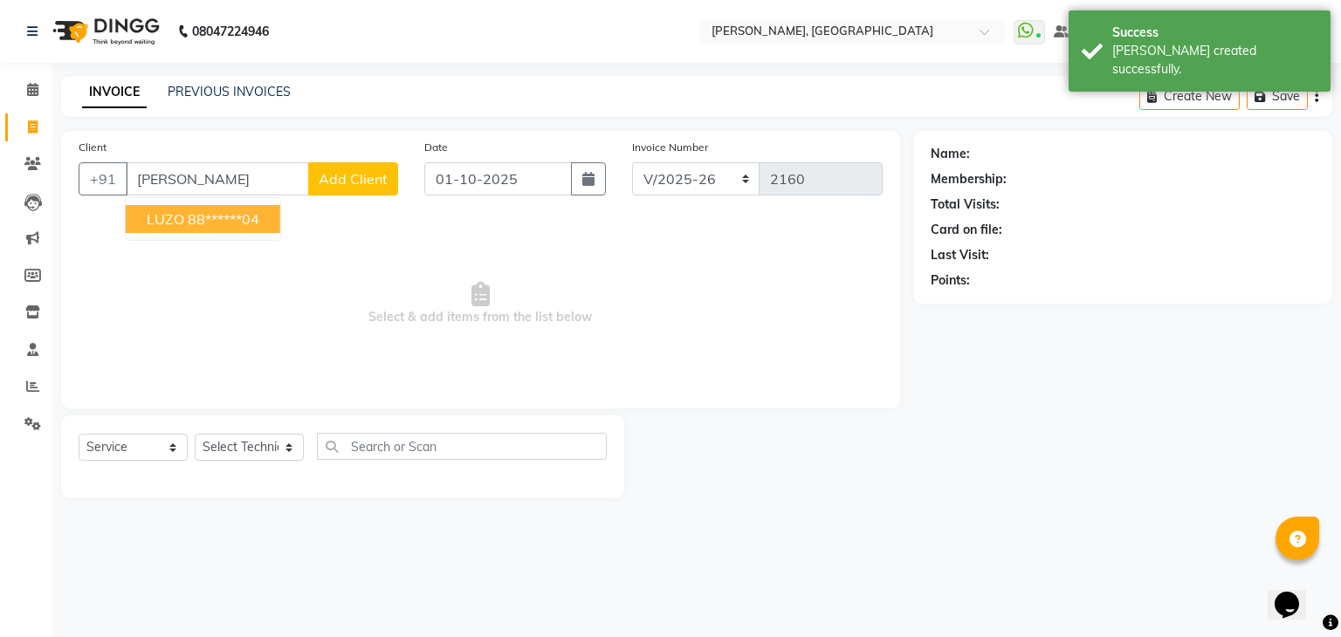
click at [206, 225] on ngb-highlight "88******04" at bounding box center [224, 218] width 72 height 17
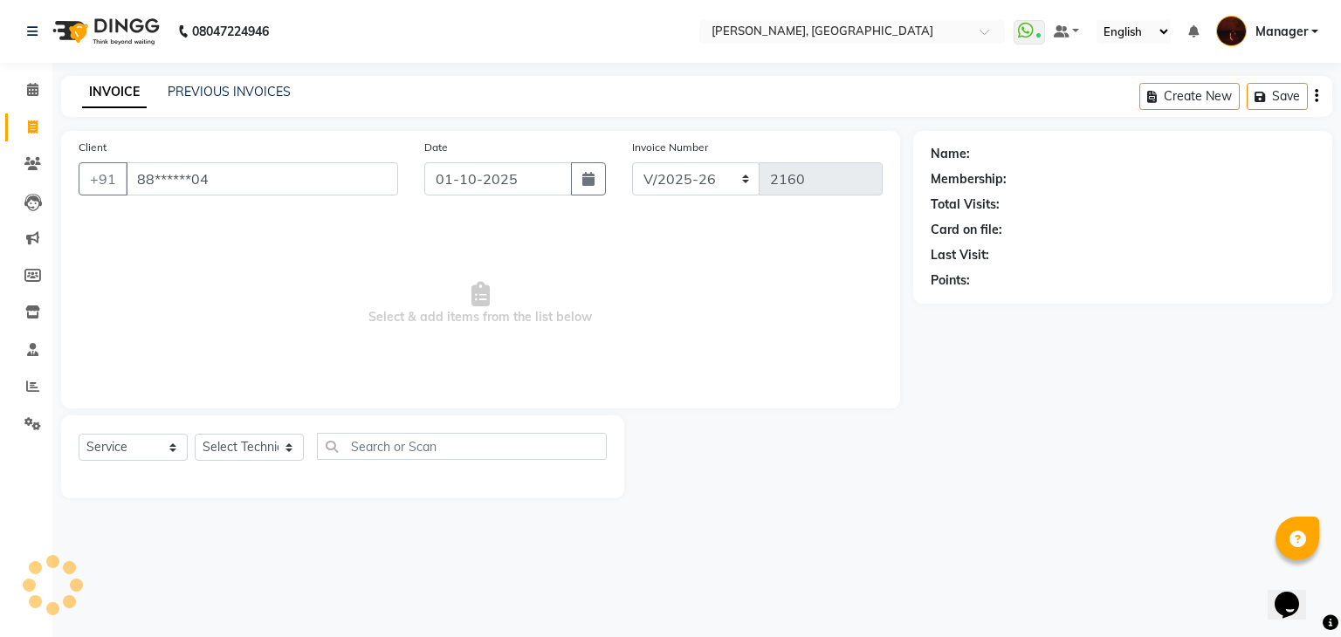
type input "88******04"
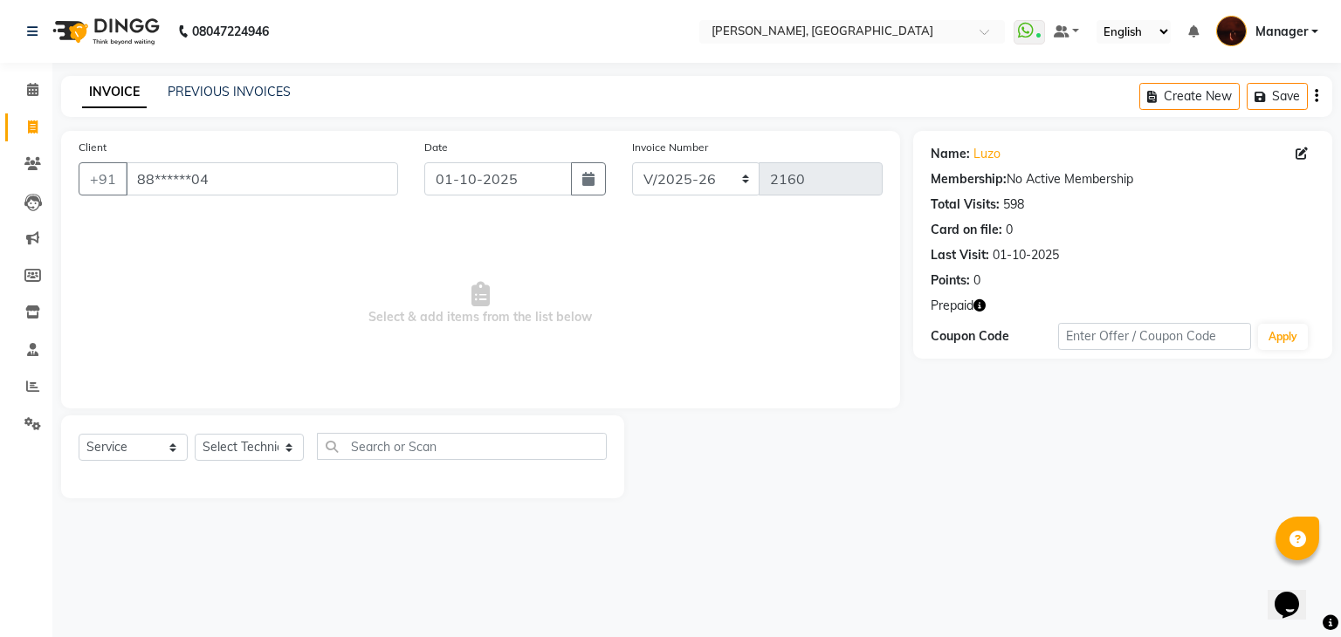
click at [982, 311] on icon "button" at bounding box center [979, 305] width 12 height 12
click at [29, 92] on icon at bounding box center [32, 89] width 11 height 13
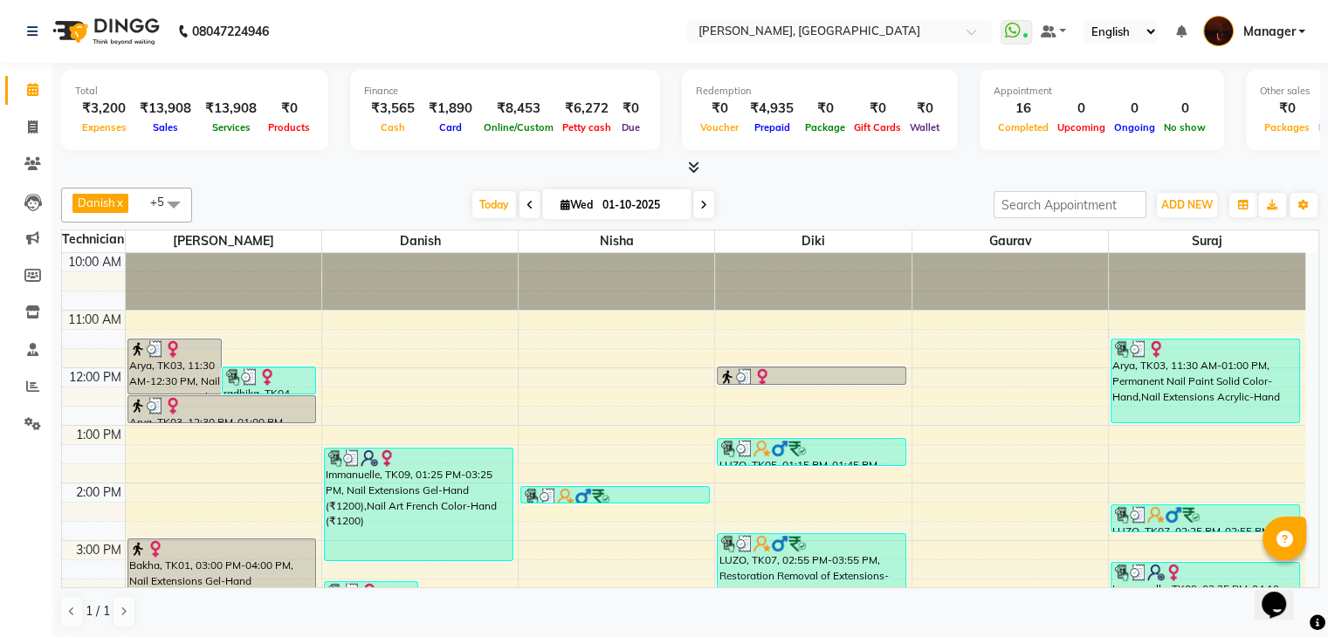
click at [689, 165] on icon at bounding box center [693, 167] width 11 height 13
